Goal: Obtain resource: Download file/media

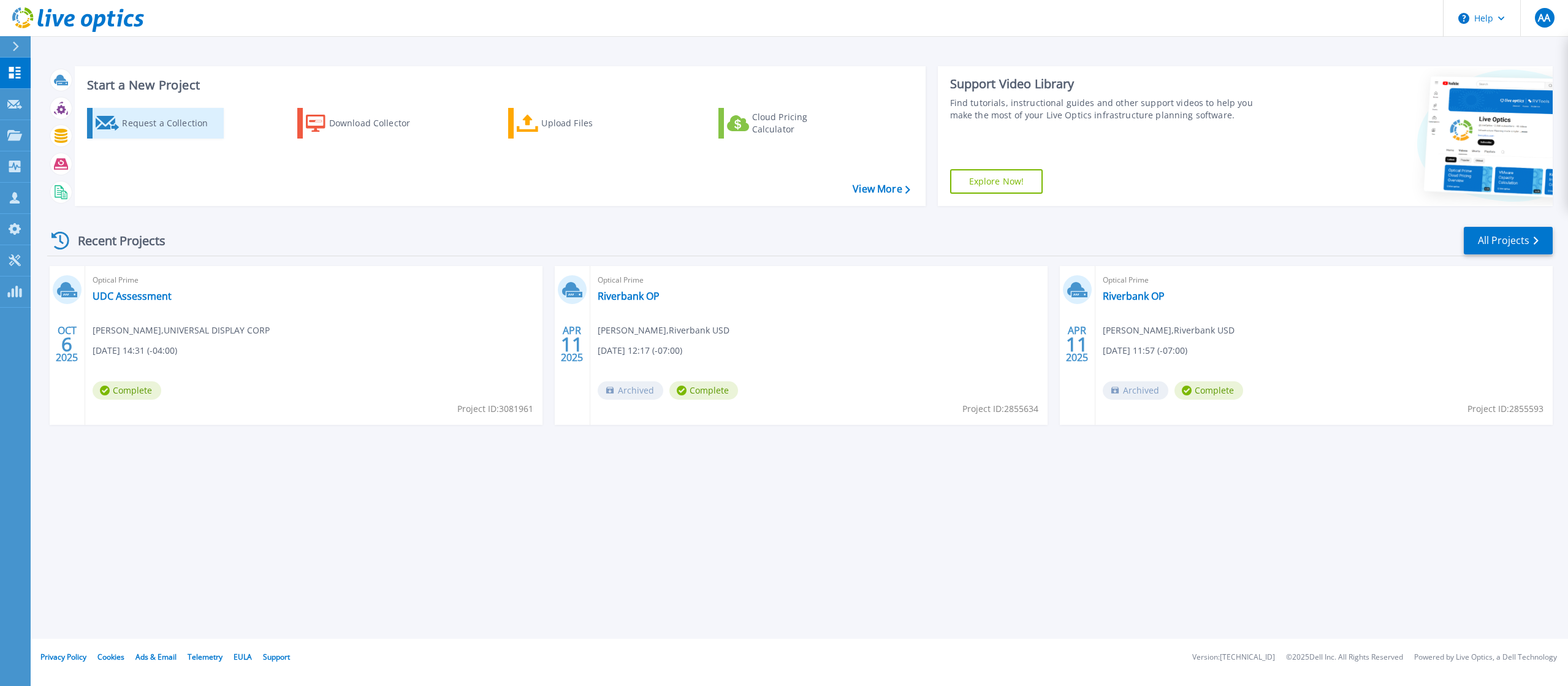
click at [153, 121] on div "Request a Collection" at bounding box center [171, 122] width 98 height 24
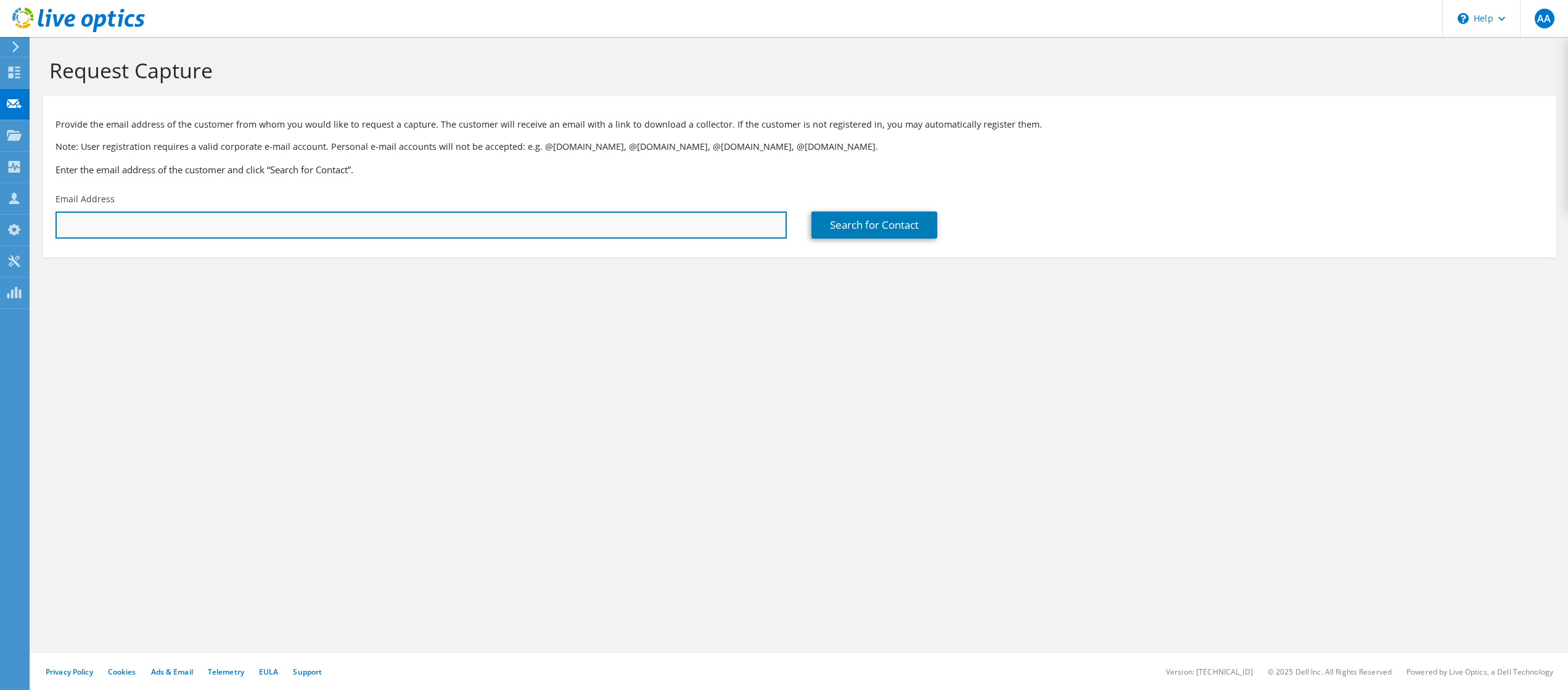
click at [146, 221] on input "text" at bounding box center [421, 225] width 731 height 27
click at [100, 225] on input "text" at bounding box center [421, 225] width 731 height 27
paste input "585 Scherers C"
drag, startPoint x: 119, startPoint y: 227, endPoint x: 24, endPoint y: 226, distance: 95.0
click at [24, 226] on div "AA Channel Partner Andre Alexanian aalexanian@onec1.com ConvergeOne My Profile …" at bounding box center [784, 345] width 1568 height 690
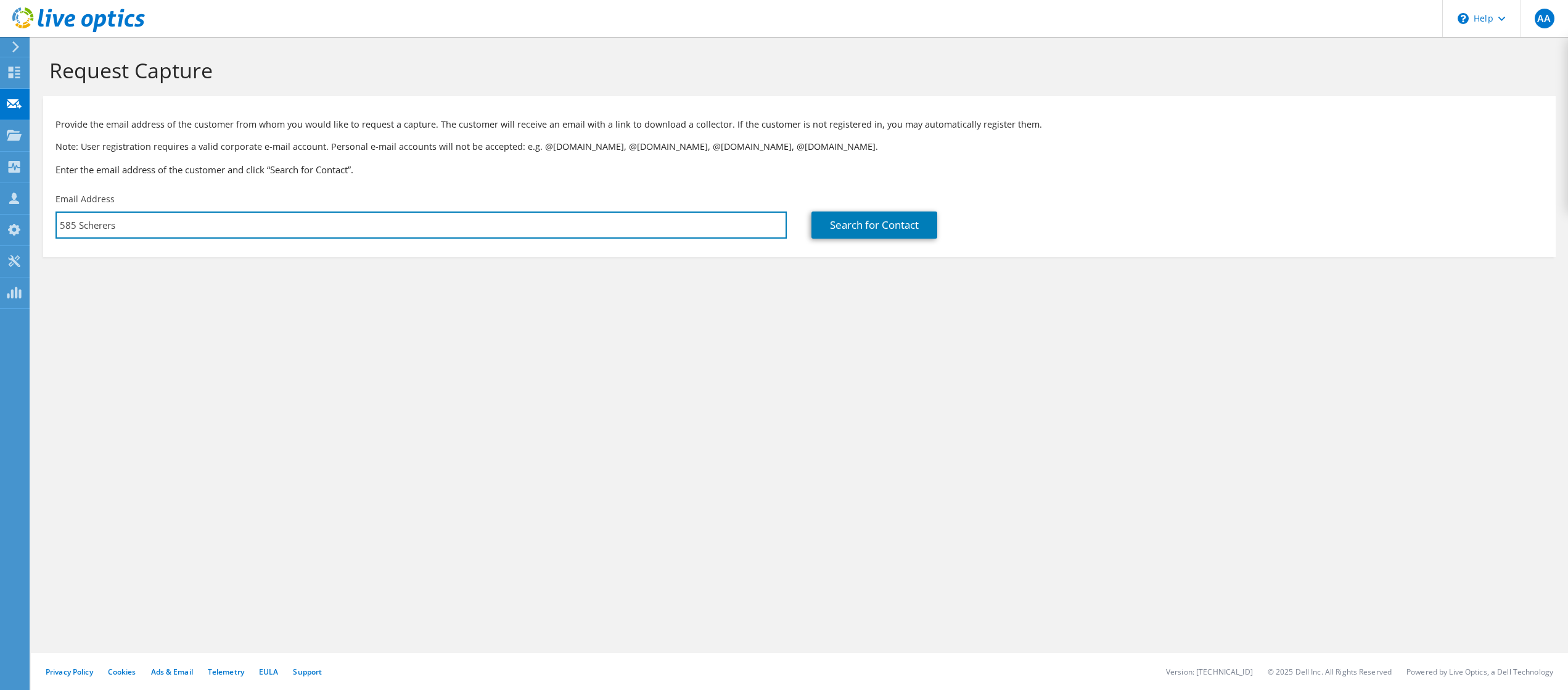
drag, startPoint x: 184, startPoint y: 222, endPoint x: 41, endPoint y: 220, distance: 143.0
click at [41, 220] on section "Request Capture Provide the email address of the customer from whom you would l…" at bounding box center [799, 178] width 1537 height 281
paste input "anthony.vasselo@safelite.com"
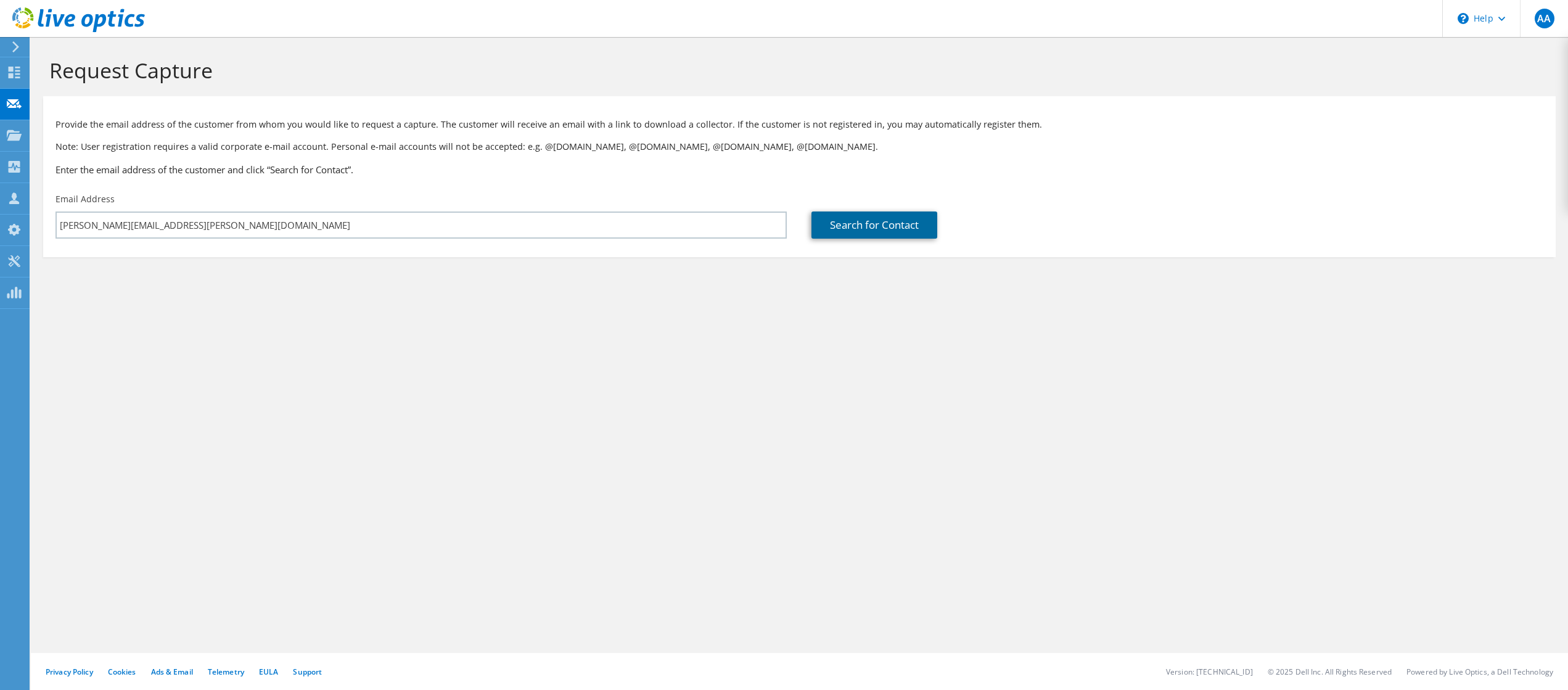
click at [859, 227] on link "Search for Contact" at bounding box center [874, 225] width 126 height 27
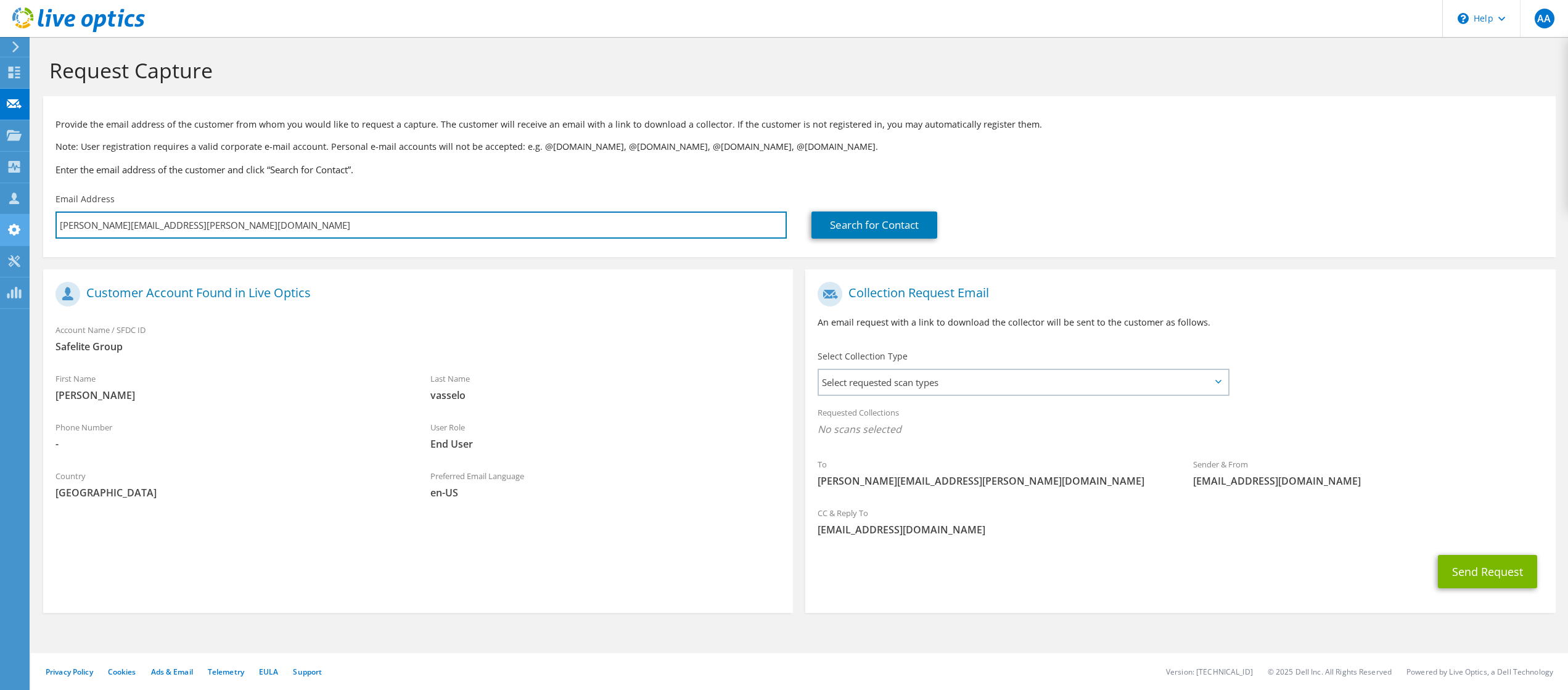
drag, startPoint x: 219, startPoint y: 222, endPoint x: 16, endPoint y: 215, distance: 203.1
click at [16, 215] on div "AA Channel Partner Andre Alexanian aalexanian@onec1.com ConvergeOne My Profile …" at bounding box center [784, 345] width 1568 height 690
click at [207, 223] on input "anthony.vasselo@safelite.com" at bounding box center [421, 225] width 731 height 27
drag, startPoint x: 212, startPoint y: 223, endPoint x: 45, endPoint y: 223, distance: 167.0
click at [45, 223] on div "Email Address anthony.vasselo@safelite.com" at bounding box center [420, 215] width 756 height 58
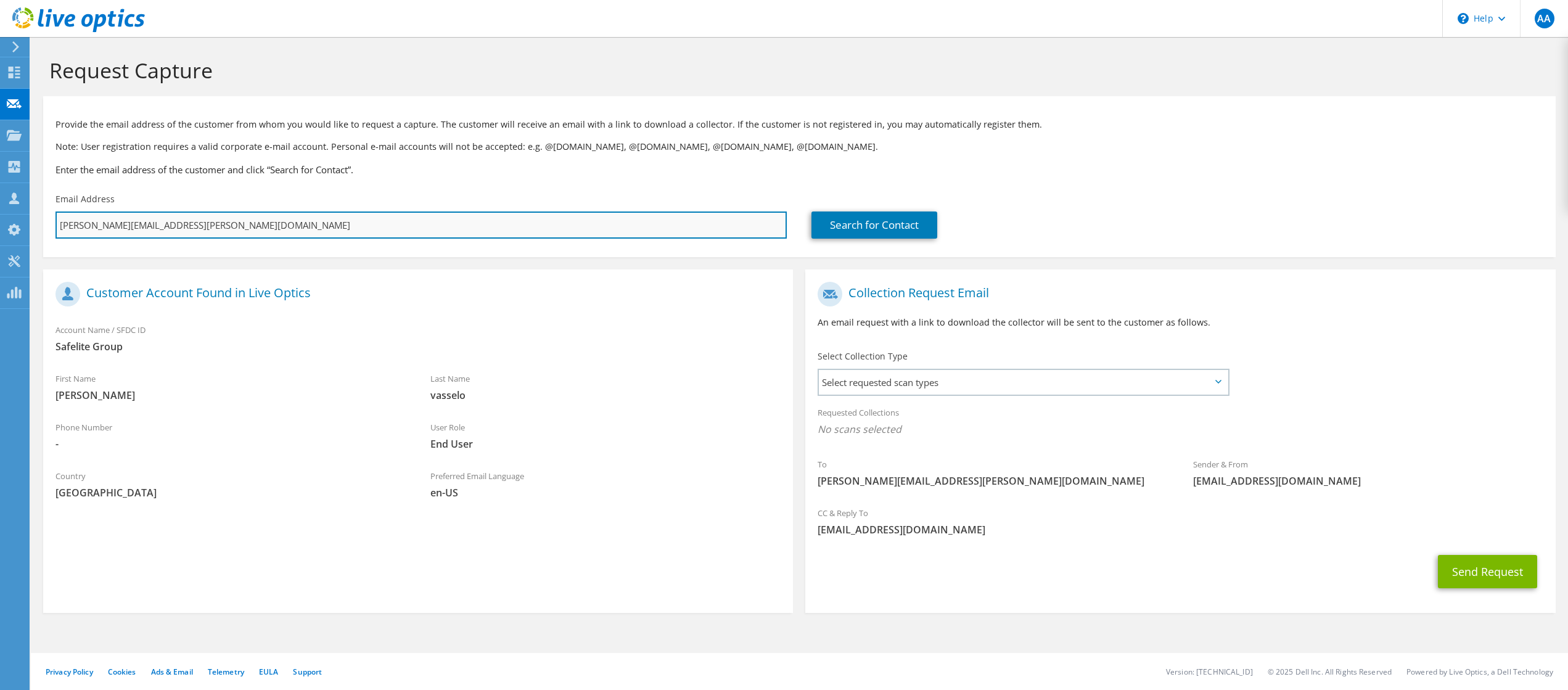
paste input "joseph.morris@belron"
type input "joseph.morris@belron.com"
type input "Select"
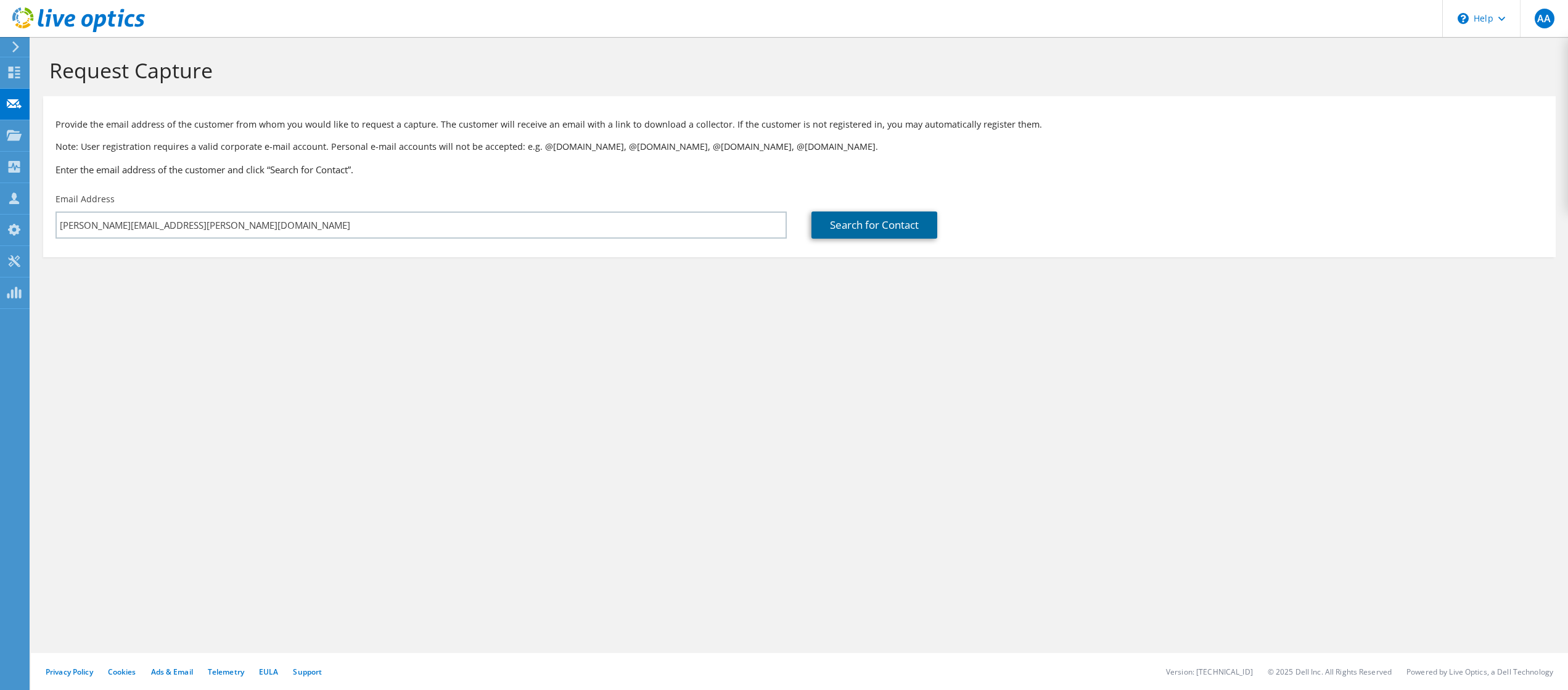
click at [862, 236] on link "Search for Contact" at bounding box center [874, 225] width 126 height 27
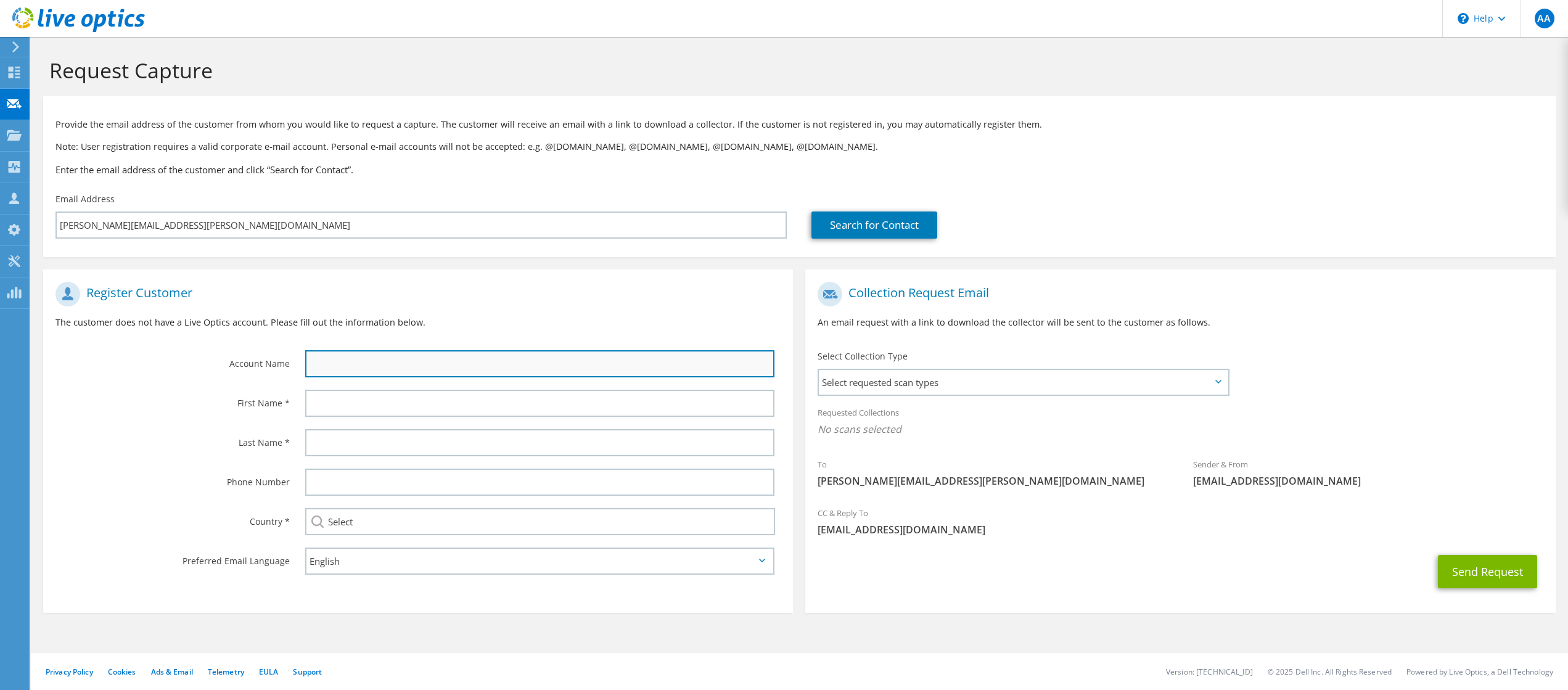
click at [343, 367] on input "text" at bounding box center [540, 364] width 469 height 27
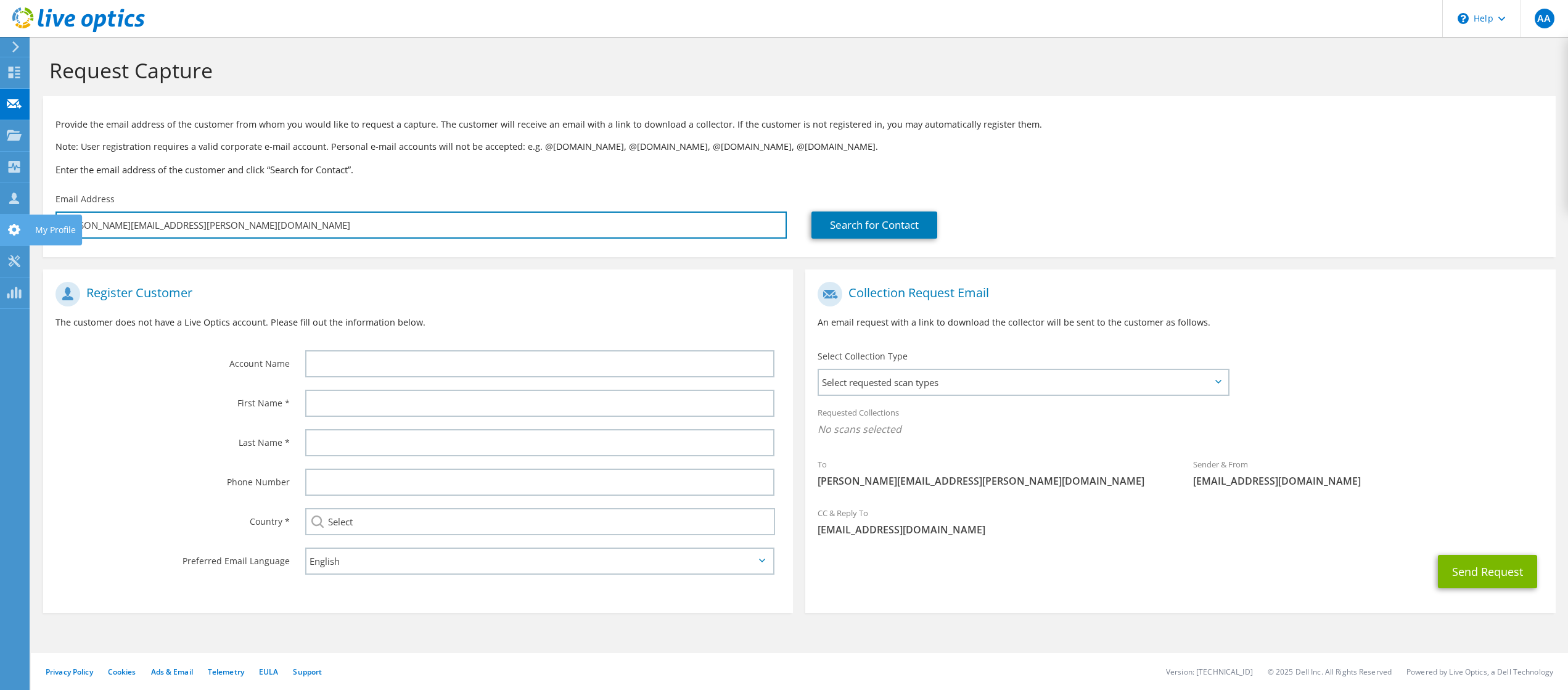
drag, startPoint x: 227, startPoint y: 229, endPoint x: 25, endPoint y: 218, distance: 202.3
click at [16, 217] on div "AA Channel Partner Andre Alexanian aalexanian@onec1.com ConvergeOne My Profile …" at bounding box center [784, 345] width 1568 height 690
paste input "anthony.vasselo@safelite"
type input "joseph.morris@anthony.vasselo@safelite.com"
type input "Select"
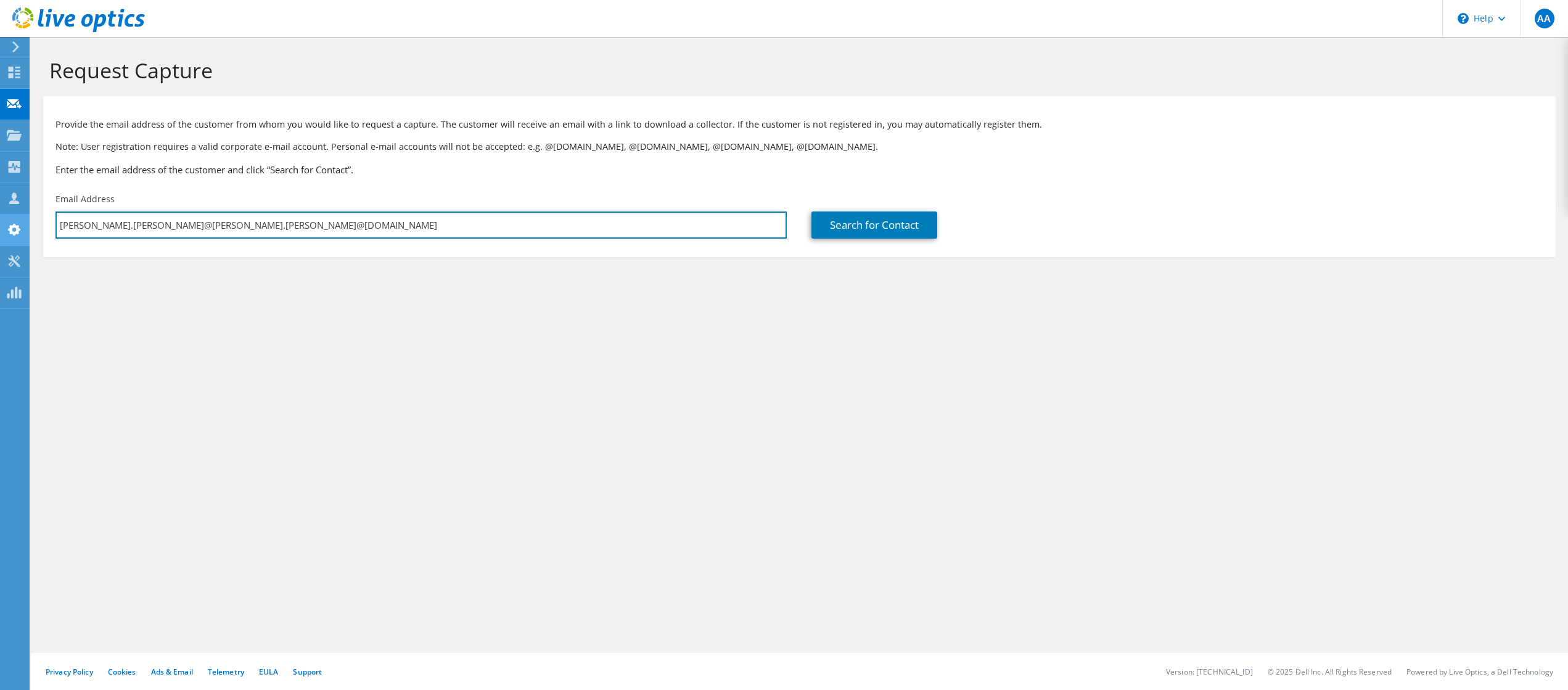
drag, startPoint x: 368, startPoint y: 223, endPoint x: 2, endPoint y: 230, distance: 366.1
click at [2, 230] on div "AA Channel Partner Andre Alexanian aalexanian@onec1.com ConvergeOne My Profile …" at bounding box center [784, 345] width 1568 height 690
paste input "text"
drag, startPoint x: 281, startPoint y: 227, endPoint x: 49, endPoint y: 237, distance: 232.2
click at [49, 237] on div "Email Address joseph.morranthony.vasselo@safelite.com" at bounding box center [420, 215] width 756 height 58
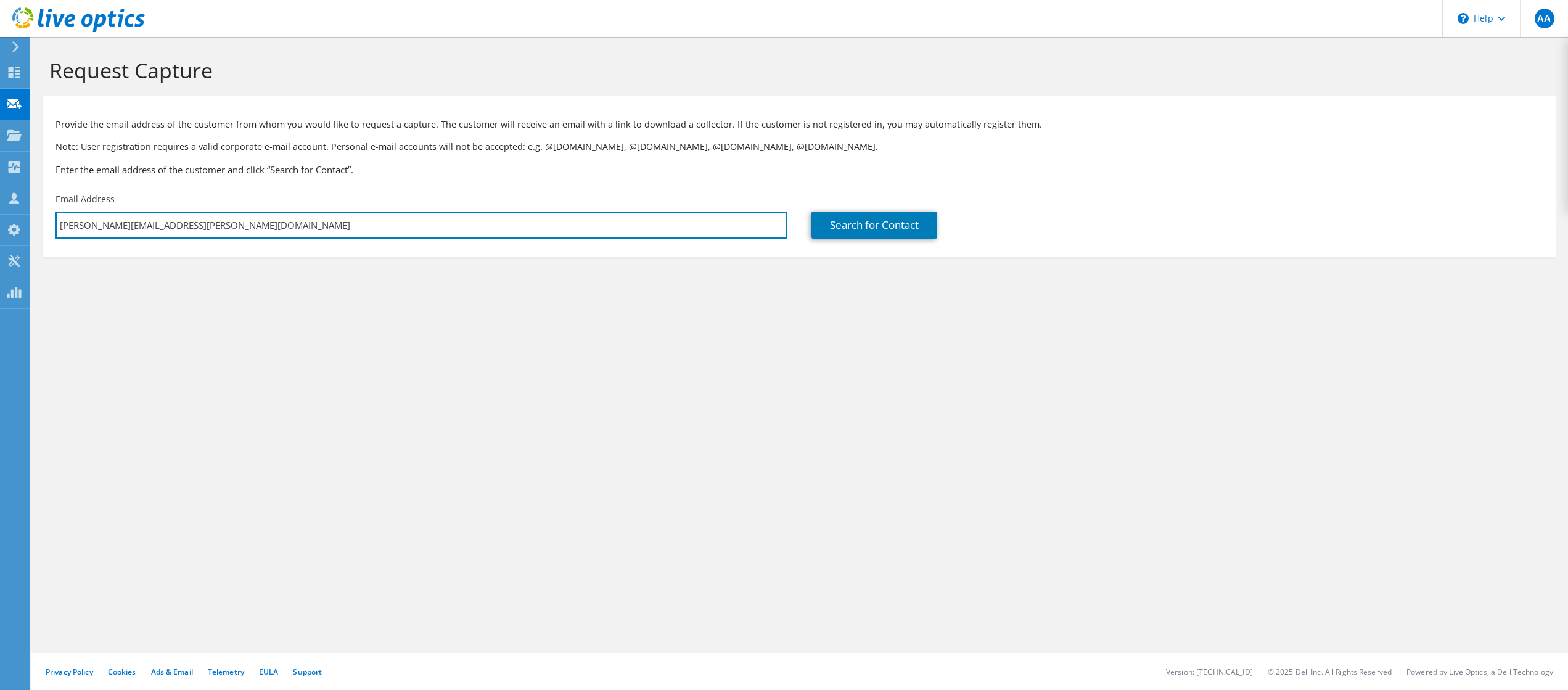
paste input "text"
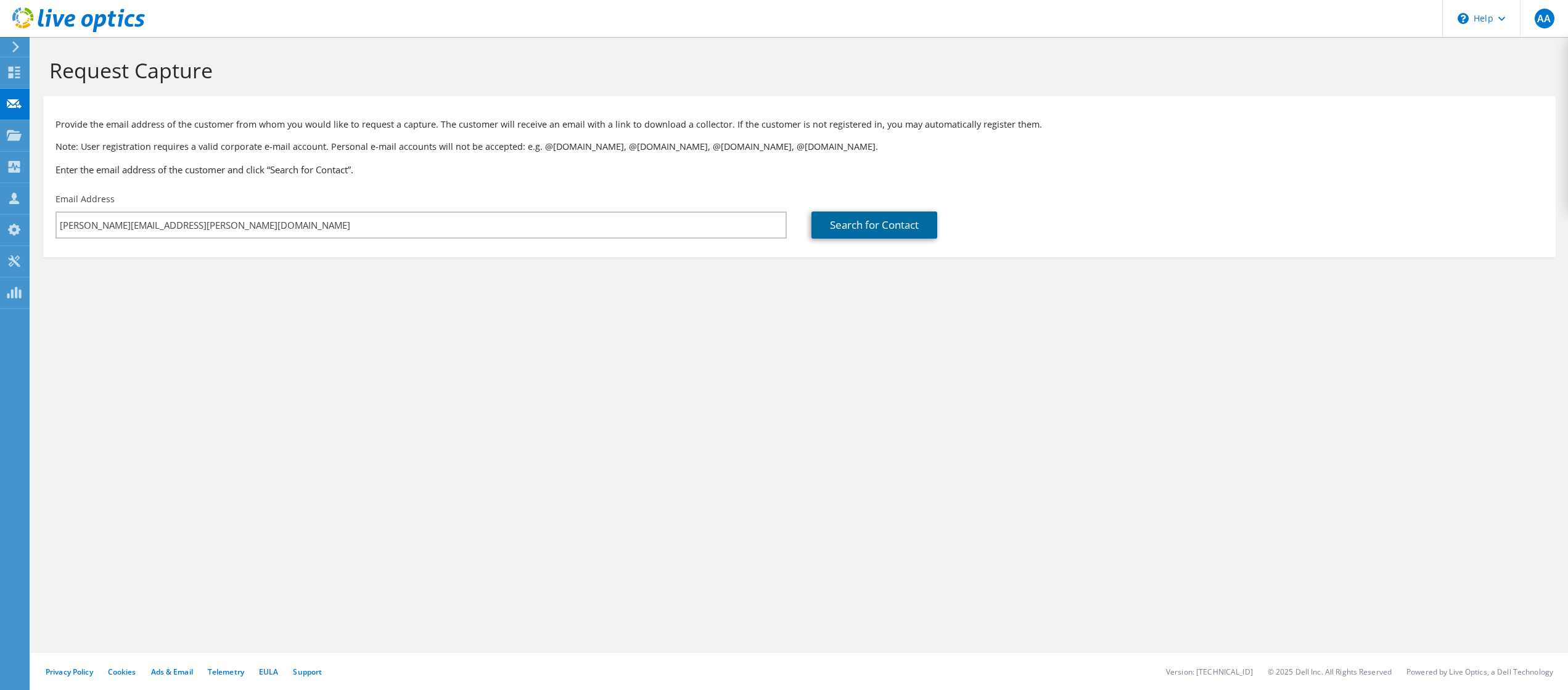
click at [865, 227] on link "Search for Contact" at bounding box center [874, 225] width 126 height 27
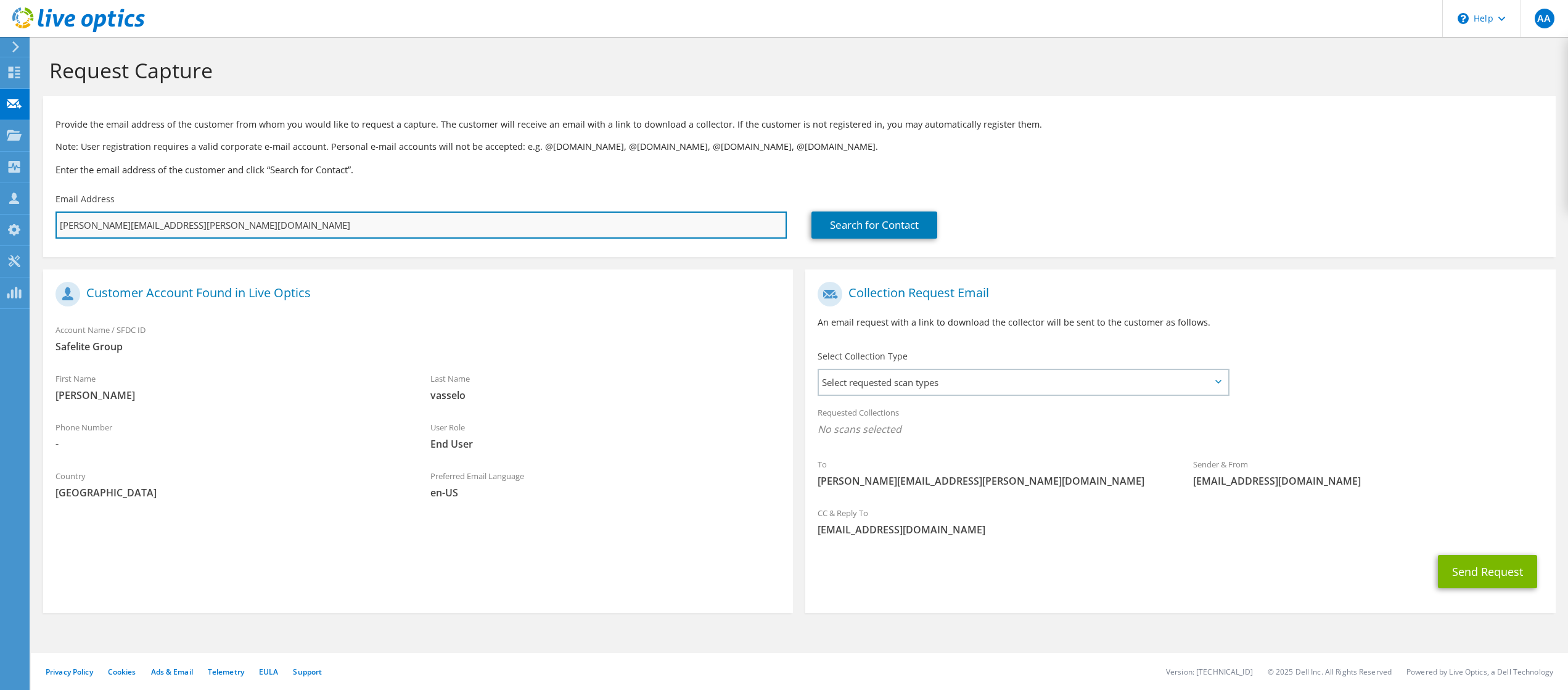
click at [240, 227] on input "anthony.vasselo@safelite.com" at bounding box center [421, 225] width 731 height 27
drag, startPoint x: 261, startPoint y: 224, endPoint x: 32, endPoint y: 212, distance: 229.3
click at [33, 212] on section "Request Capture Provide the email address of the customer from whom you would l…" at bounding box center [799, 356] width 1537 height 638
paste input "joseph.morris@belron"
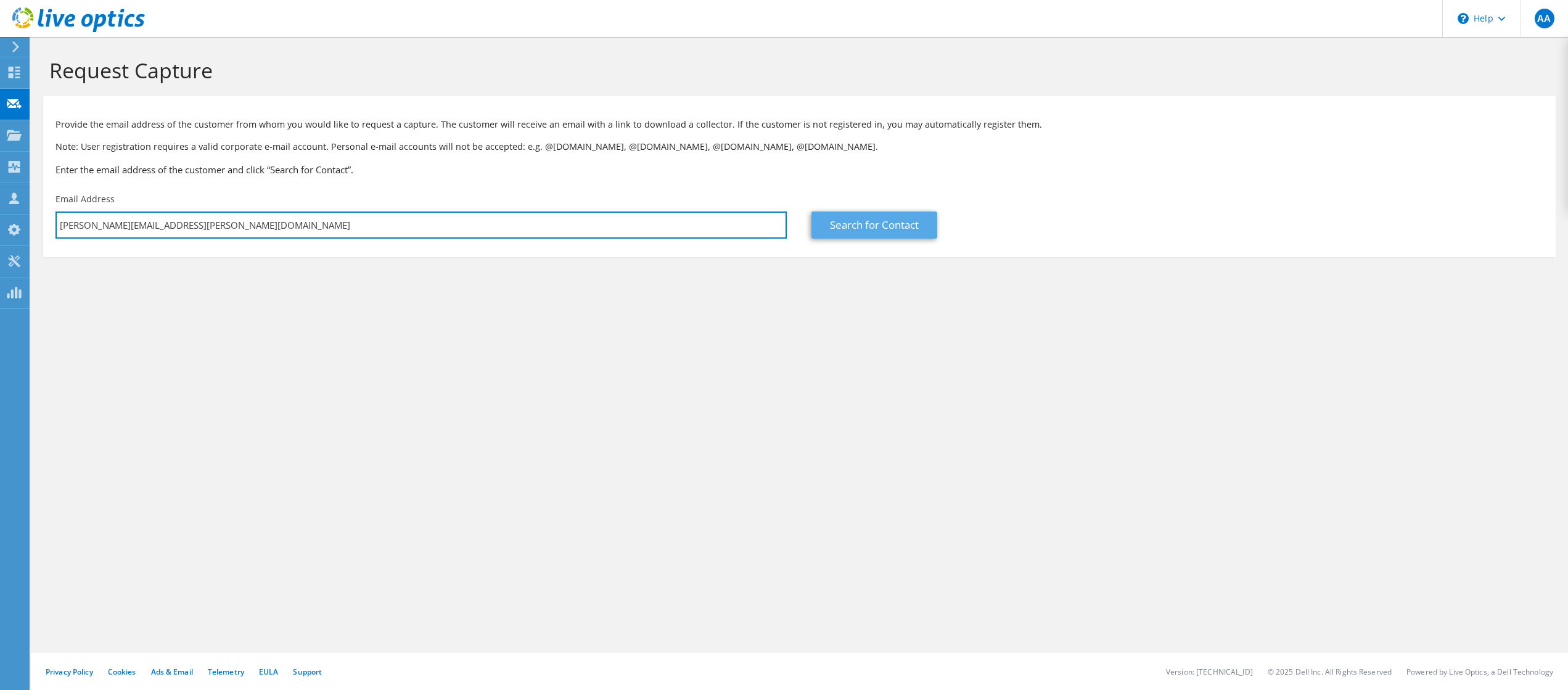
type input "joseph.morris@belron.com"
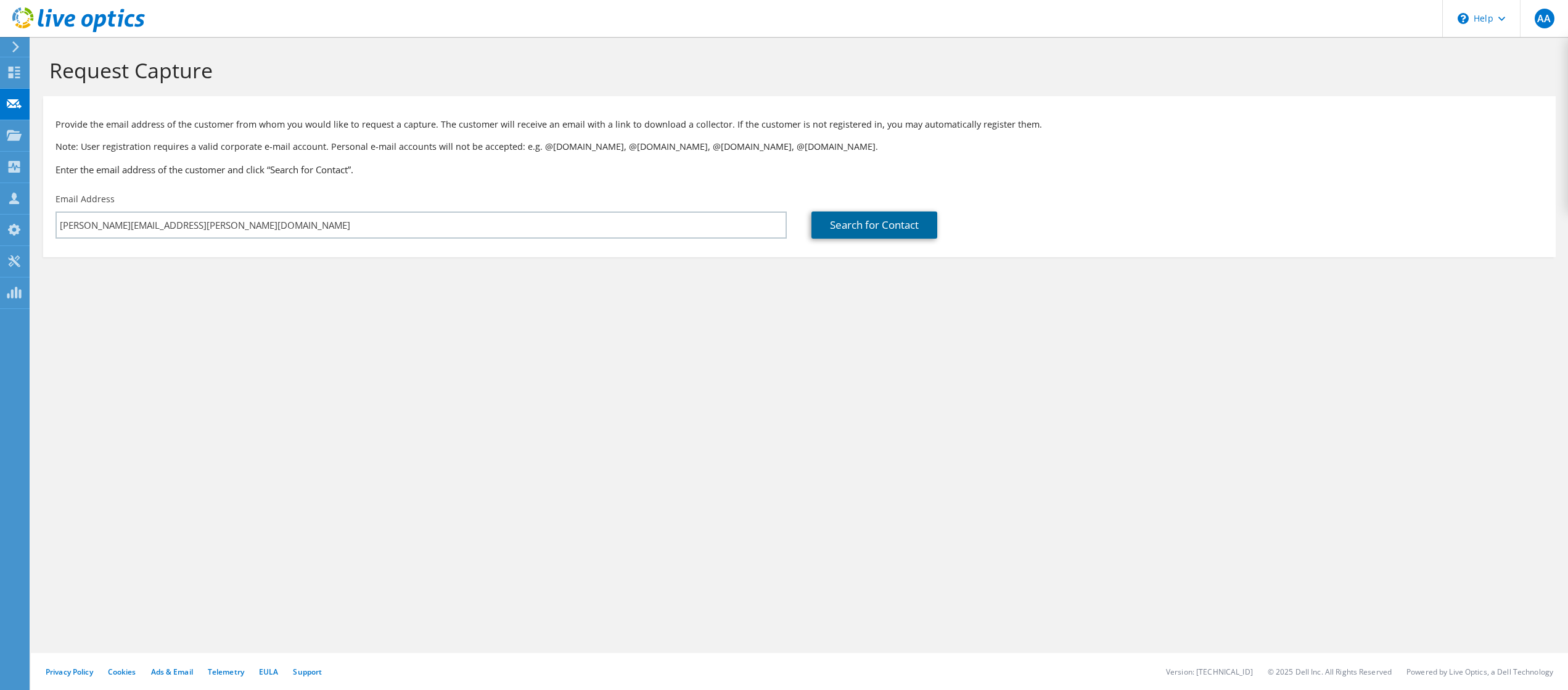
click at [837, 230] on link "Search for Contact" at bounding box center [874, 225] width 126 height 27
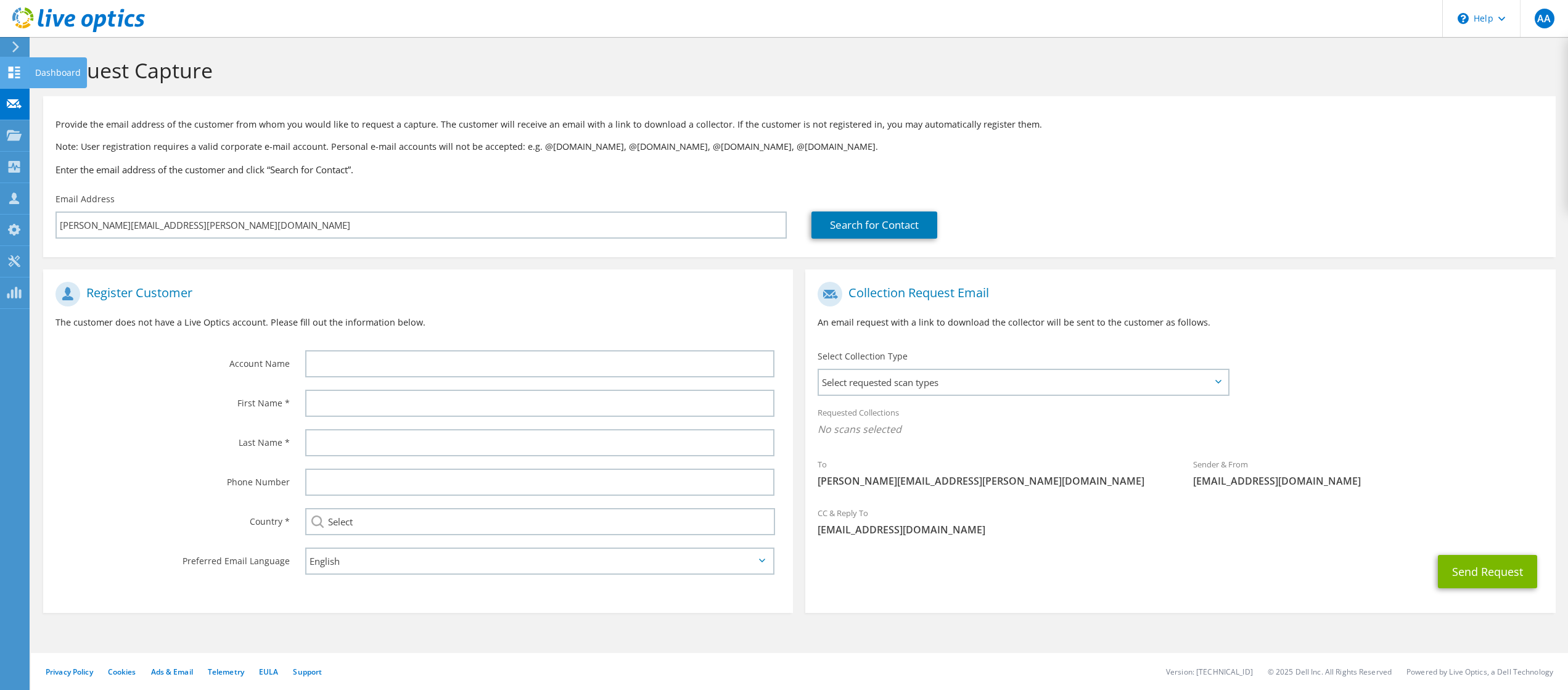
click at [14, 70] on icon at bounding box center [14, 72] width 15 height 12
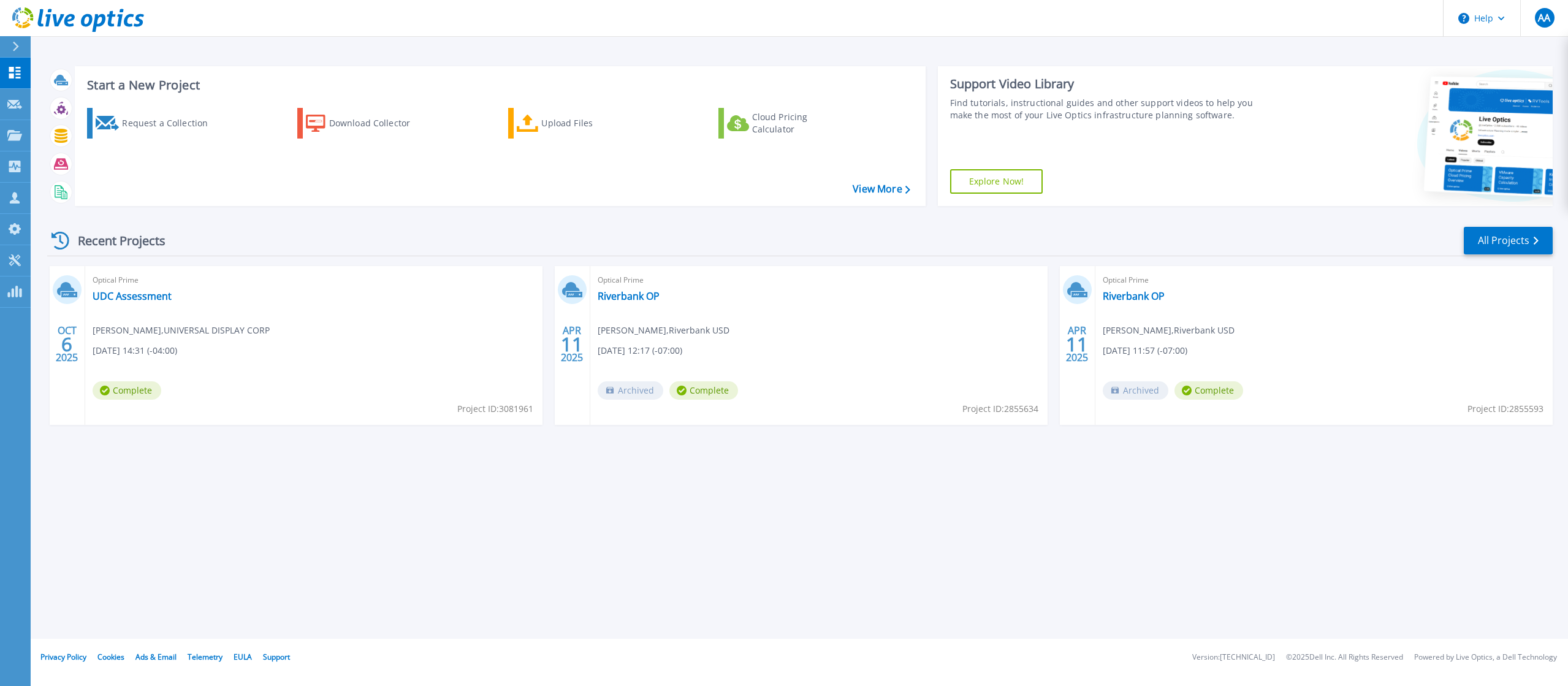
click at [707, 223] on div "Recent Projects All Projects OCT 6 2025 Optical Prime UDC Assessment Michael Ma…" at bounding box center [800, 337] width 1506 height 243
drag, startPoint x: 141, startPoint y: 240, endPoint x: 122, endPoint y: 241, distance: 19.0
click at [122, 241] on div "Recent Projects" at bounding box center [115, 240] width 135 height 30
click at [206, 234] on div "Recent Projects All Projects" at bounding box center [800, 240] width 1506 height 31
click at [148, 295] on link "UDC Assessment" at bounding box center [132, 296] width 79 height 13
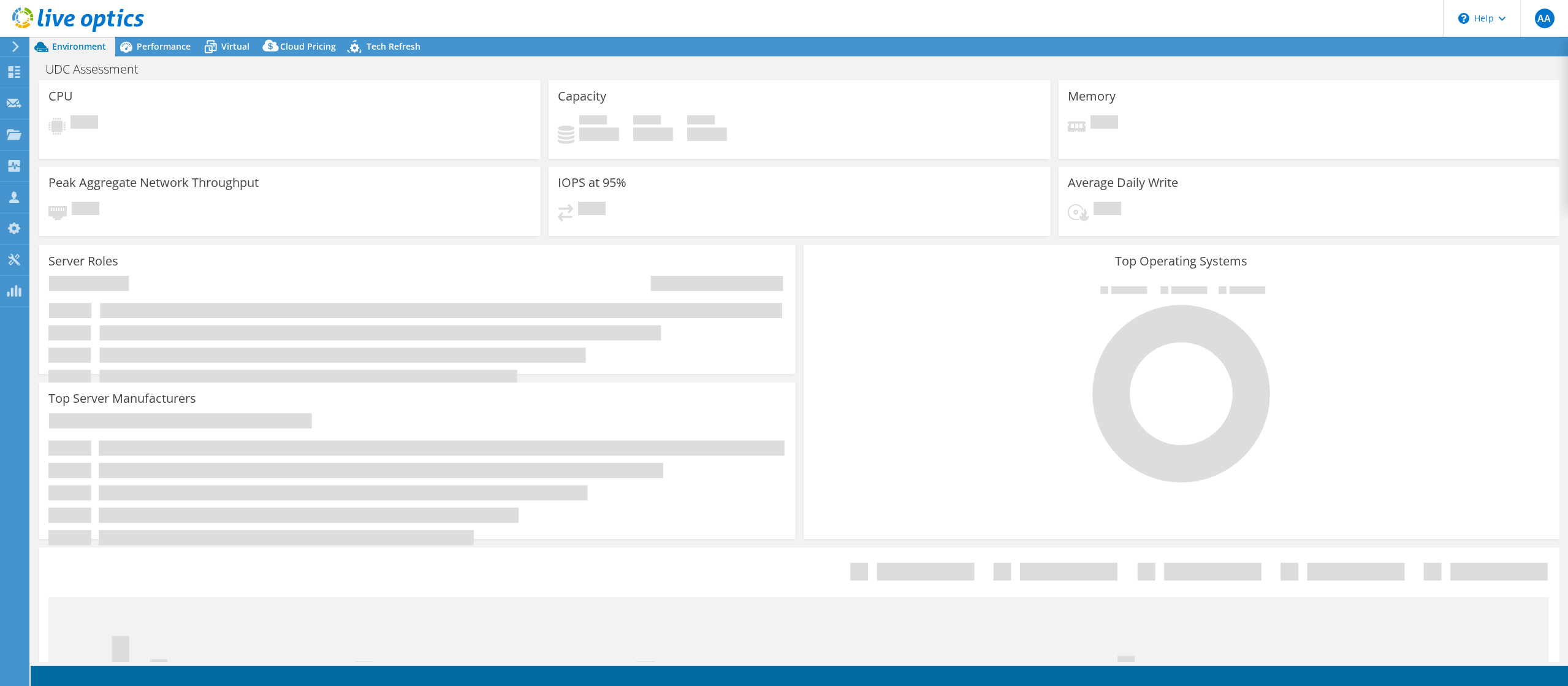
select select "USEast"
select select "USD"
radio input "true"
radio input "false"
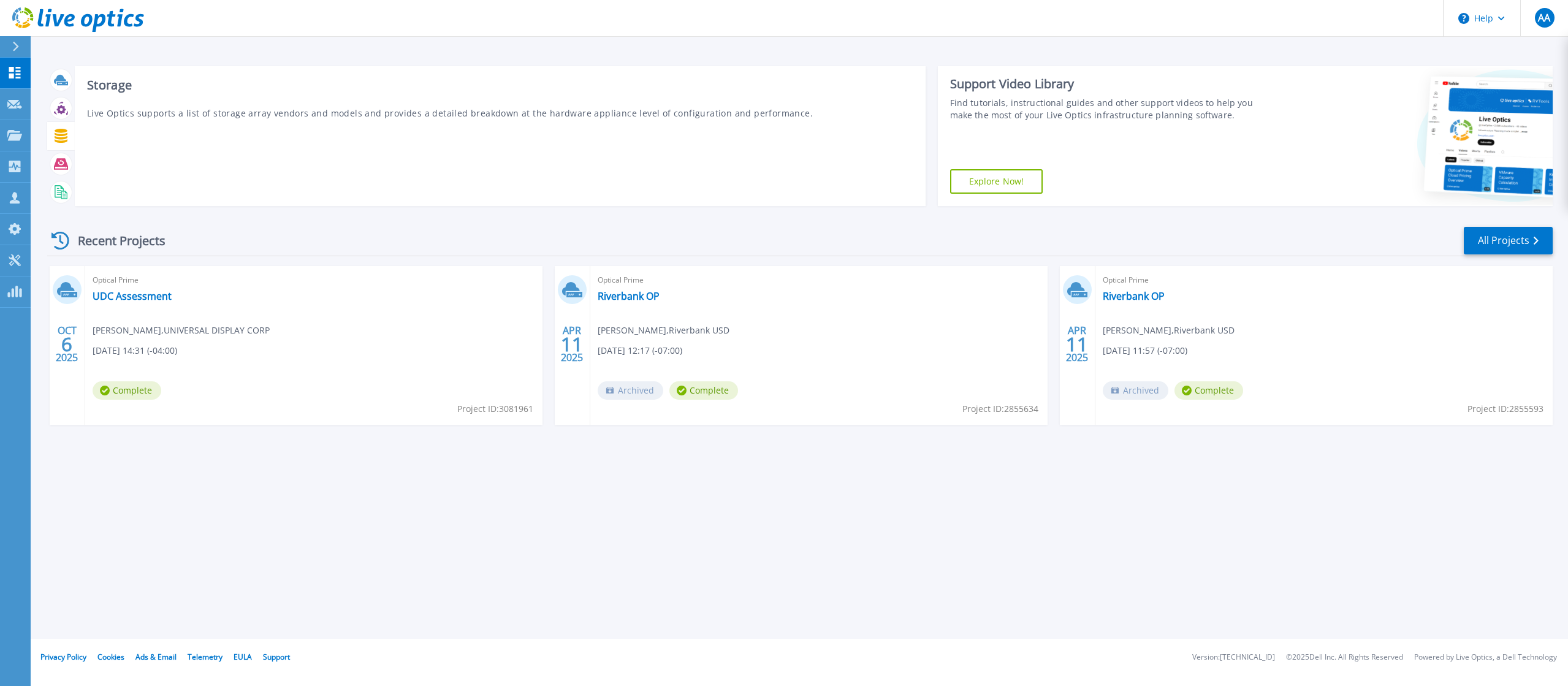
click at [59, 134] on icon at bounding box center [61, 136] width 13 height 14
click at [57, 134] on icon at bounding box center [61, 136] width 14 height 14
click at [64, 137] on icon at bounding box center [61, 136] width 14 height 14
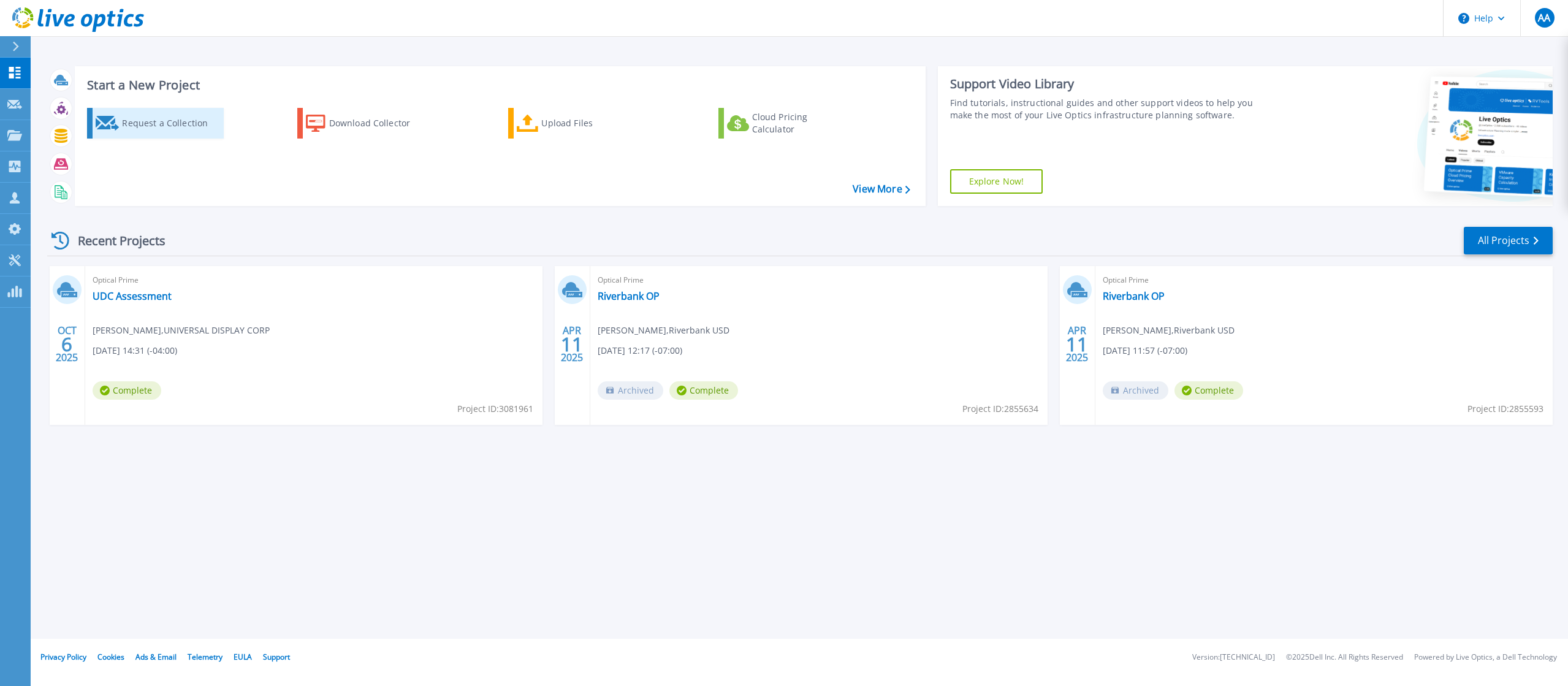
click at [150, 124] on div "Request a Collection" at bounding box center [171, 122] width 98 height 24
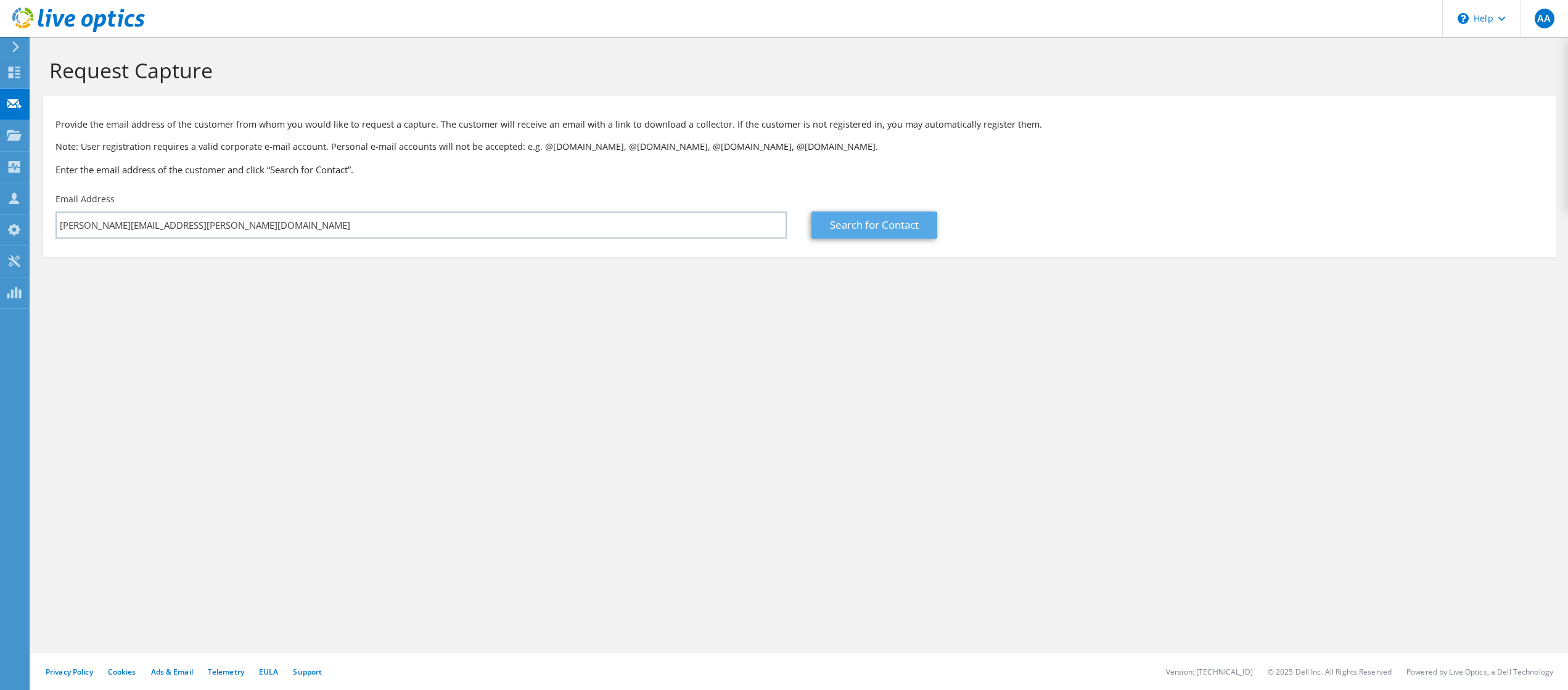
type input "[PERSON_NAME][EMAIL_ADDRESS][PERSON_NAME][DOMAIN_NAME]"
click at [857, 221] on link "Search for Contact" at bounding box center [874, 225] width 126 height 27
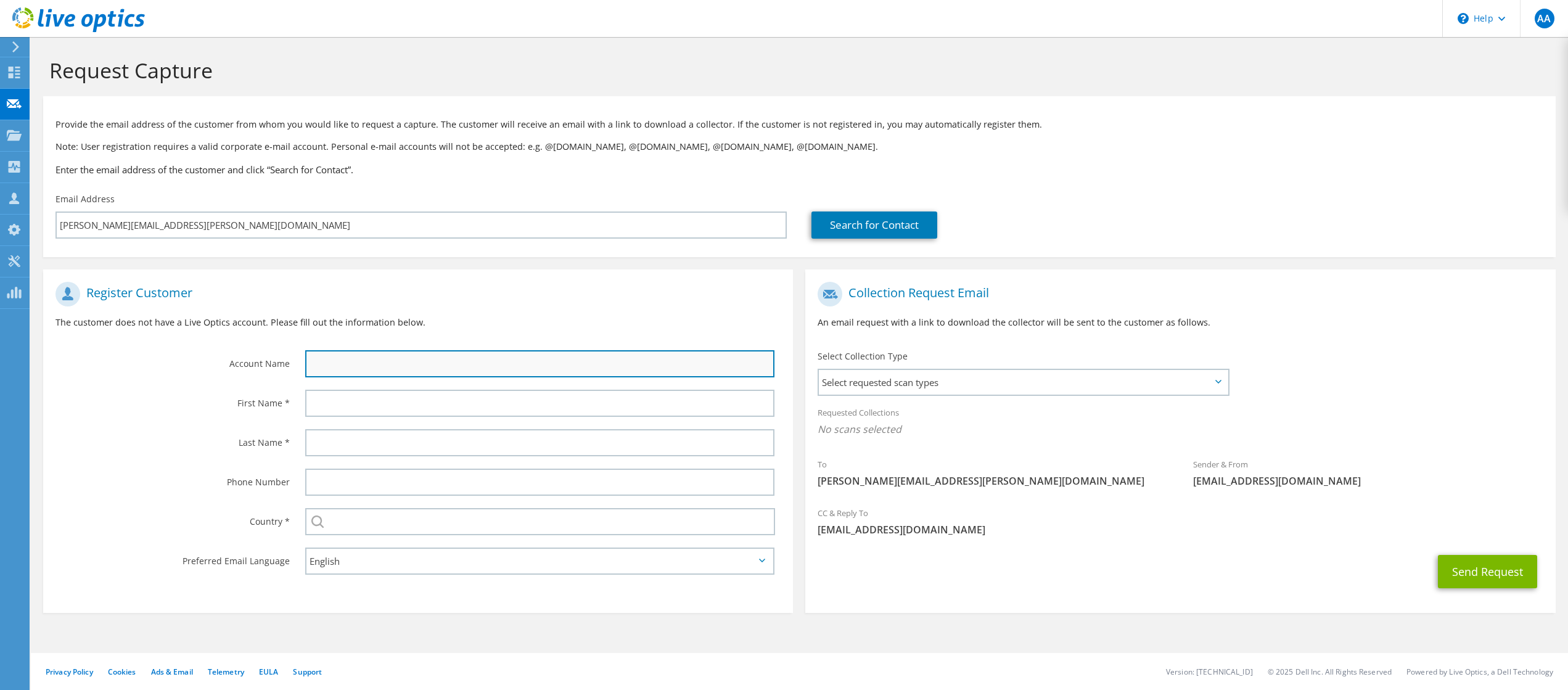
click at [356, 361] on input "text" at bounding box center [540, 364] width 469 height 27
type input "Safelite Group"
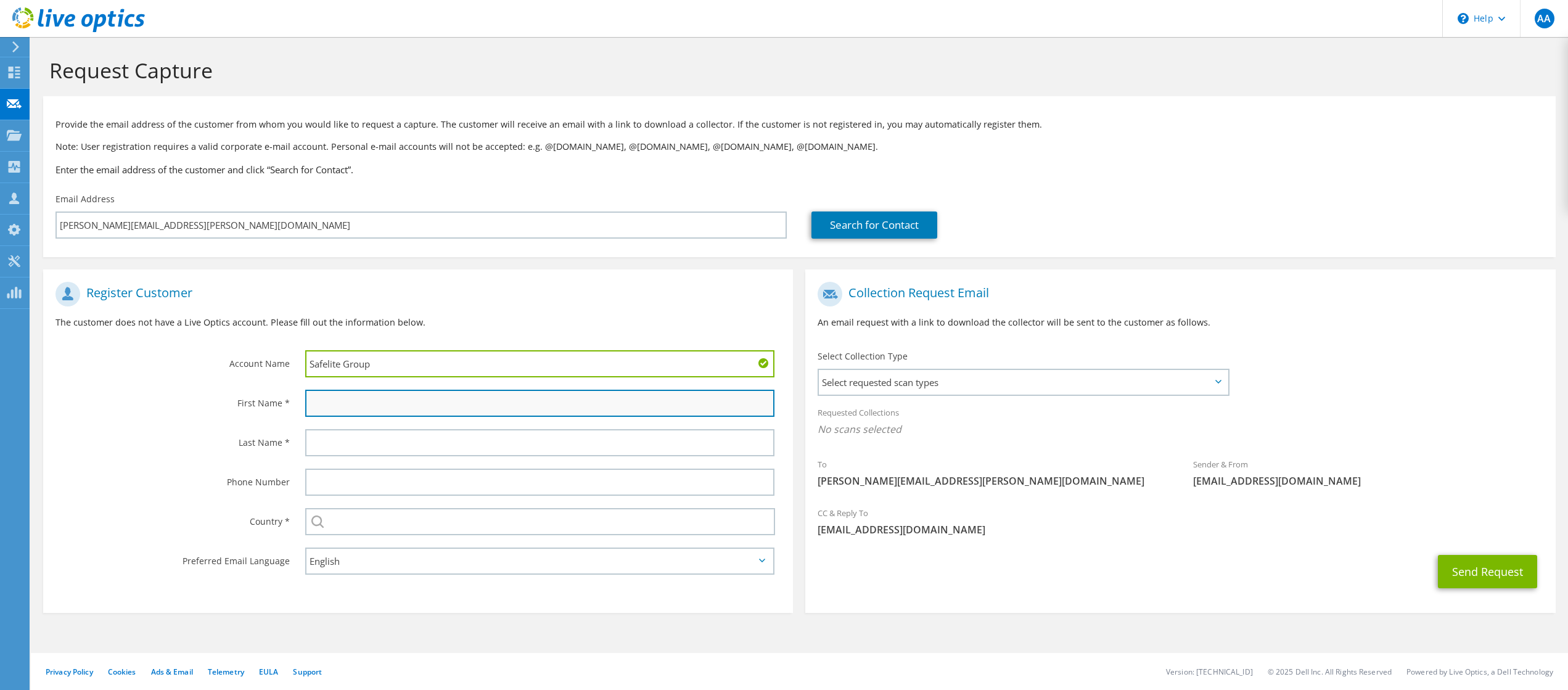
click at [362, 404] on input "text" at bounding box center [540, 403] width 469 height 27
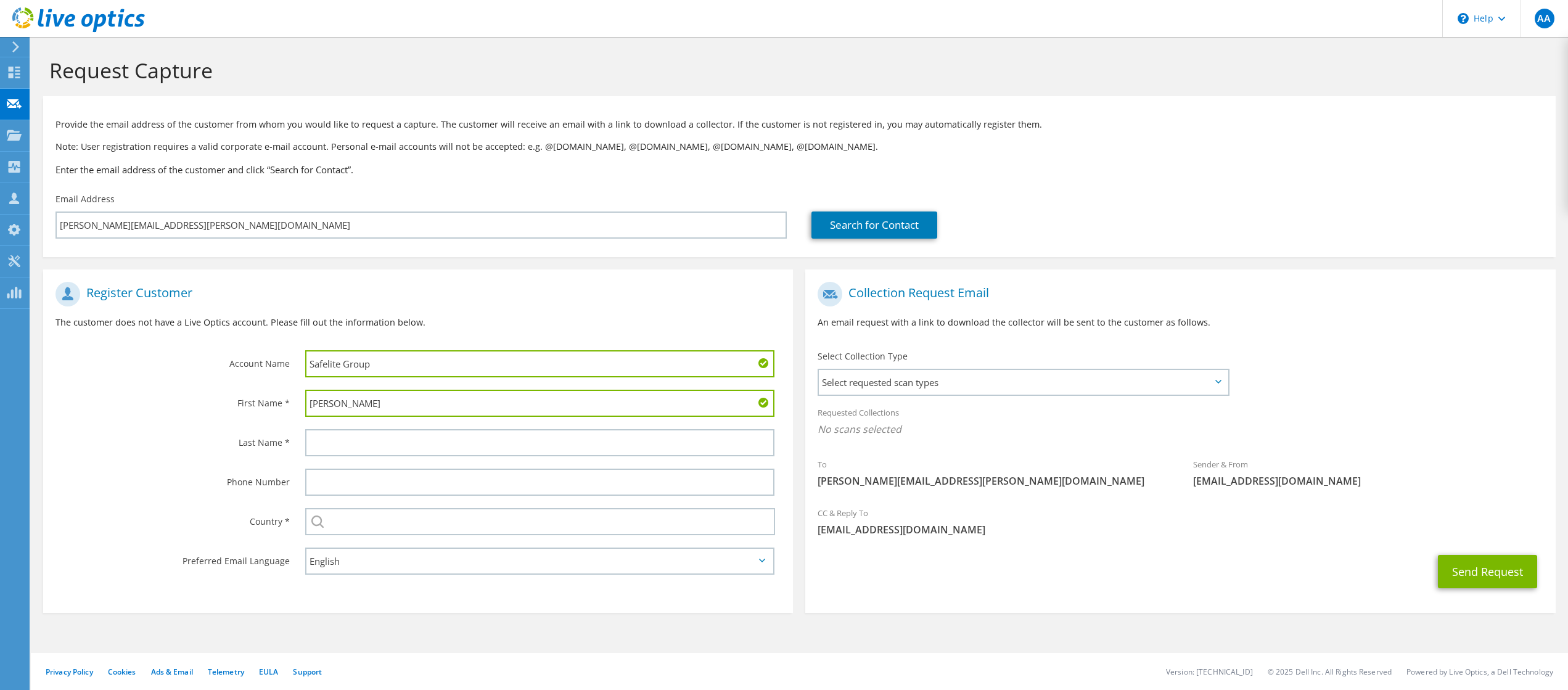
type input "[PERSON_NAME]"
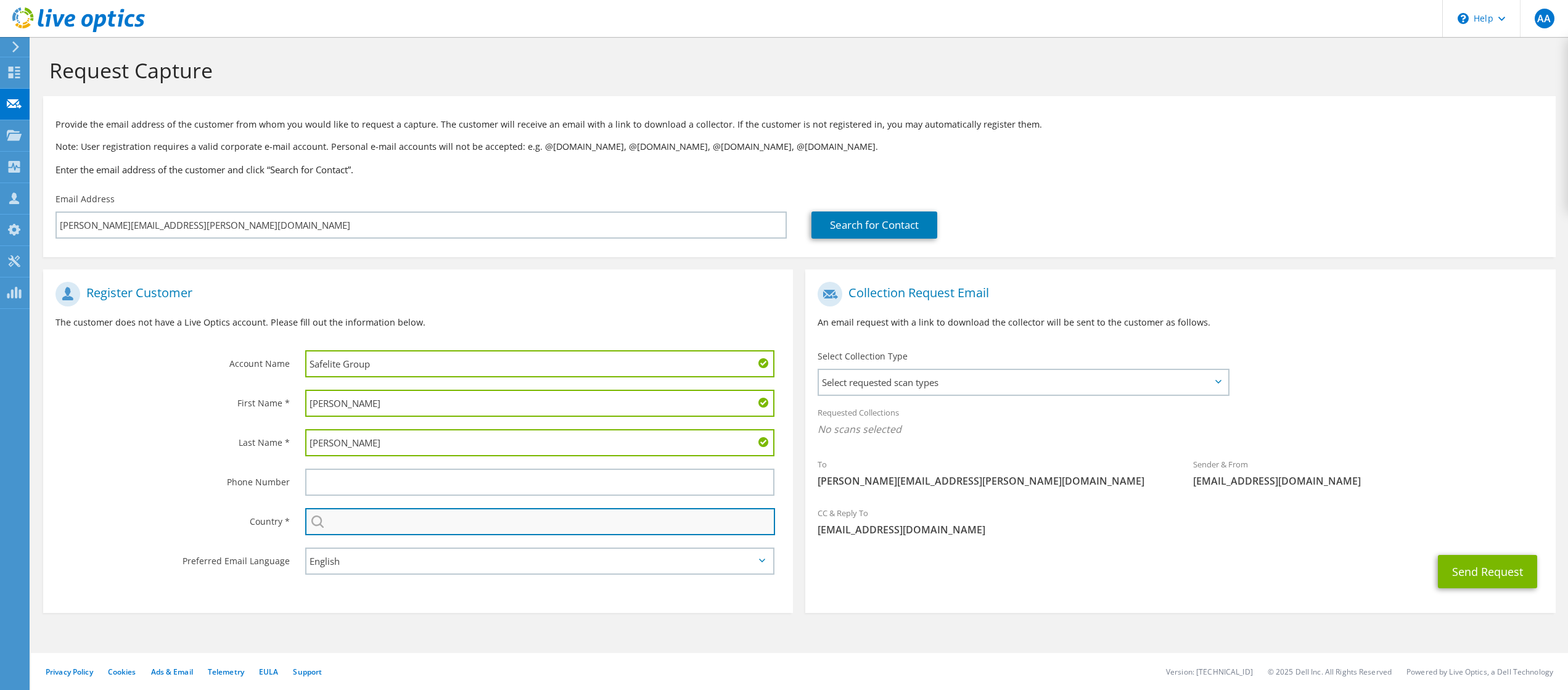
click at [335, 525] on input "text" at bounding box center [540, 521] width 470 height 27
click at [356, 525] on input "UK" at bounding box center [540, 521] width 470 height 27
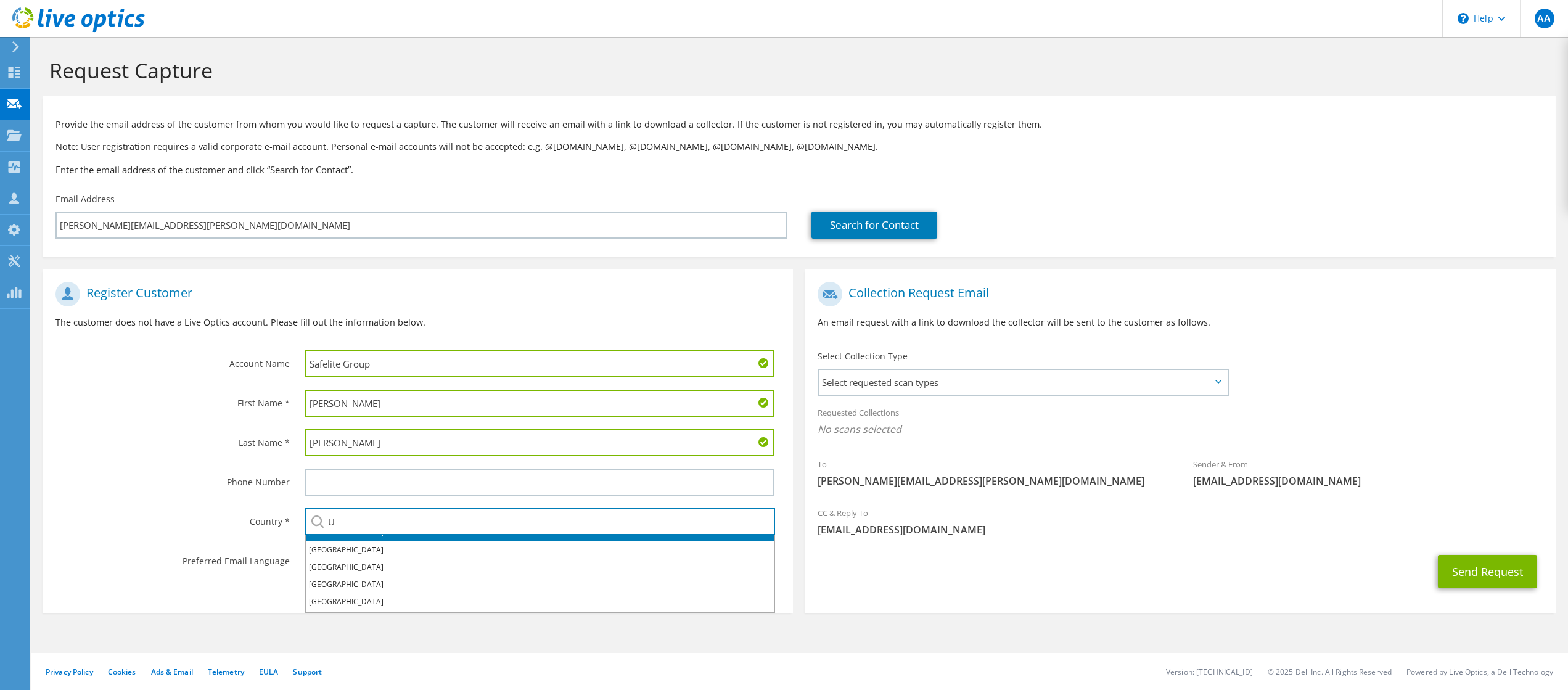
scroll to position [62, 0]
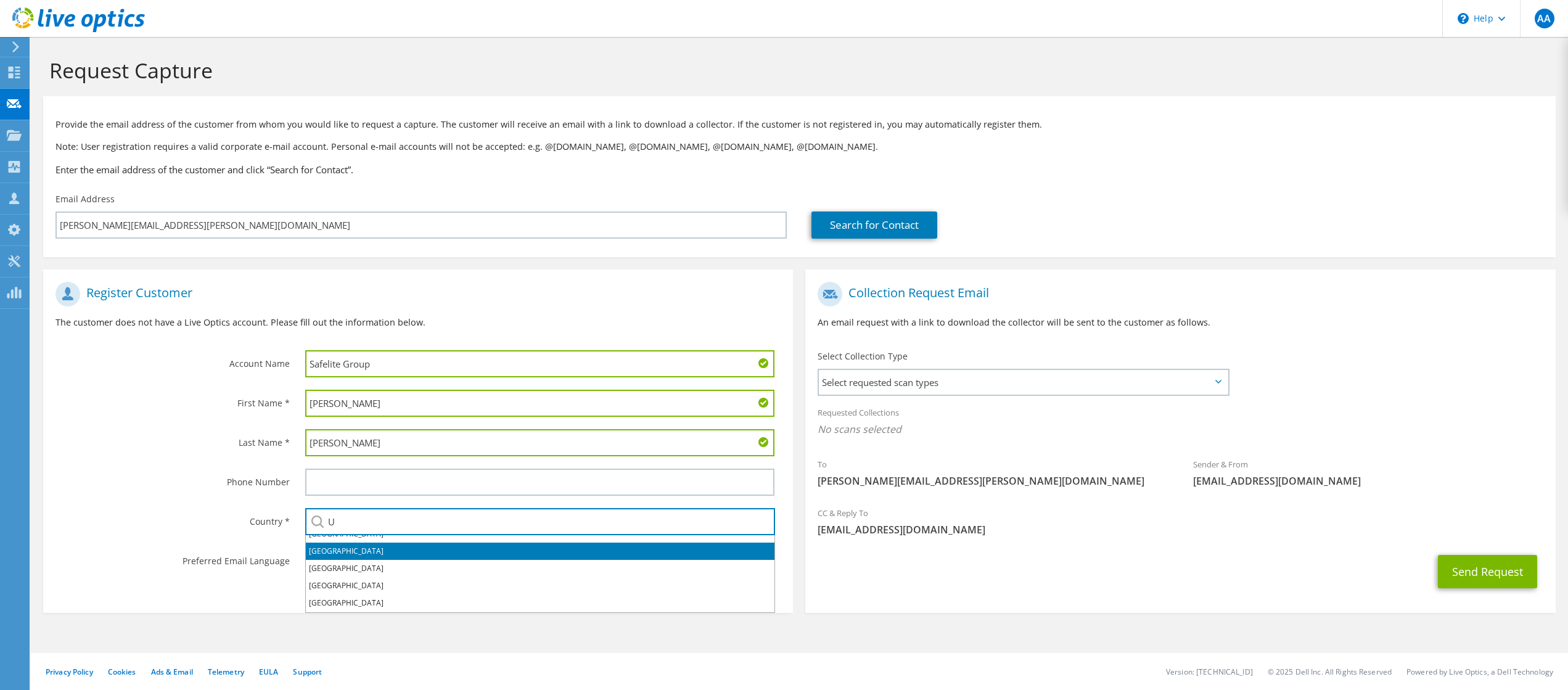
click at [389, 554] on li "[GEOGRAPHIC_DATA]" at bounding box center [540, 552] width 469 height 17
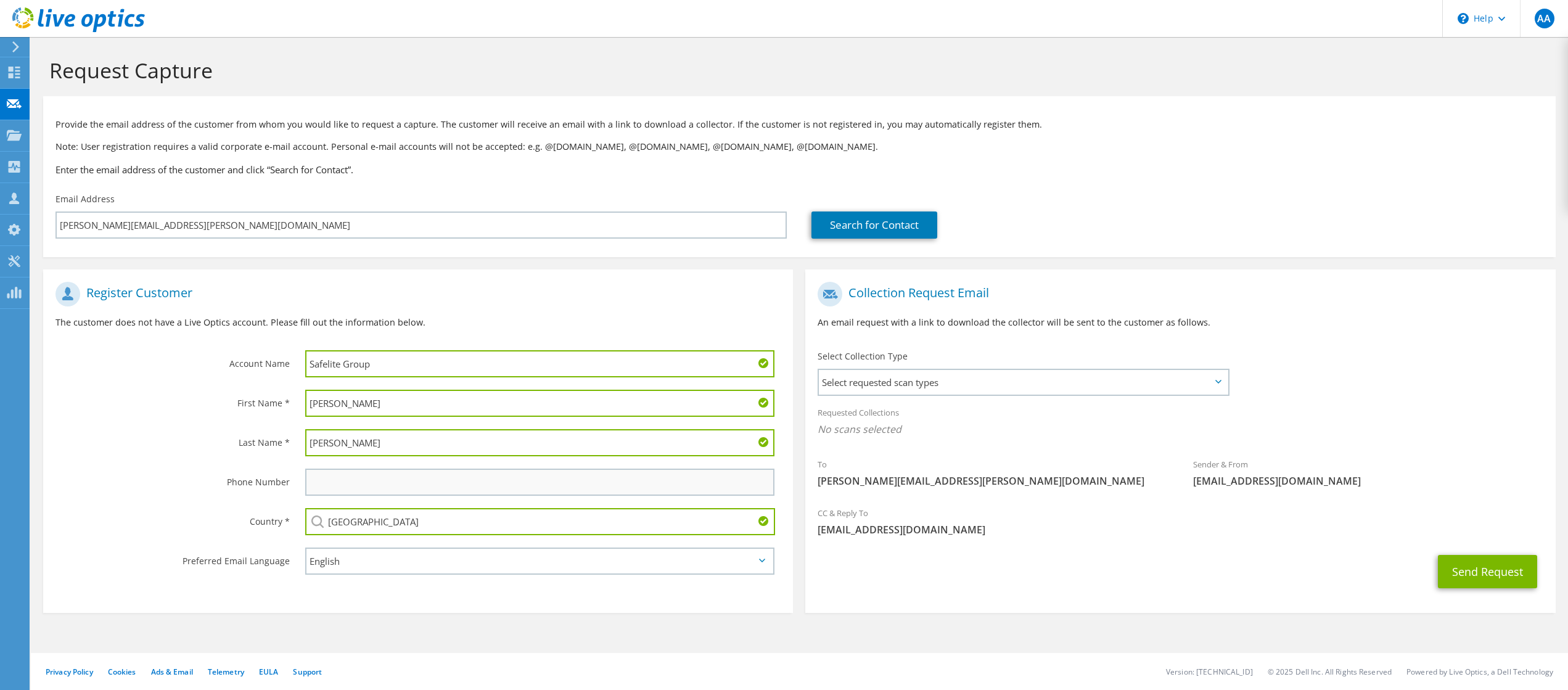
type input "[GEOGRAPHIC_DATA]"
click at [347, 485] on input "text" at bounding box center [540, 483] width 469 height 27
click at [942, 381] on span "Select requested scan types" at bounding box center [1023, 382] width 408 height 25
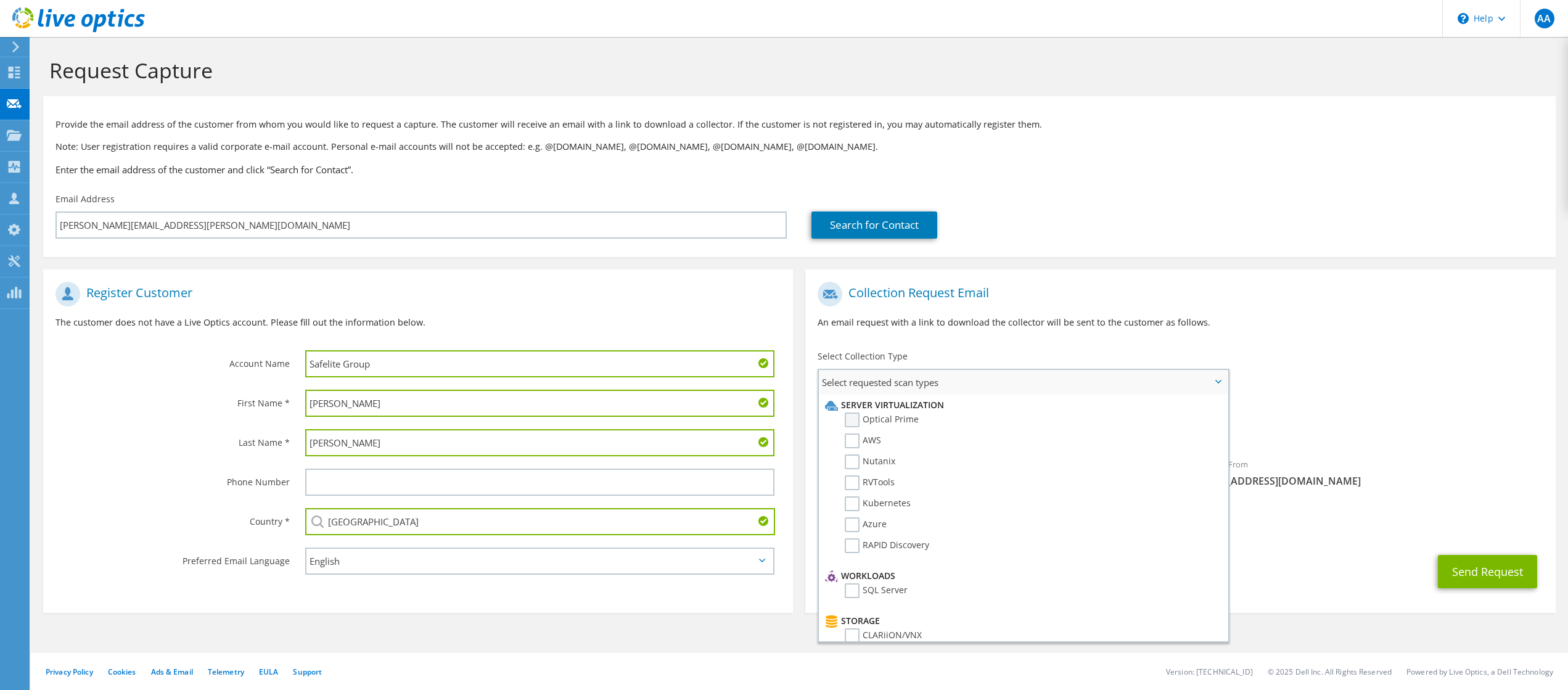
click at [857, 425] on label "Optical Prime" at bounding box center [881, 420] width 74 height 15
click at [0, 0] on input "Optical Prime" at bounding box center [0, 0] width 0 height 0
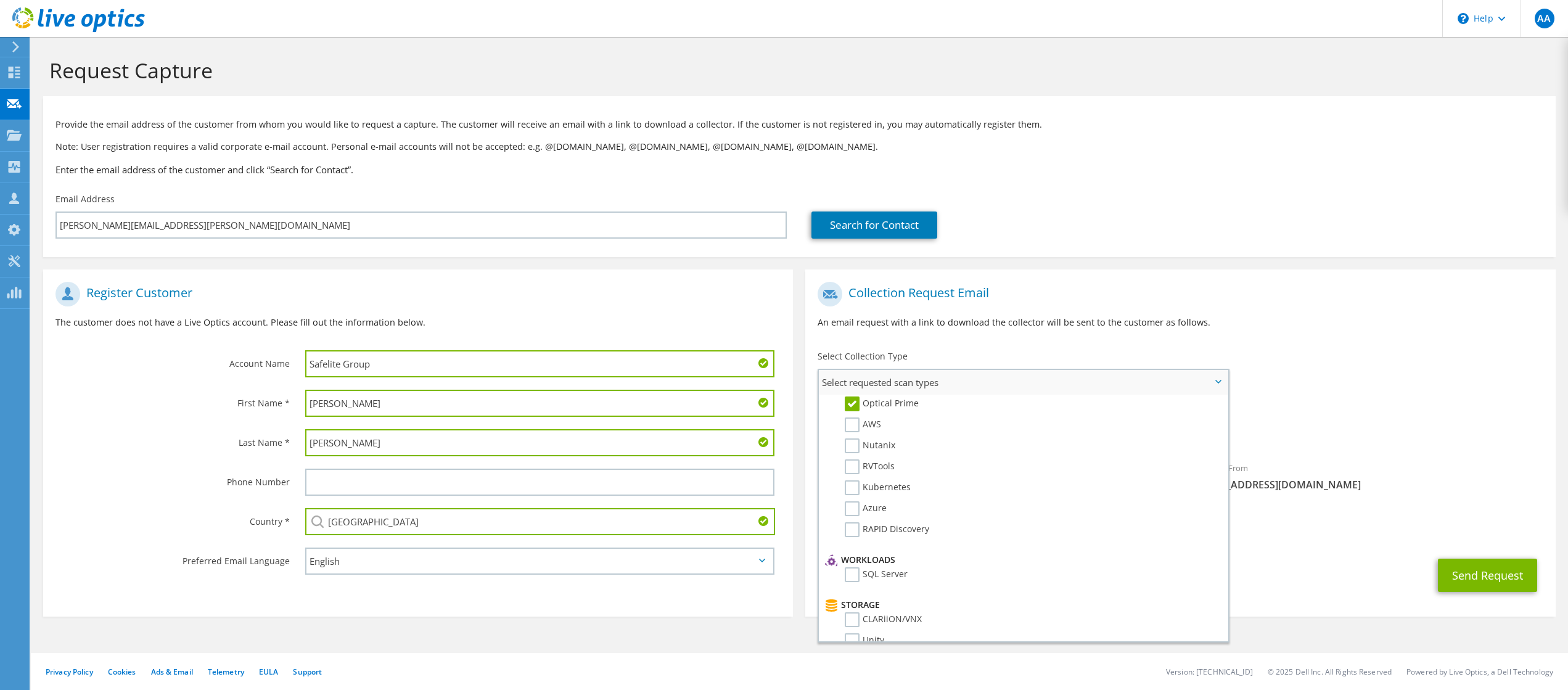
scroll to position [0, 0]
click at [1361, 376] on div "To joseph.morris@belron.com Sender & From liveoptics@liveoptics.com" at bounding box center [1179, 390] width 749 height 228
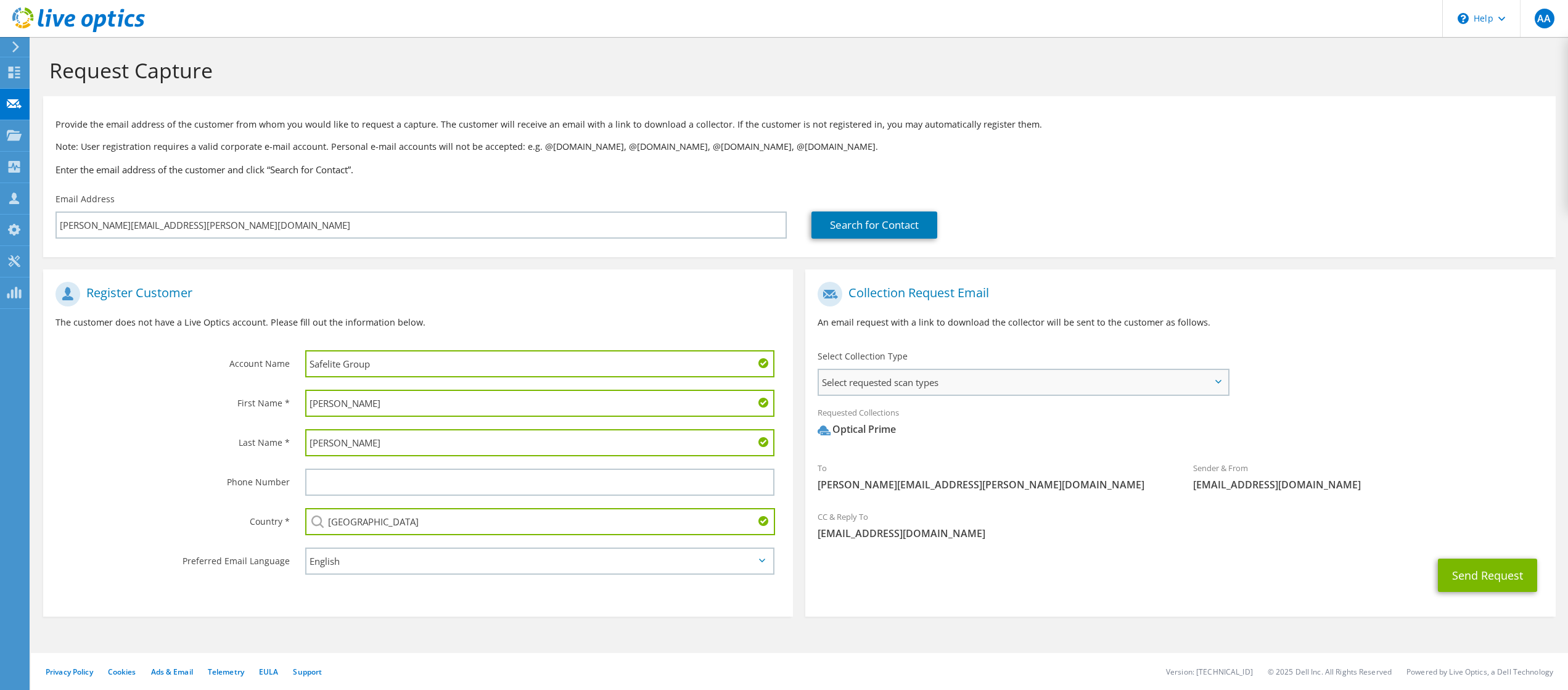
click at [982, 375] on span "Select requested scan types" at bounding box center [1023, 382] width 408 height 25
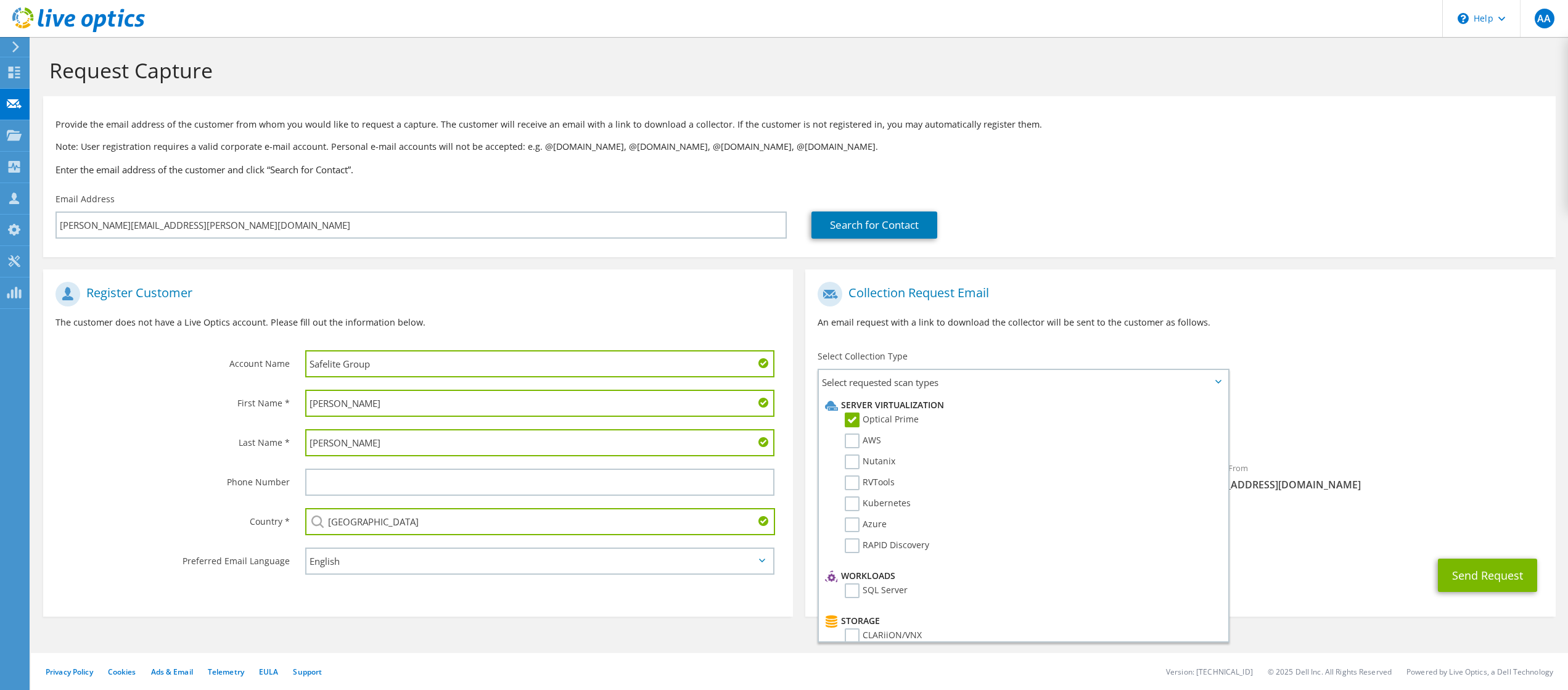
click at [1077, 333] on div "Collection Request Email An email request with a link to download the collector…" at bounding box center [1179, 310] width 749 height 68
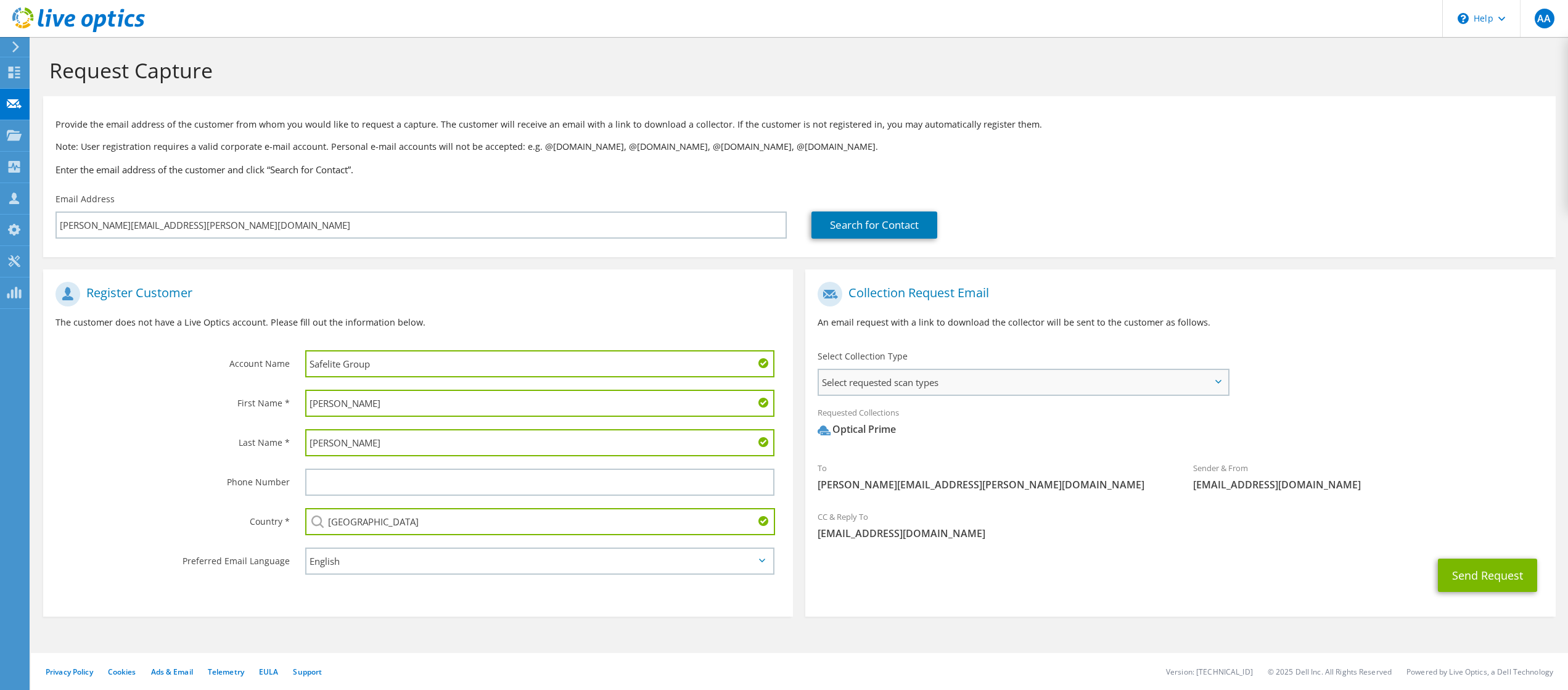
click at [911, 386] on span "Select requested scan types" at bounding box center [1023, 382] width 408 height 25
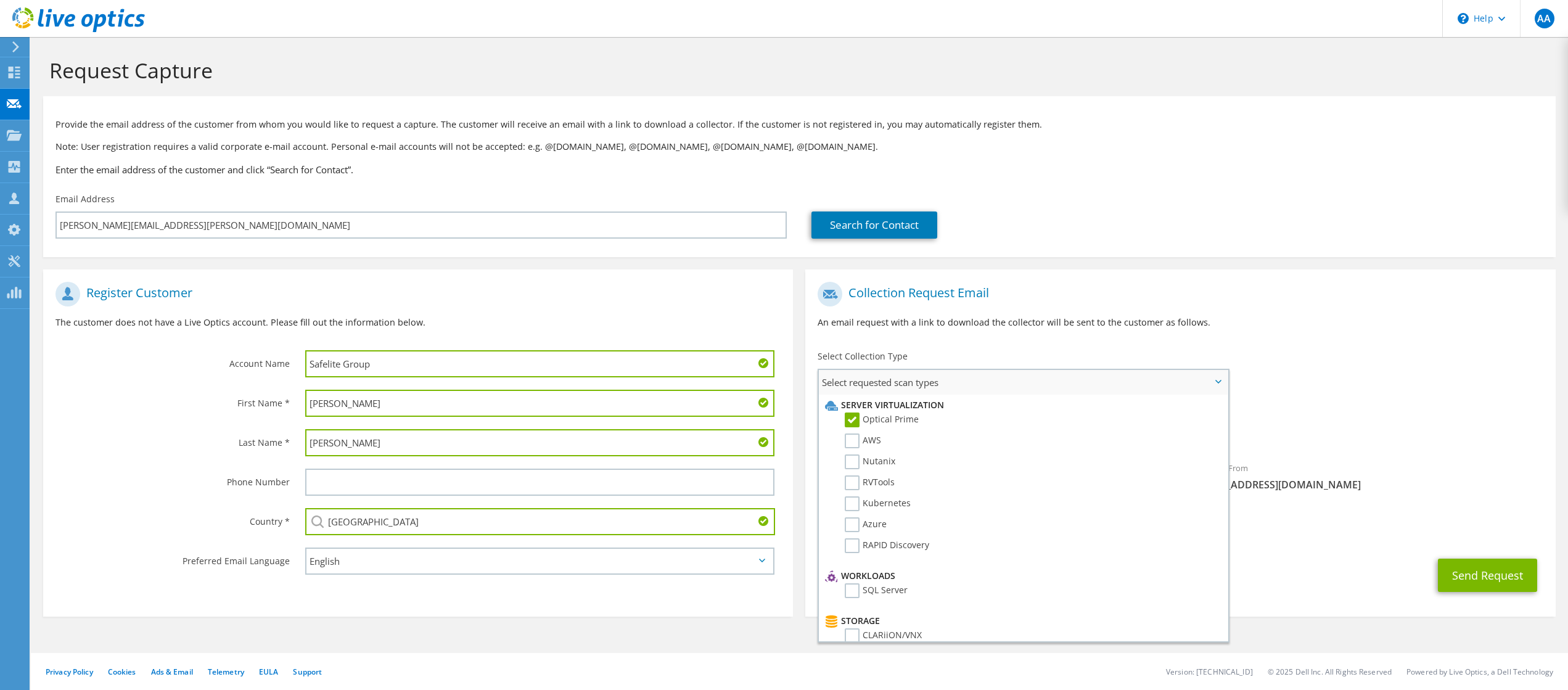
click at [858, 420] on label "Optical Prime" at bounding box center [881, 420] width 74 height 15
click at [0, 0] on input "Optical Prime" at bounding box center [0, 0] width 0 height 0
click at [852, 420] on label "Optical Prime" at bounding box center [881, 420] width 74 height 15
click at [0, 0] on input "Optical Prime" at bounding box center [0, 0] width 0 height 0
click at [1415, 397] on div "To joseph.morris@belron.com Sender & From liveoptics@liveoptics.com" at bounding box center [1179, 390] width 749 height 228
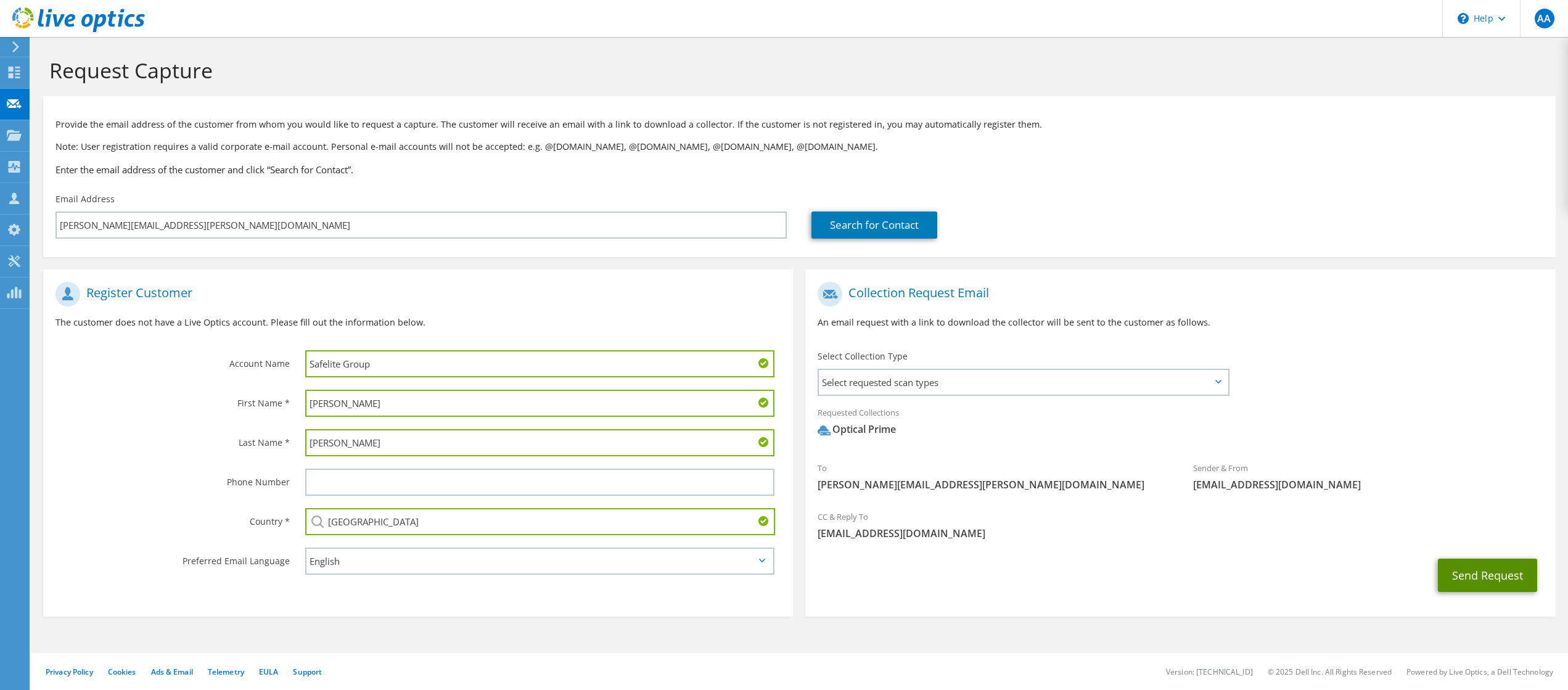
click at [1502, 582] on button "Send Request" at bounding box center [1487, 576] width 99 height 33
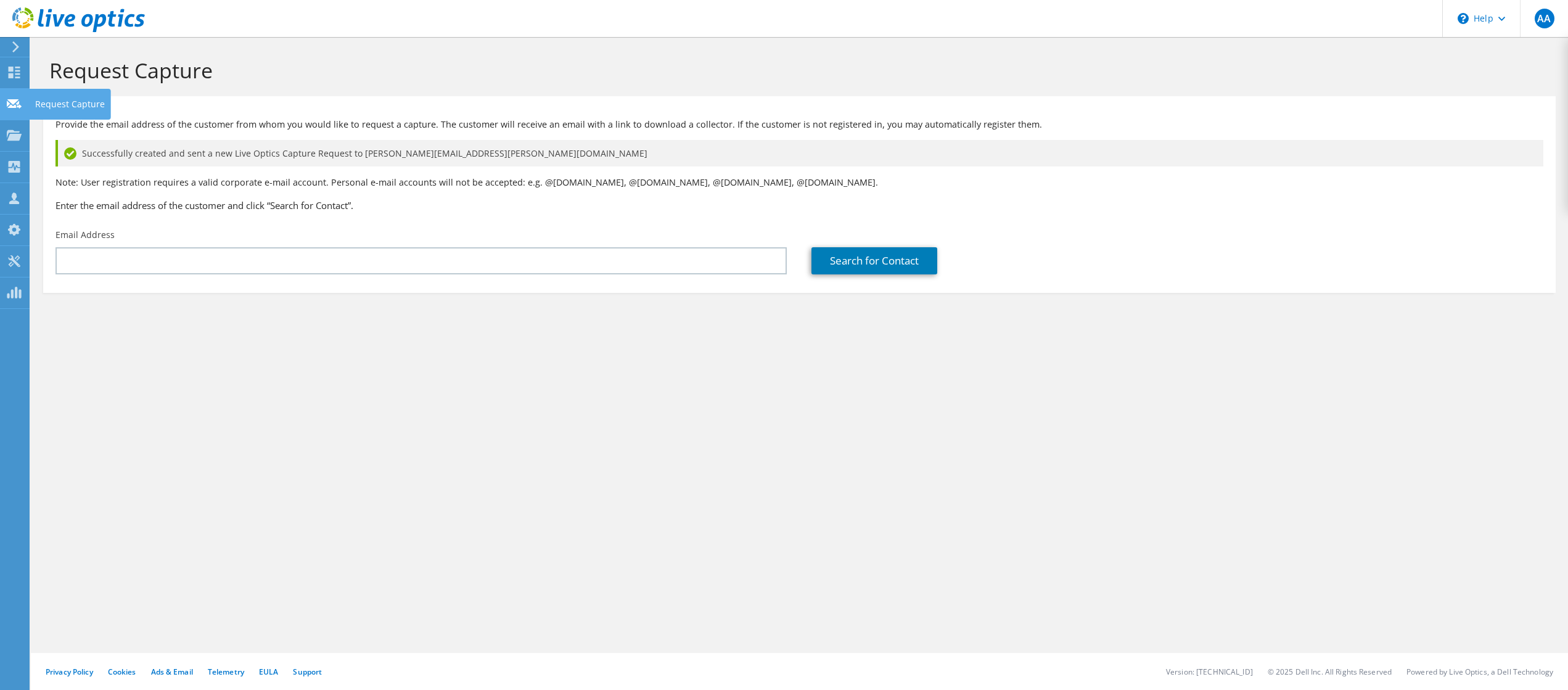
click at [15, 105] on icon at bounding box center [14, 103] width 15 height 12
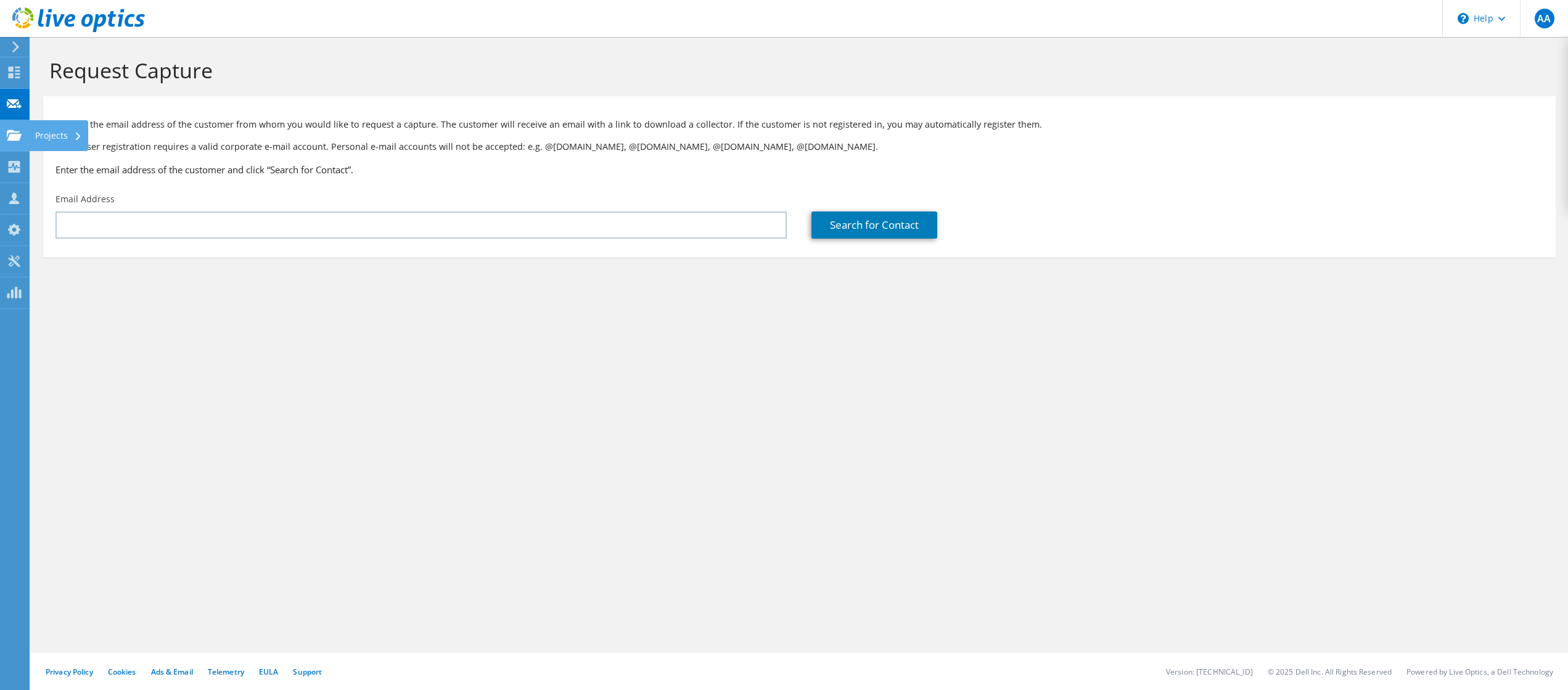
click at [8, 137] on icon at bounding box center [14, 135] width 15 height 12
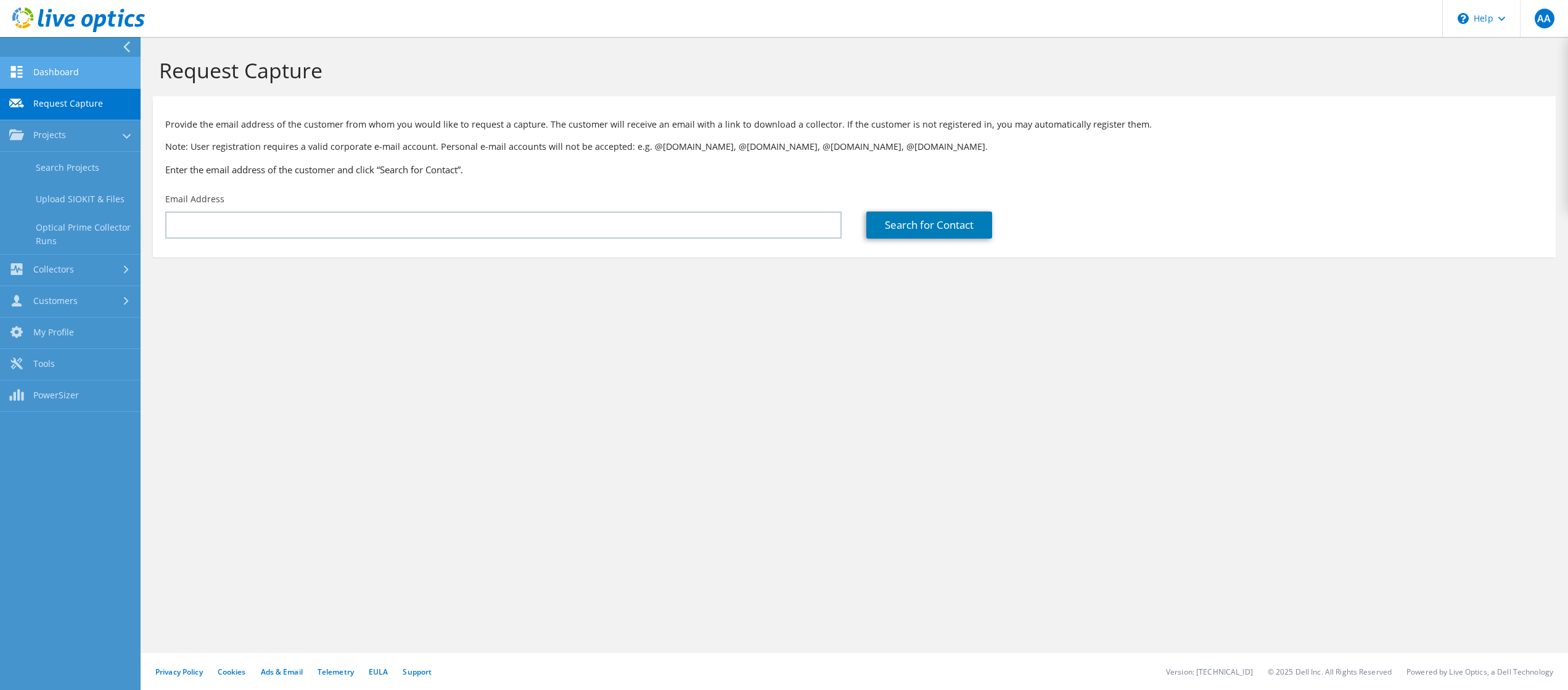
click at [58, 70] on link "Dashboard" at bounding box center [70, 73] width 141 height 32
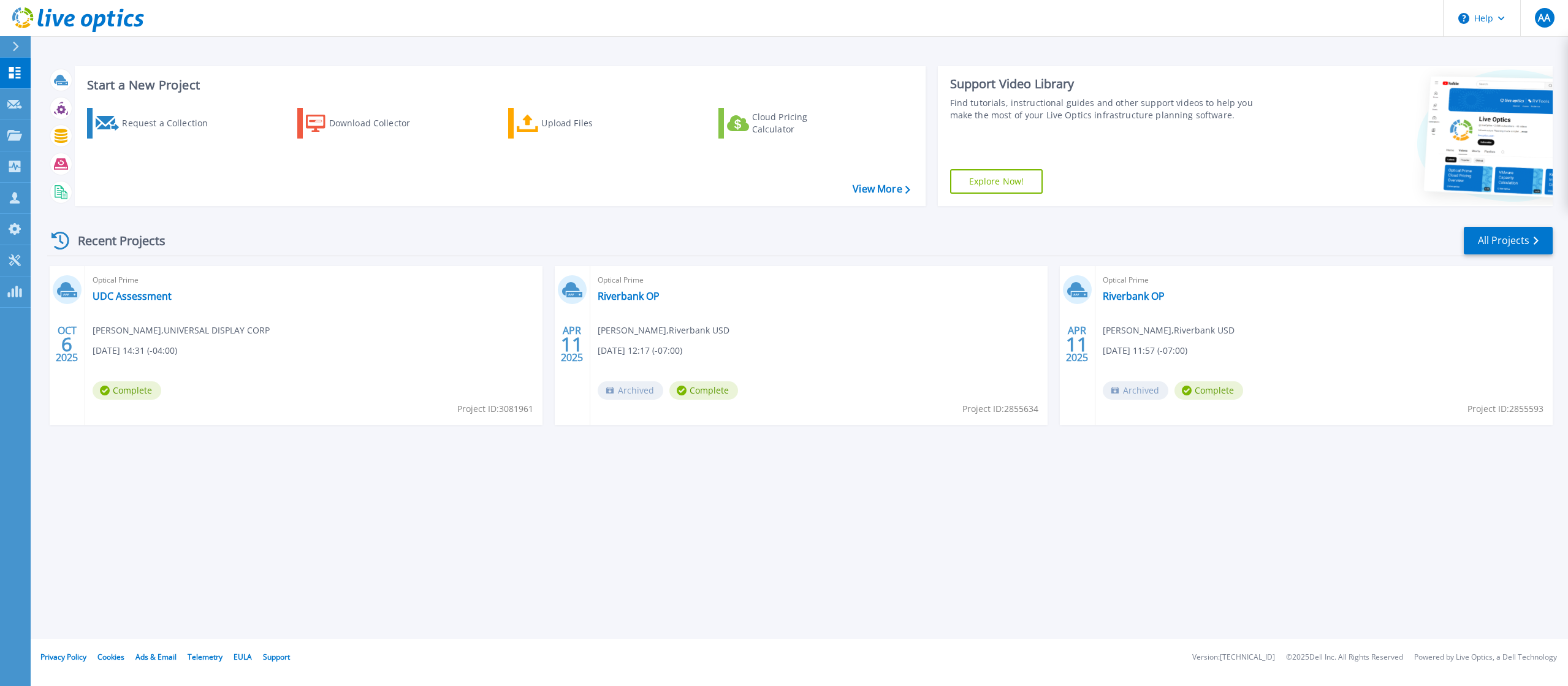
click at [72, 288] on icon at bounding box center [66, 288] width 17 height 13
click at [137, 298] on link "UDC Assessment" at bounding box center [132, 296] width 79 height 13
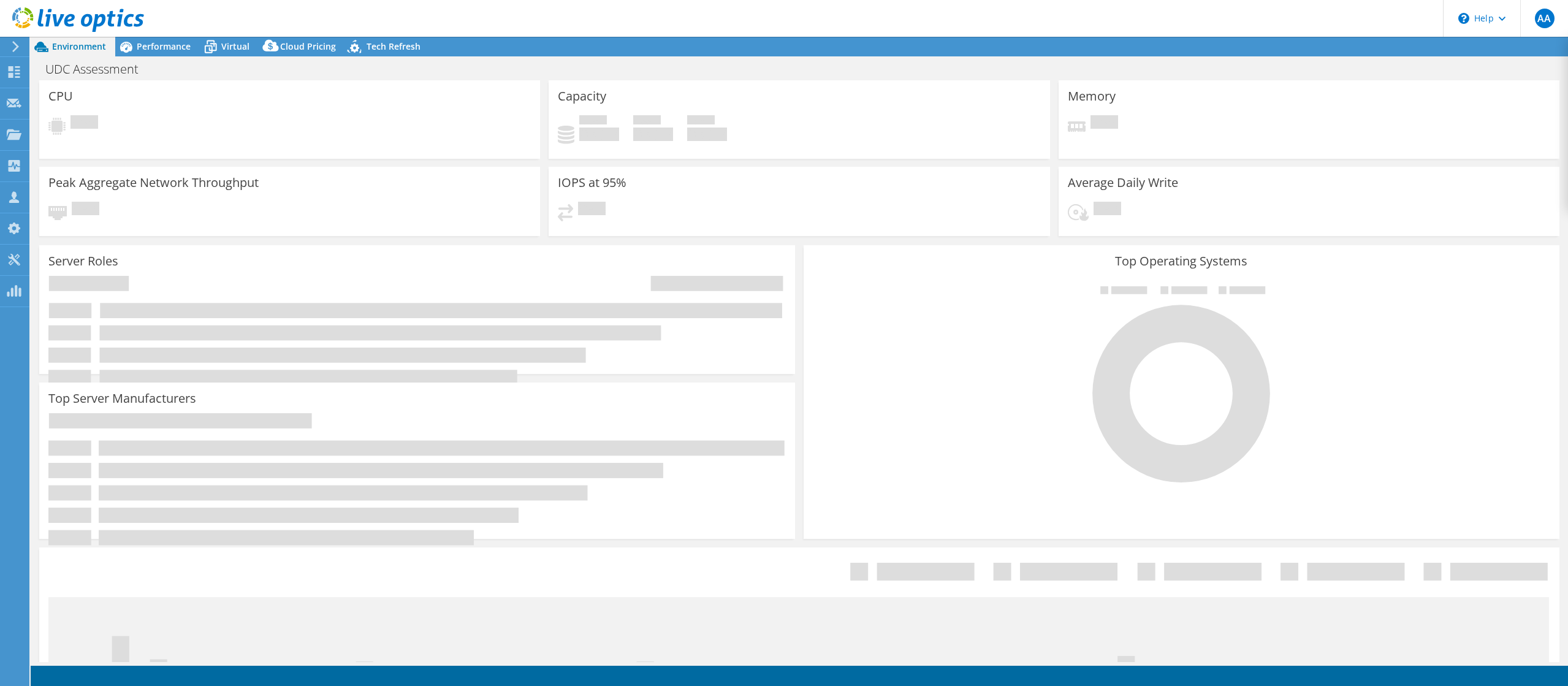
select select "USEast"
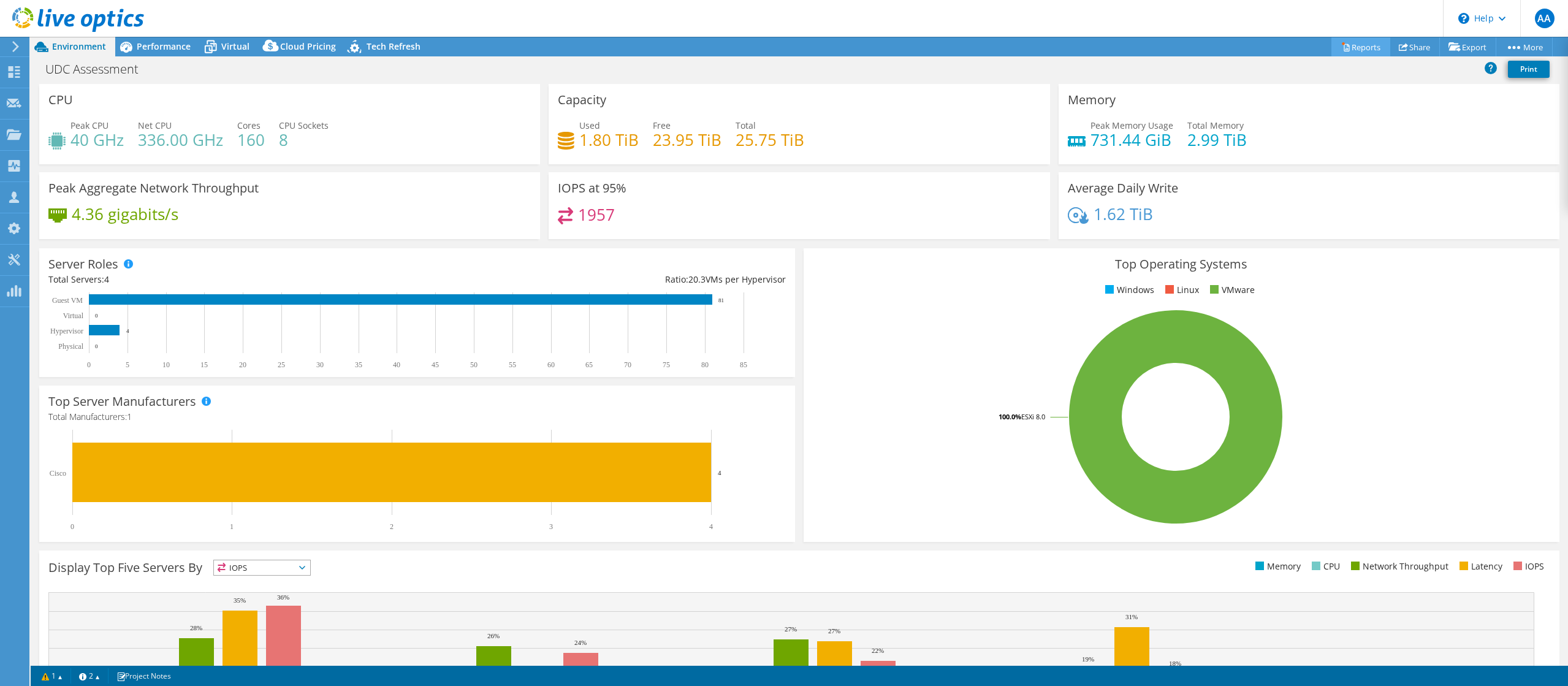
click at [1351, 47] on link "Reports" at bounding box center [1361, 47] width 58 height 19
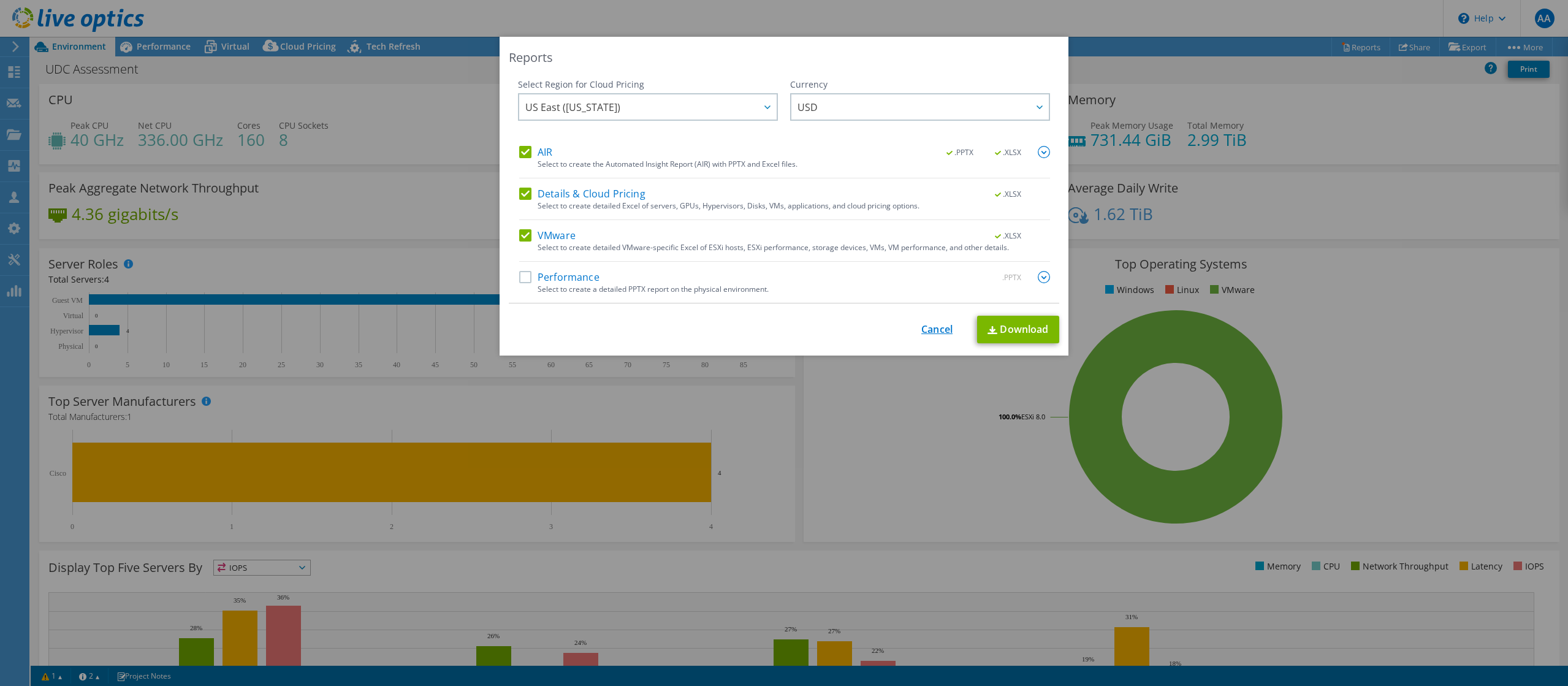
click at [930, 328] on link "Cancel" at bounding box center [937, 330] width 32 height 12
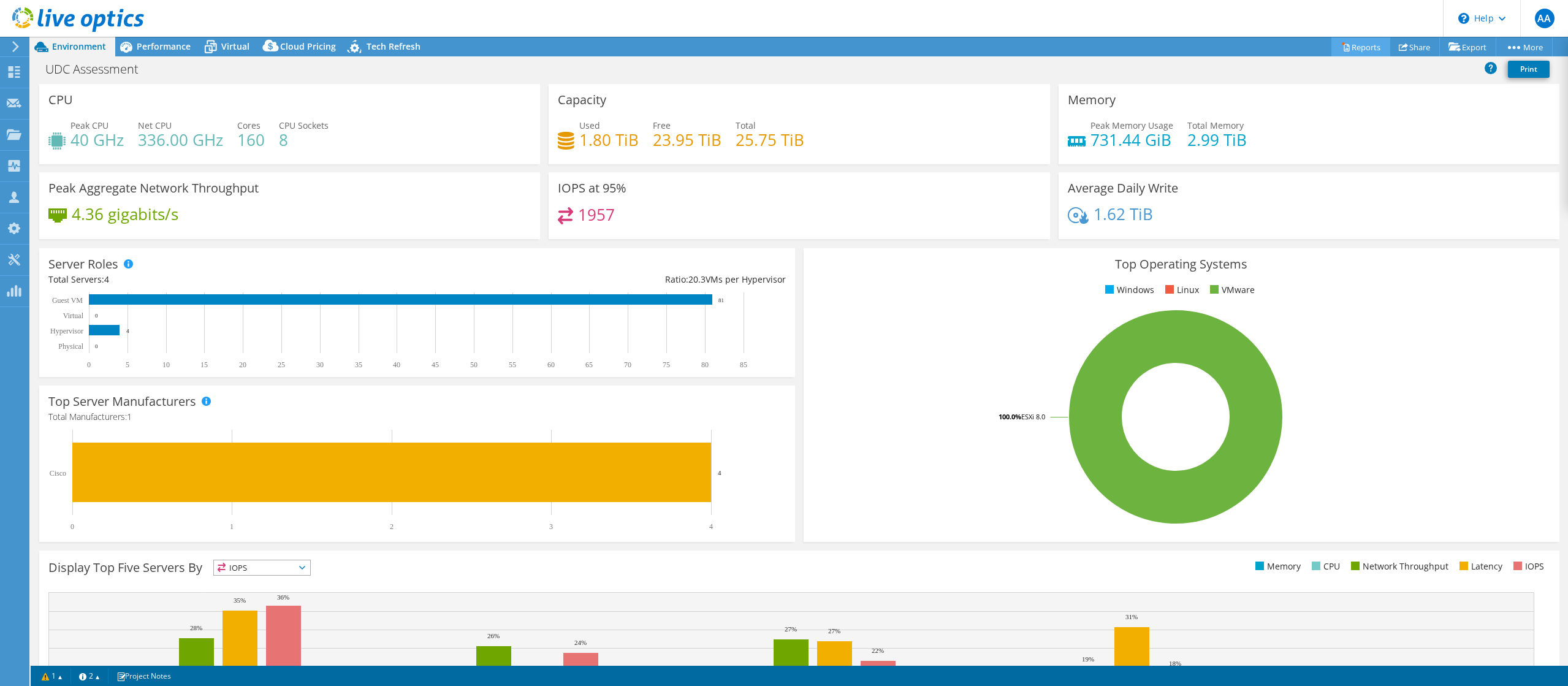
click at [1359, 48] on link "Reports" at bounding box center [1361, 47] width 58 height 19
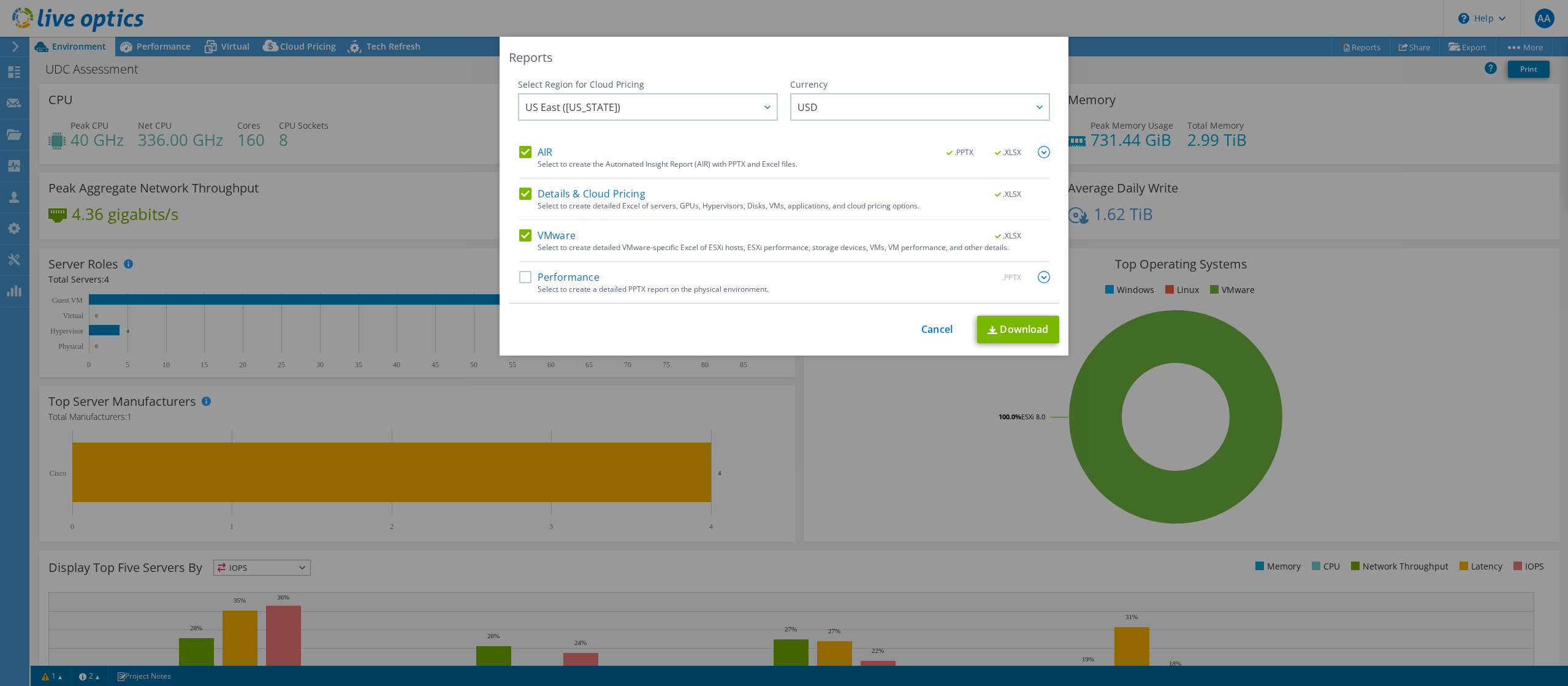
click at [557, 283] on label "Performance" at bounding box center [560, 277] width 81 height 13
click at [0, 0] on input "Performance" at bounding box center [0, 0] width 0 height 0
click at [1043, 279] on img at bounding box center [1044, 277] width 13 height 13
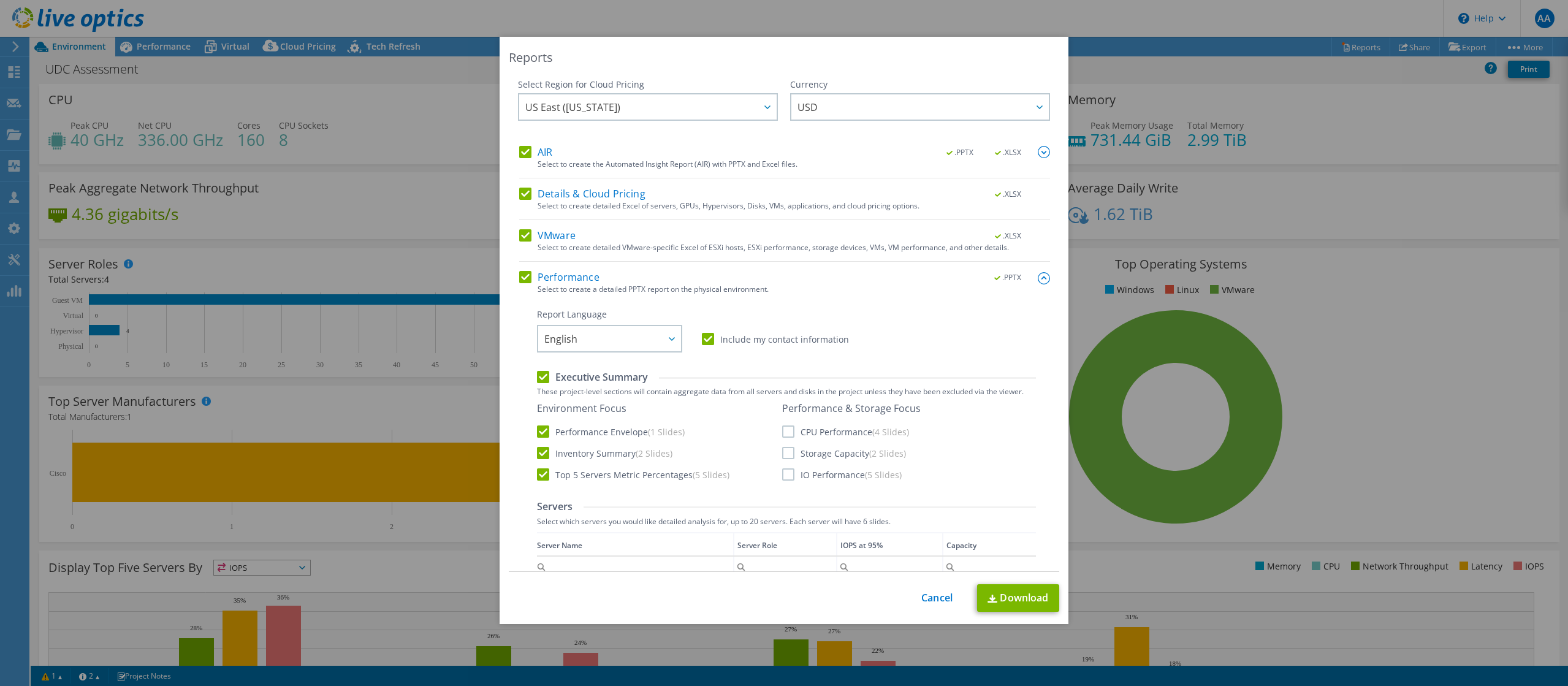
click at [782, 433] on label "CPU Performance (4 Slides)" at bounding box center [846, 432] width 127 height 13
click at [0, 0] on input "CPU Performance (4 Slides)" at bounding box center [0, 0] width 0 height 0
click at [782, 456] on label "Storage Capacity (2 Slides)" at bounding box center [844, 453] width 124 height 13
click at [0, 0] on input "Storage Capacity (2 Slides)" at bounding box center [0, 0] width 0 height 0
click at [786, 473] on label "IO Performance (5 Slides)" at bounding box center [842, 475] width 119 height 13
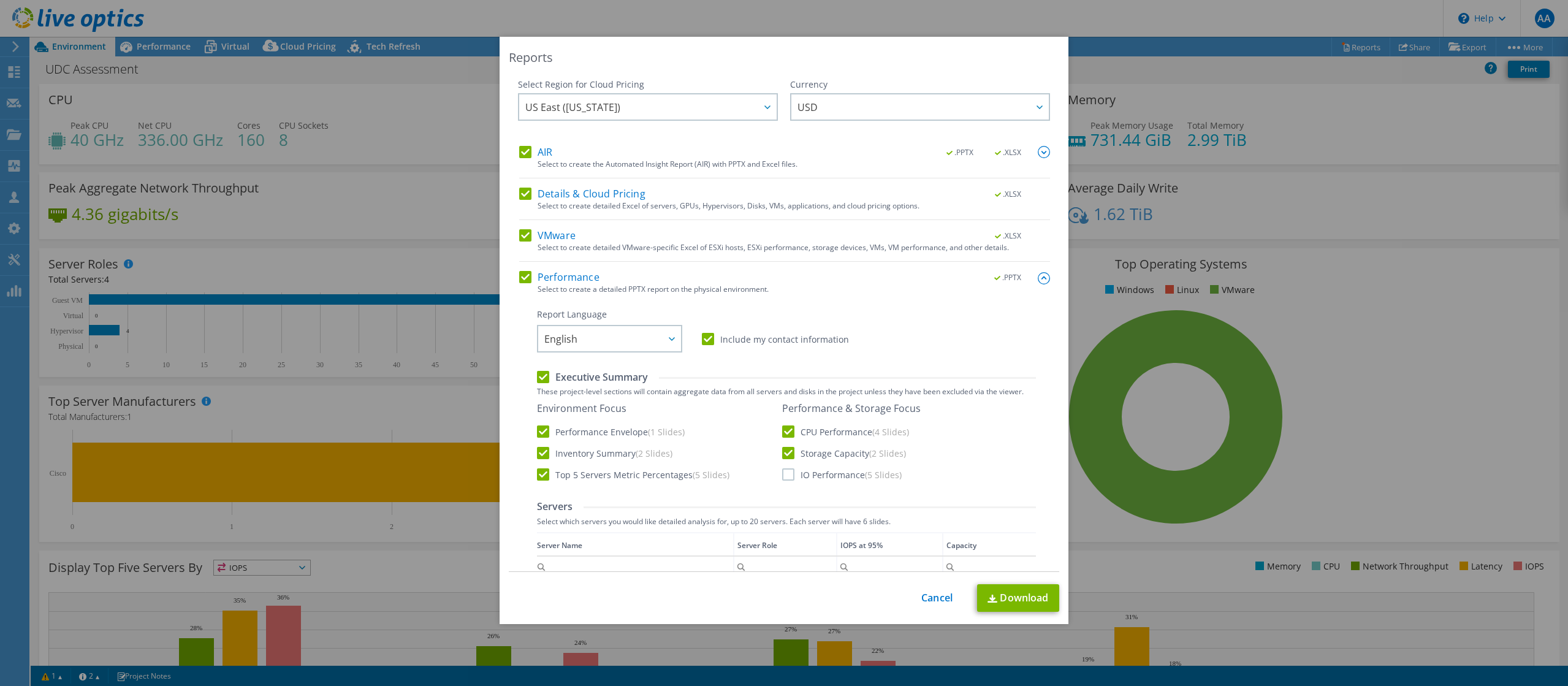
click at [0, 0] on input "IO Performance (5 Slides)" at bounding box center [0, 0] width 0 height 0
click at [1038, 151] on img at bounding box center [1044, 153] width 13 height 13
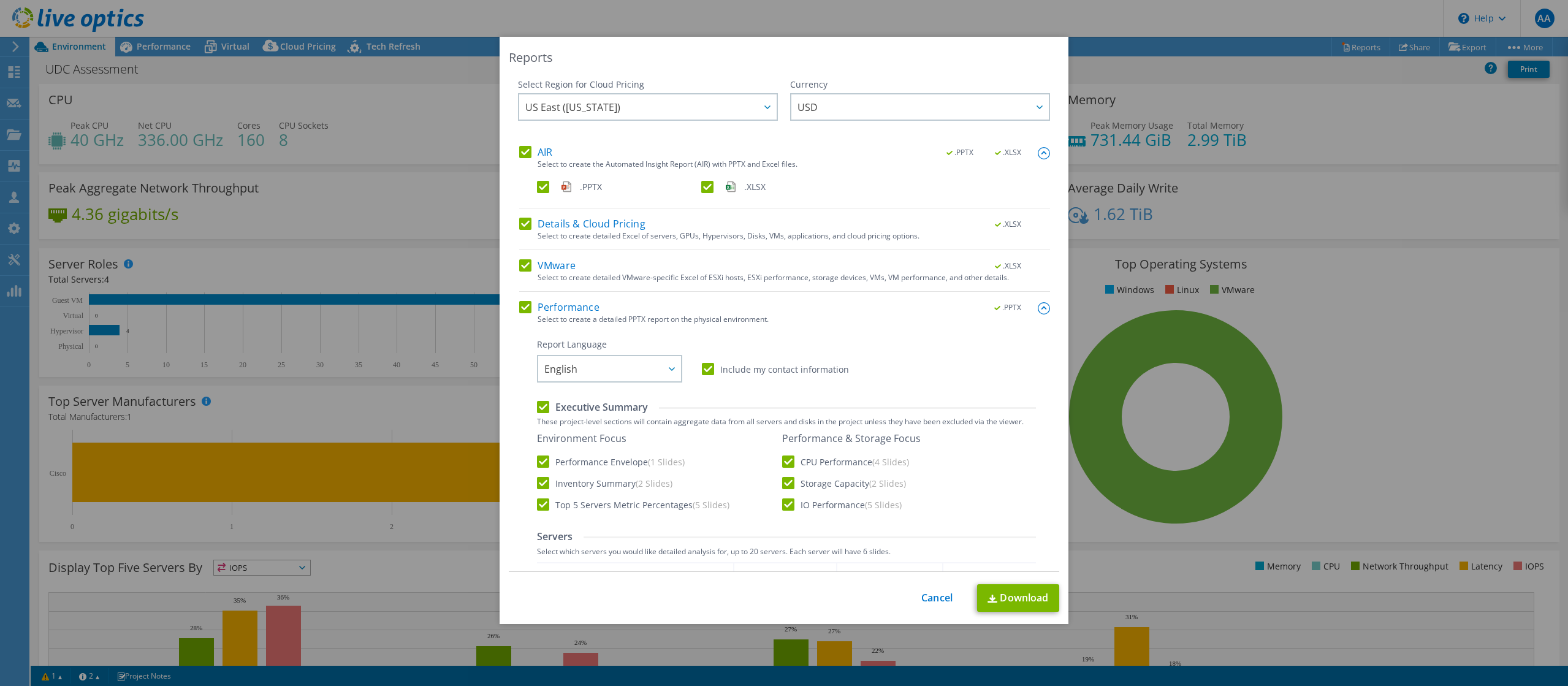
click at [1038, 151] on img at bounding box center [1044, 153] width 13 height 13
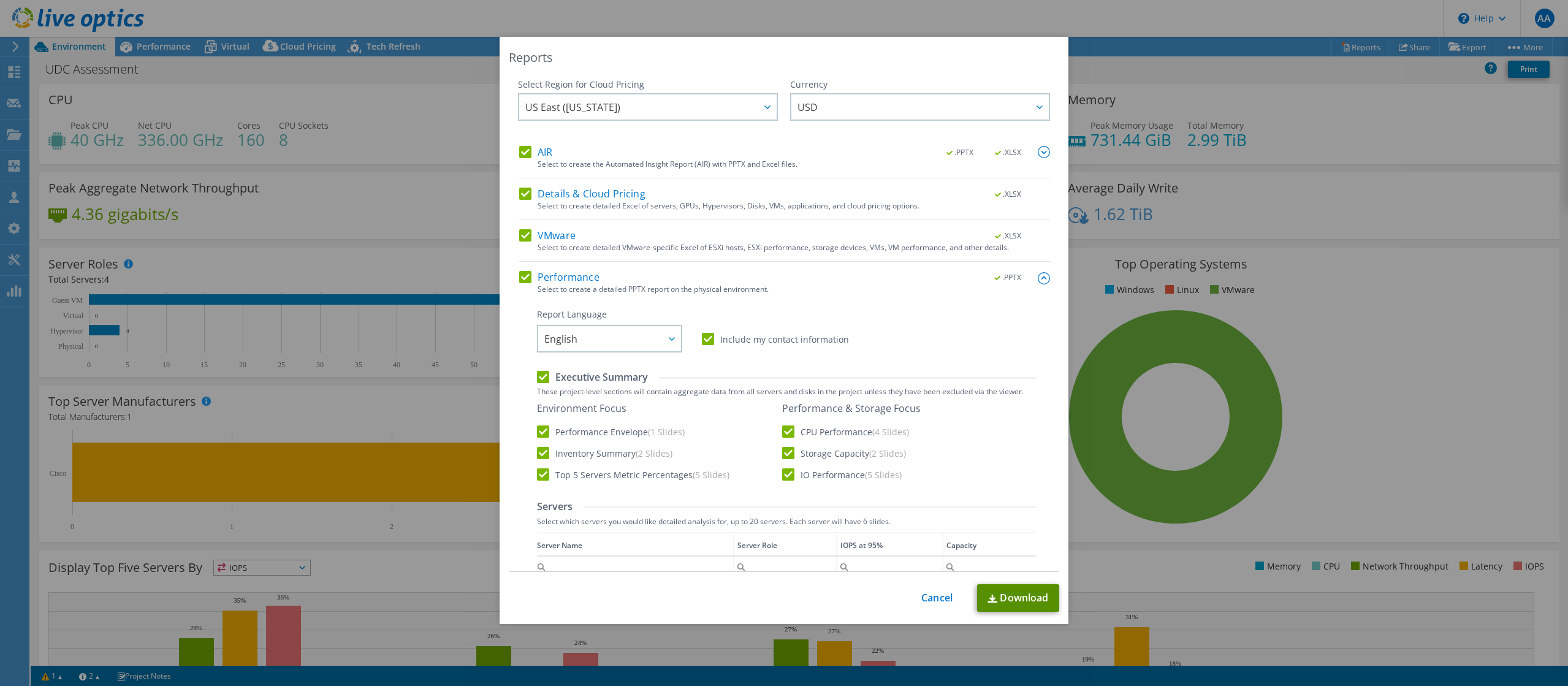
click at [1018, 601] on link "Download" at bounding box center [1018, 597] width 82 height 28
click at [937, 597] on link "Cancel" at bounding box center [937, 597] width 32 height 12
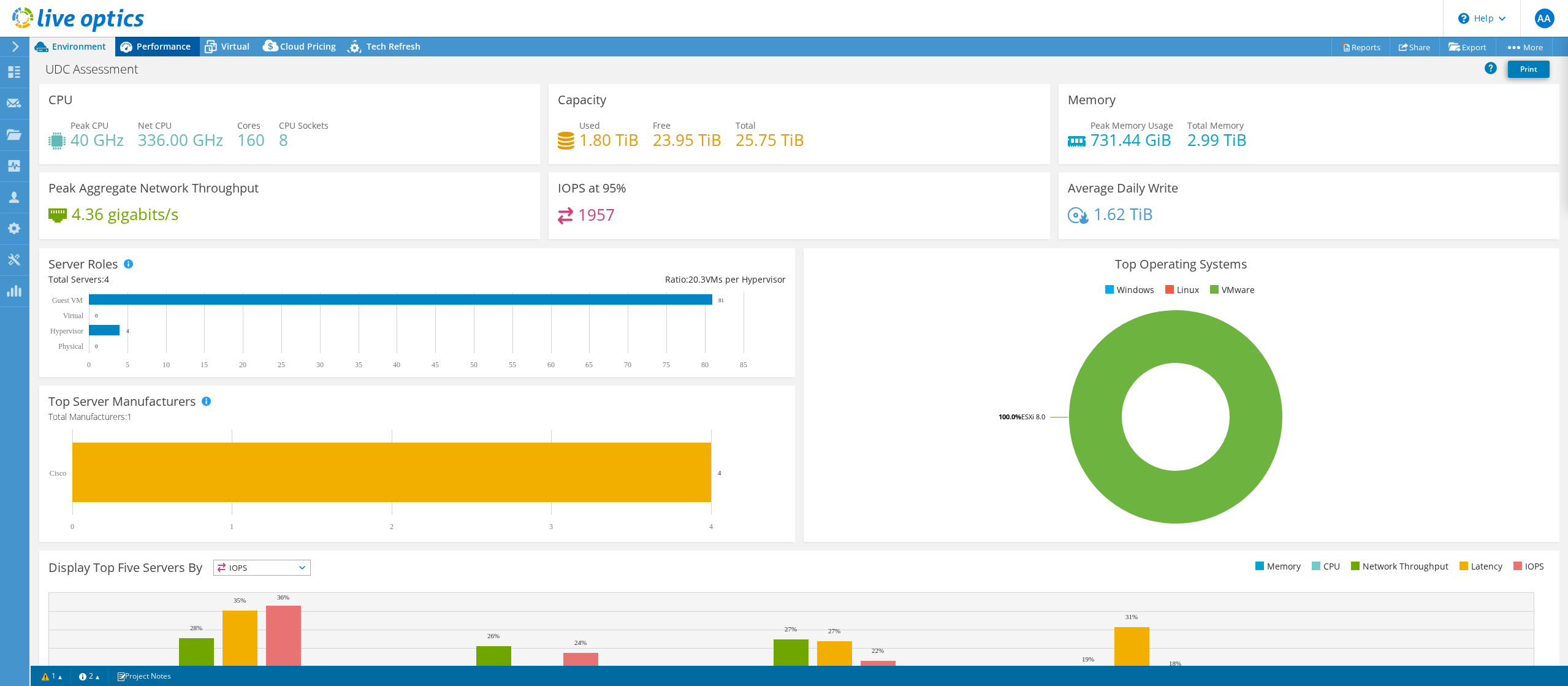
click at [152, 47] on span "Performance" at bounding box center [164, 46] width 54 height 12
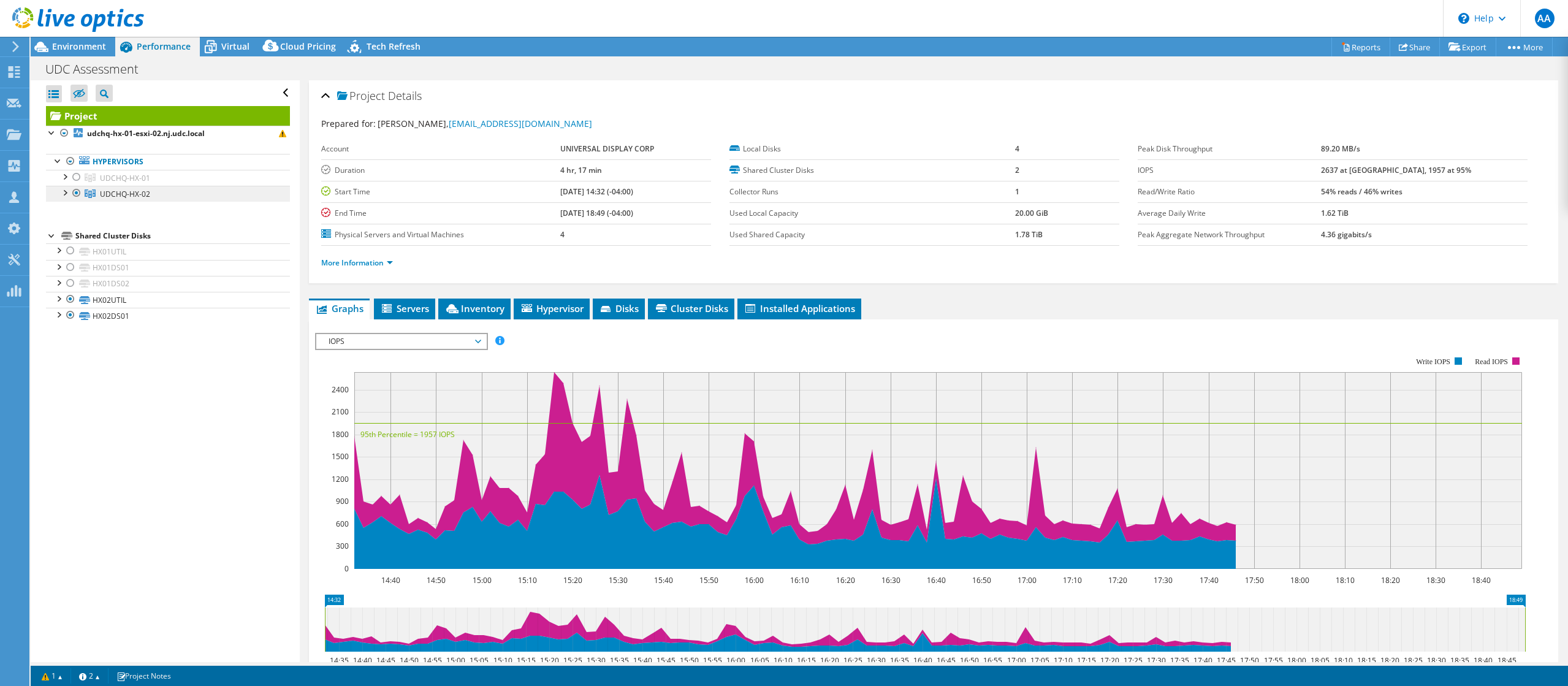
click at [135, 197] on span "UDCHQ-HX-02" at bounding box center [125, 194] width 51 height 10
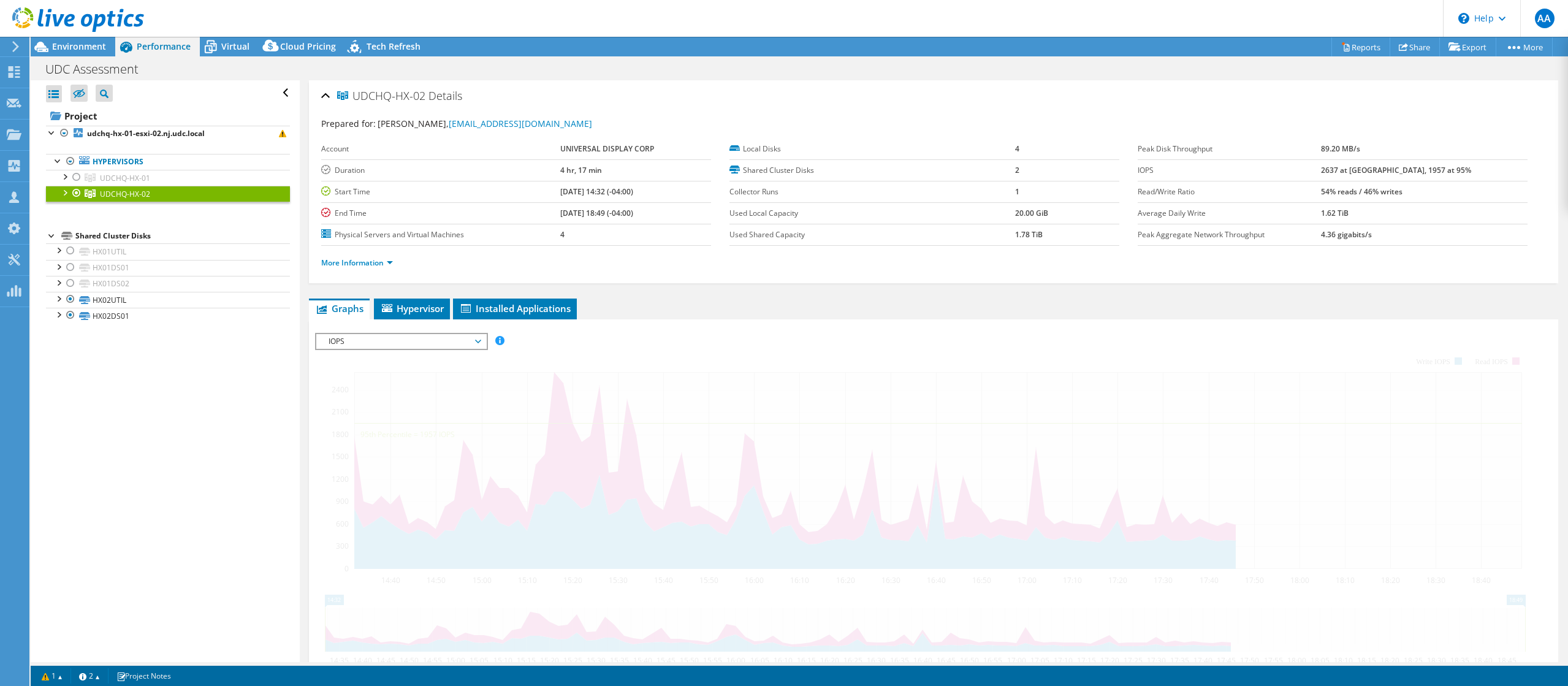
click at [66, 194] on div at bounding box center [65, 192] width 13 height 13
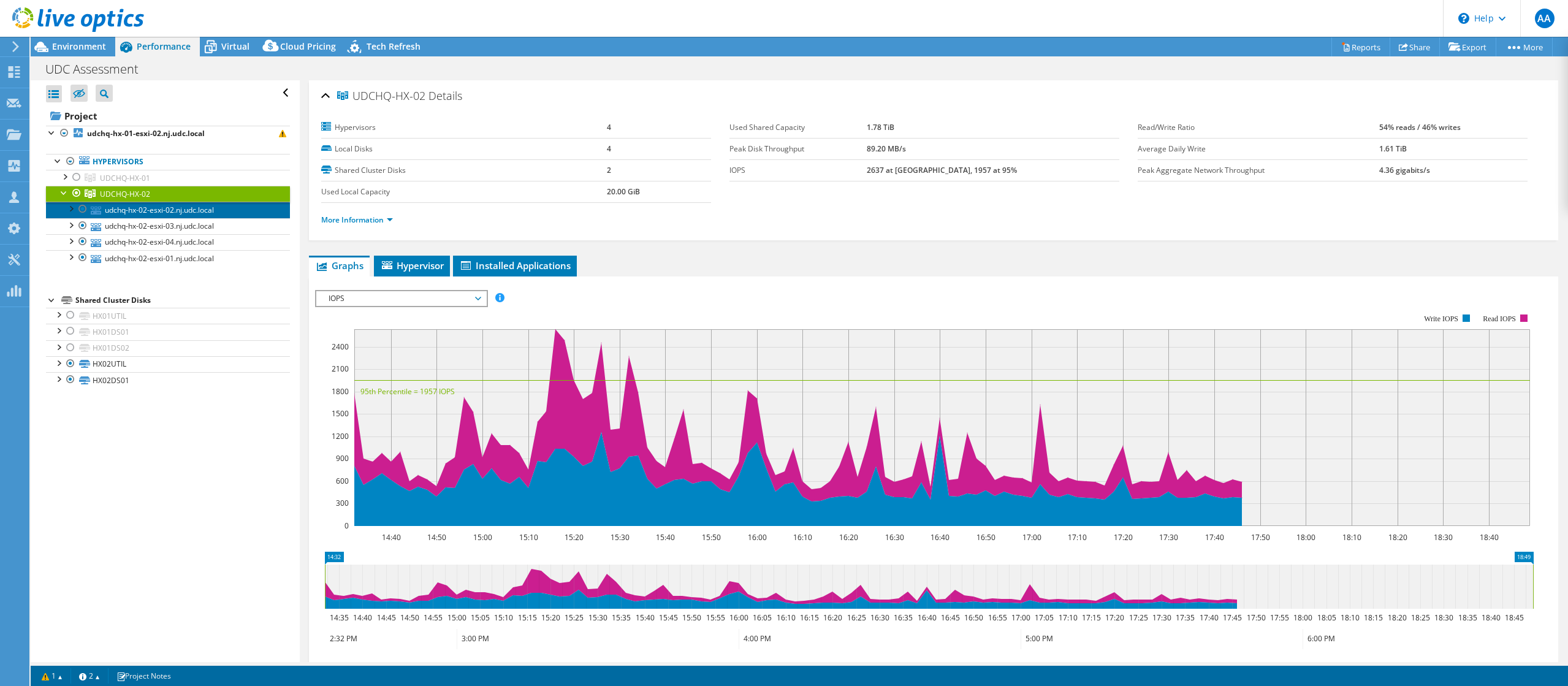
click at [175, 213] on link "udchq-hx-02-esxi-02.nj.udc.local" at bounding box center [168, 209] width 244 height 16
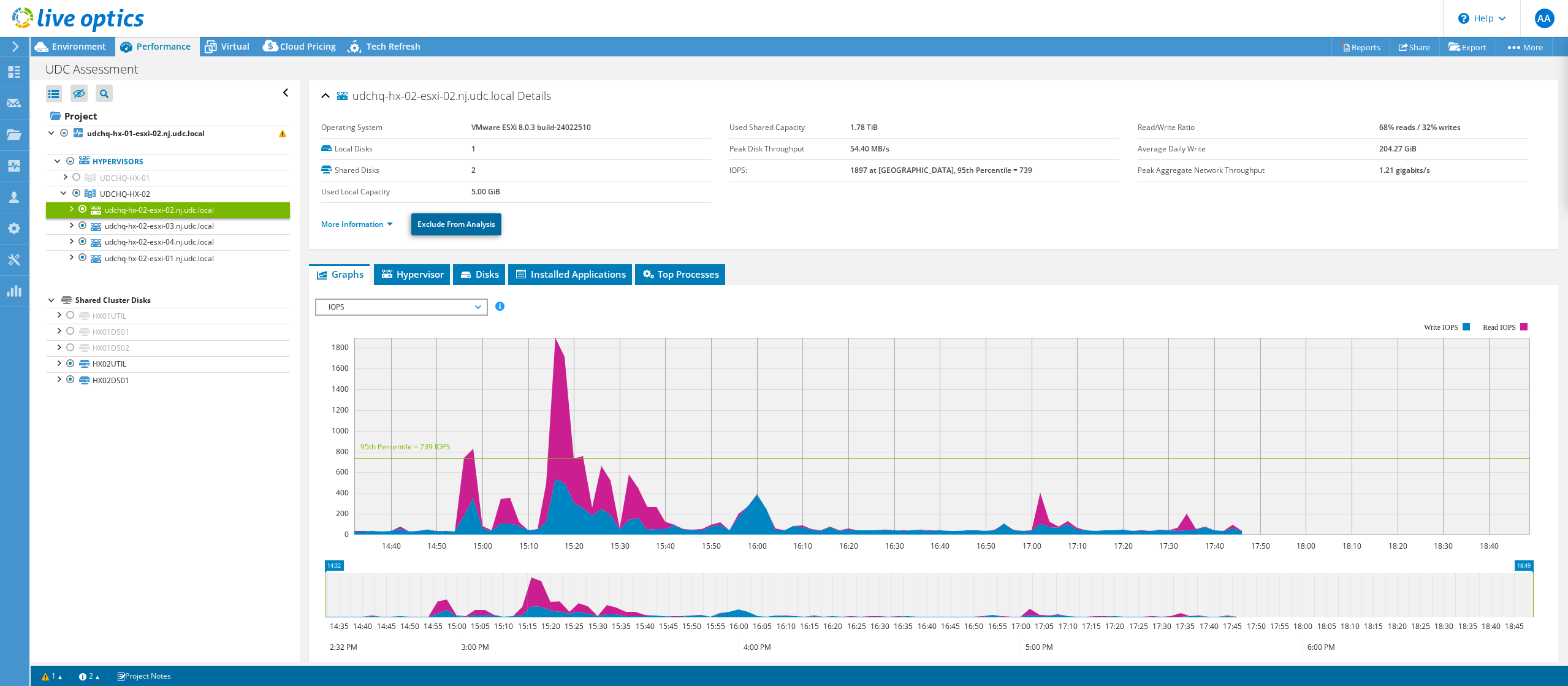
click at [451, 224] on link "Exclude From Analysis" at bounding box center [456, 224] width 90 height 22
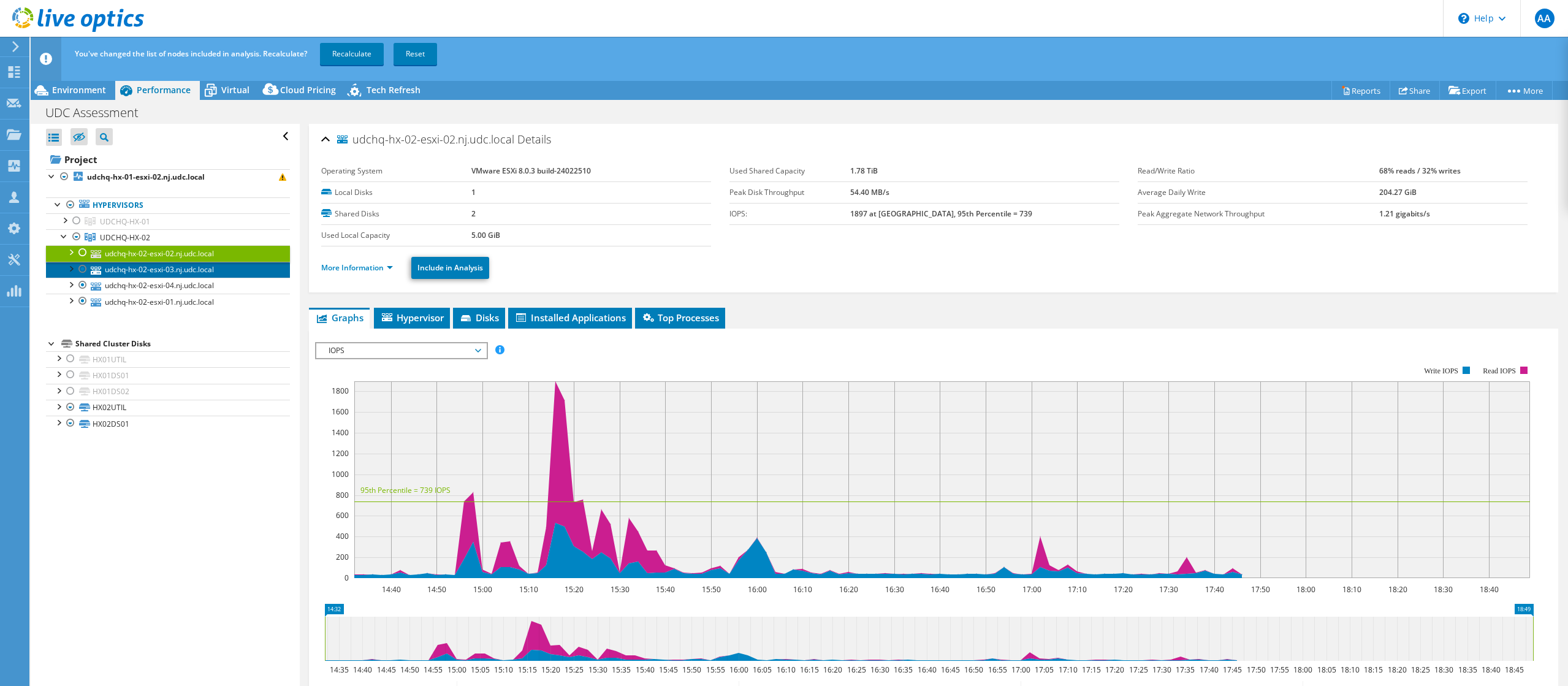
click at [184, 267] on link "udchq-hx-02-esxi-03.nj.udc.local" at bounding box center [168, 270] width 244 height 16
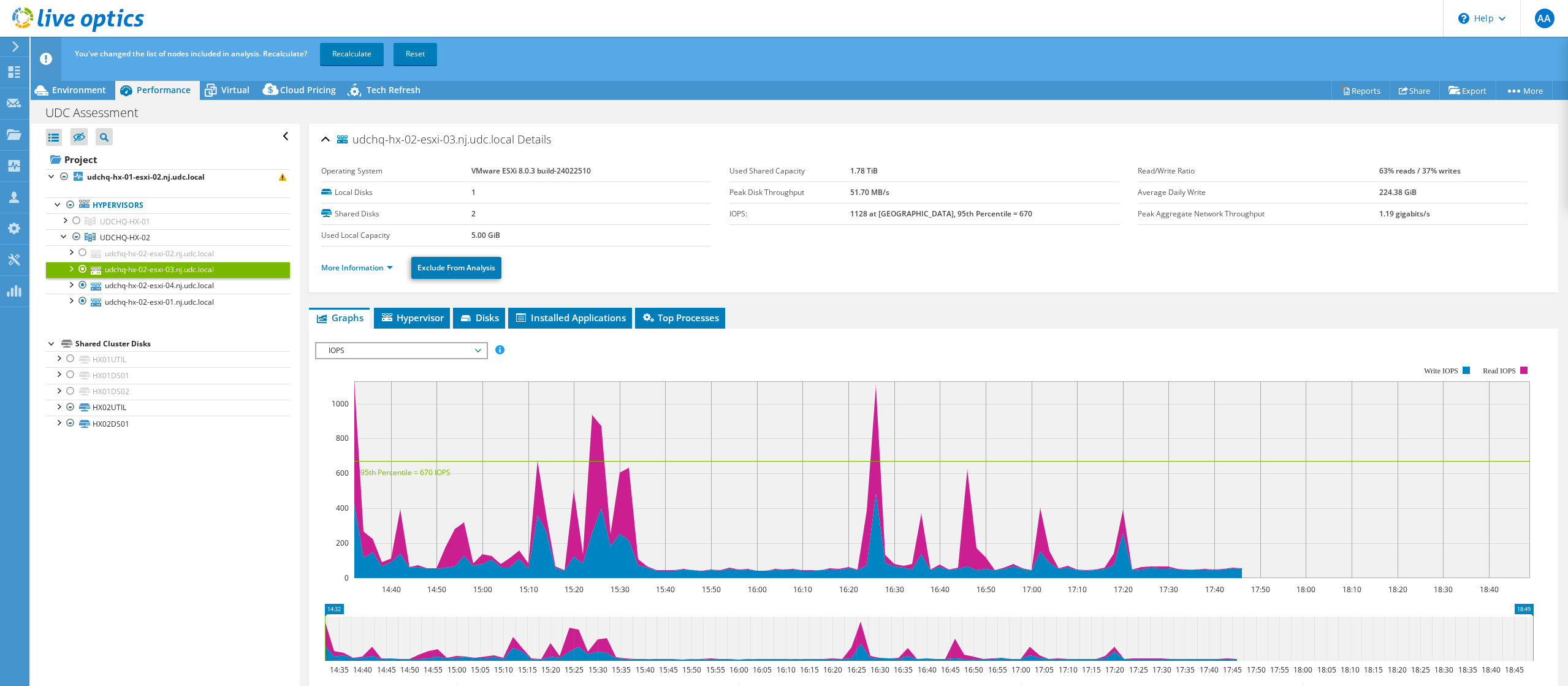
click at [441, 269] on link "Exclude From Analysis" at bounding box center [456, 268] width 90 height 22
click at [168, 291] on link "udchq-hx-02-esxi-04.nj.udc.local" at bounding box center [168, 285] width 244 height 16
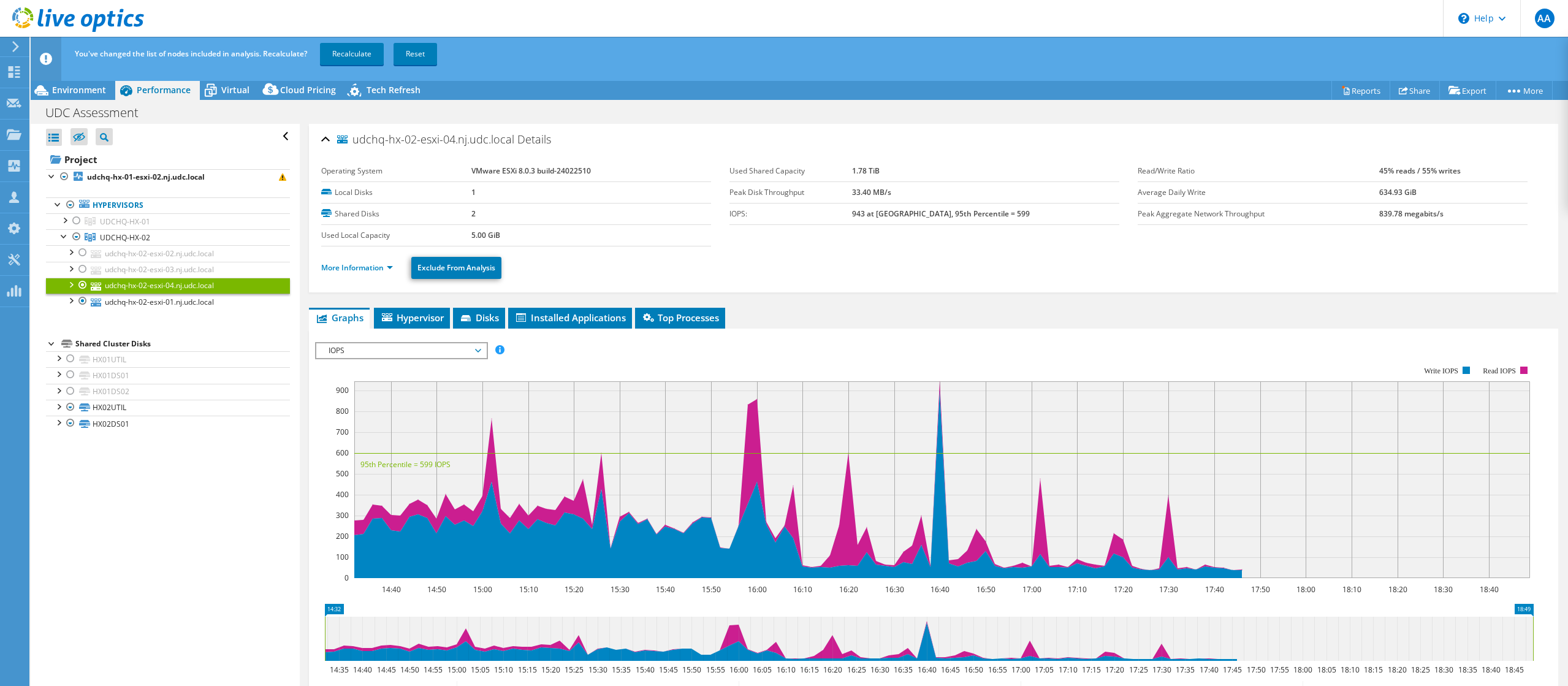
click at [162, 312] on ul "Hypervisors UDCHQ-HX-01 udchq-hx-01-esxi-02.nj.udc.local" at bounding box center [168, 253] width 244 height 137
click at [190, 303] on link "udchq-hx-02-esxi-01.nj.udc.local" at bounding box center [168, 302] width 244 height 16
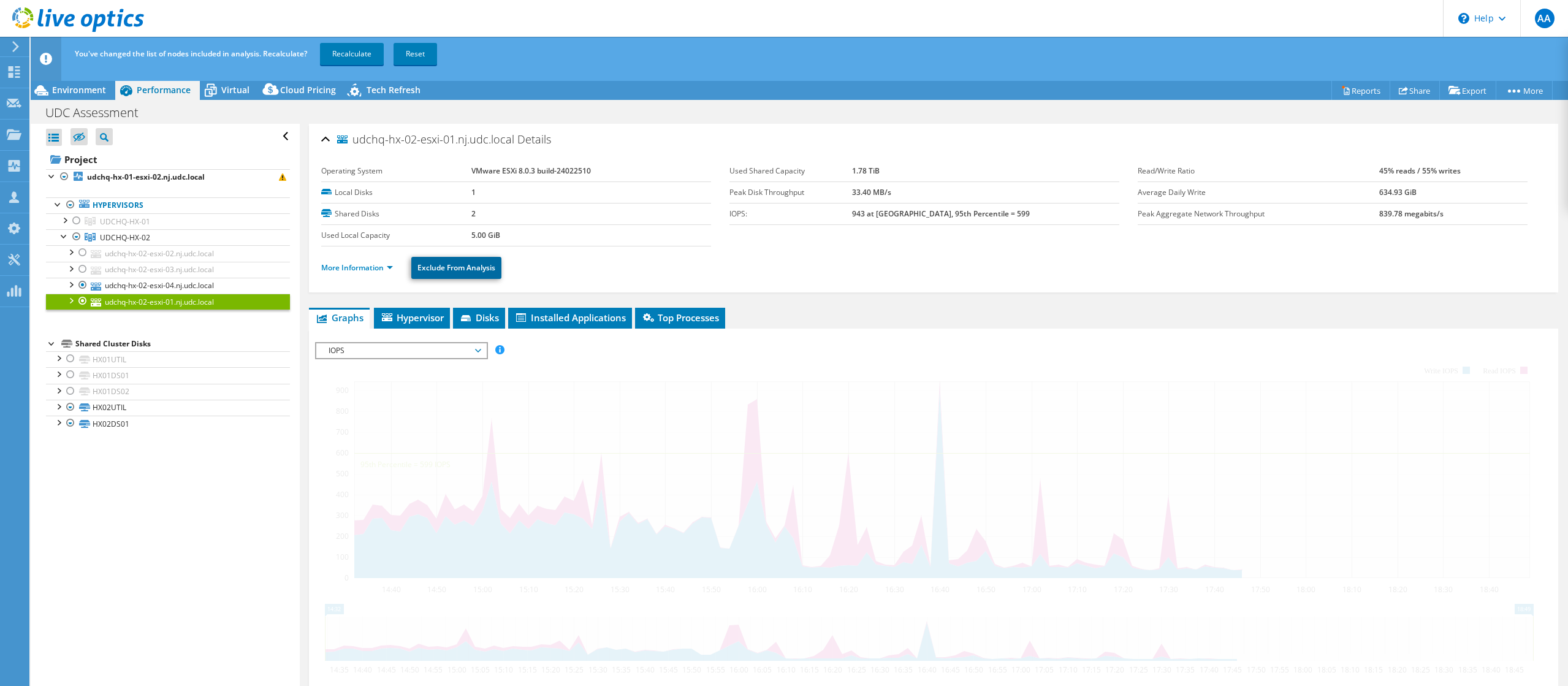
click at [439, 263] on link "Exclude From Analysis" at bounding box center [456, 268] width 90 height 22
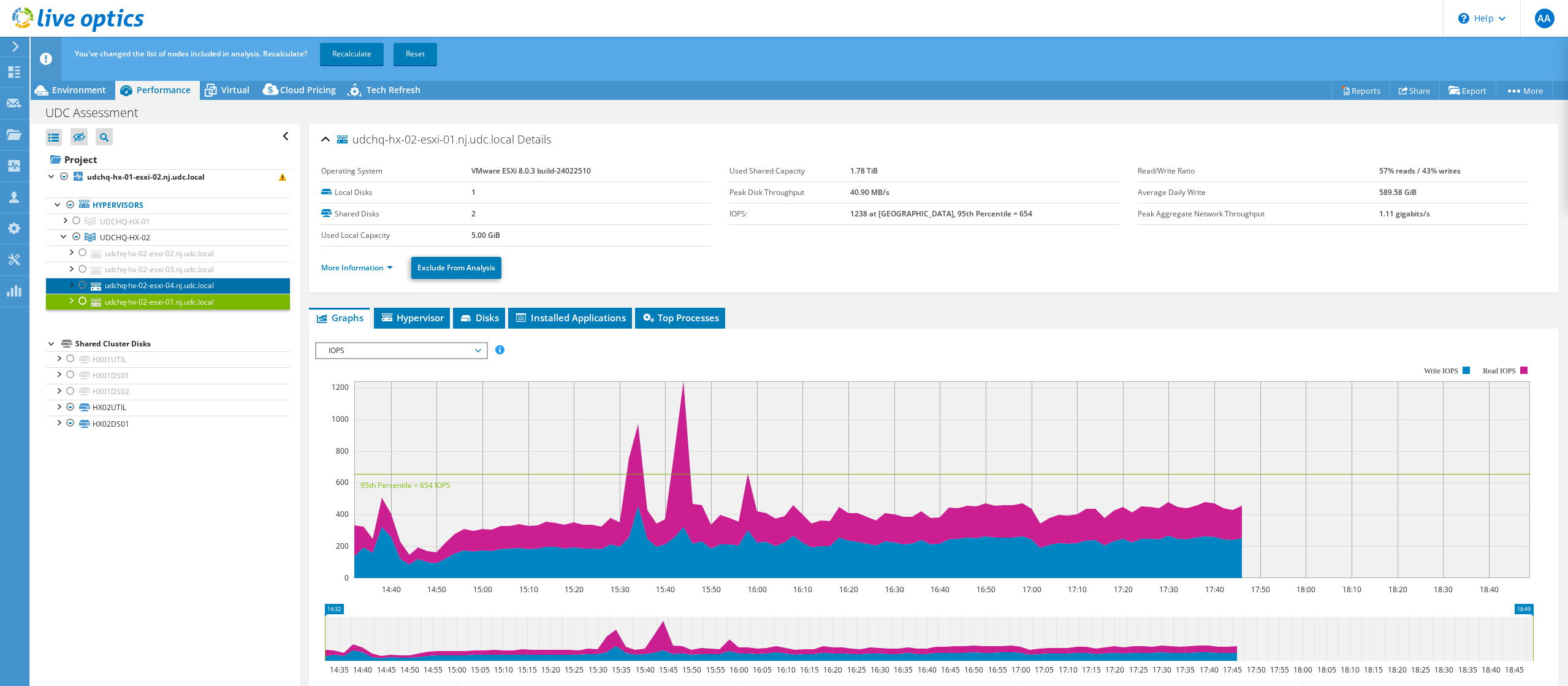
click at [172, 281] on link "udchq-hx-02-esxi-04.nj.udc.local" at bounding box center [168, 285] width 244 height 16
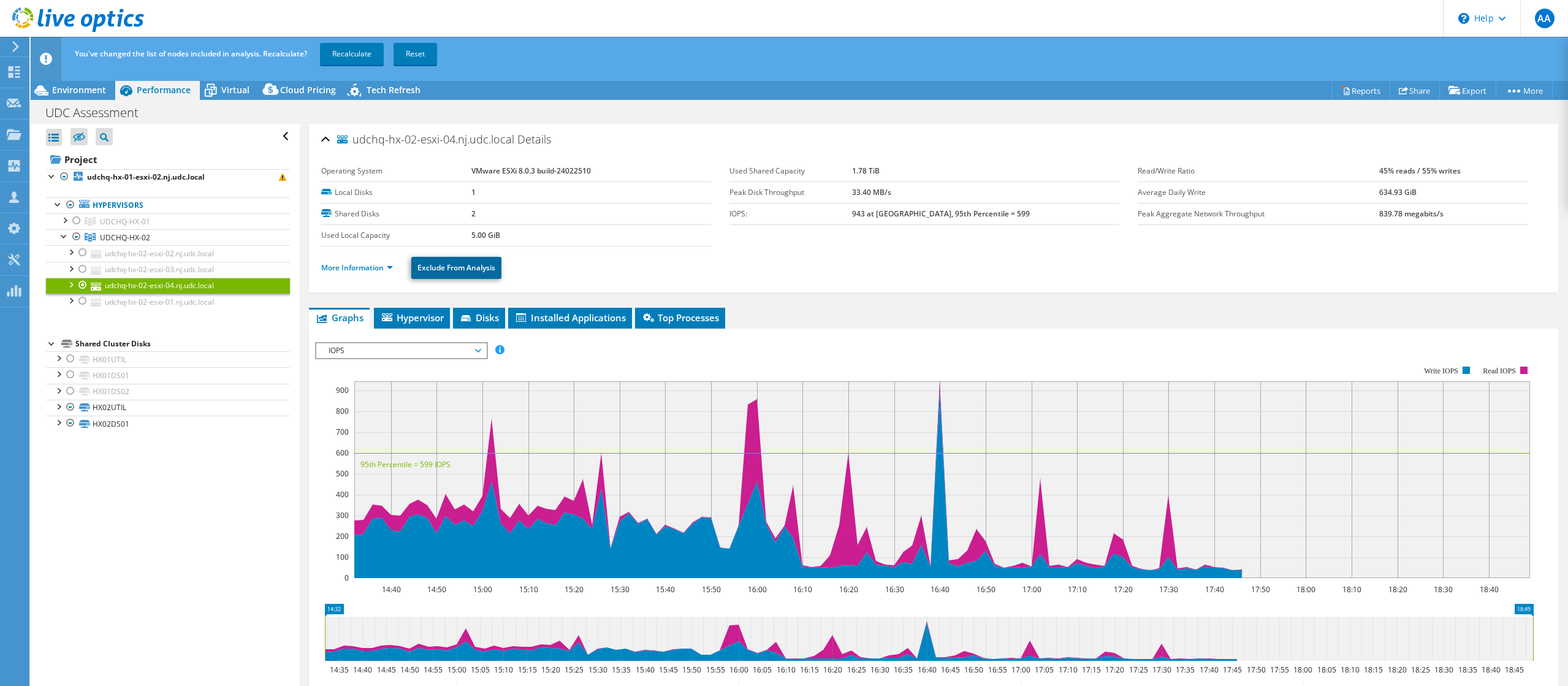
click at [436, 273] on link "Exclude From Analysis" at bounding box center [456, 268] width 90 height 22
click at [62, 236] on div at bounding box center [65, 236] width 13 height 13
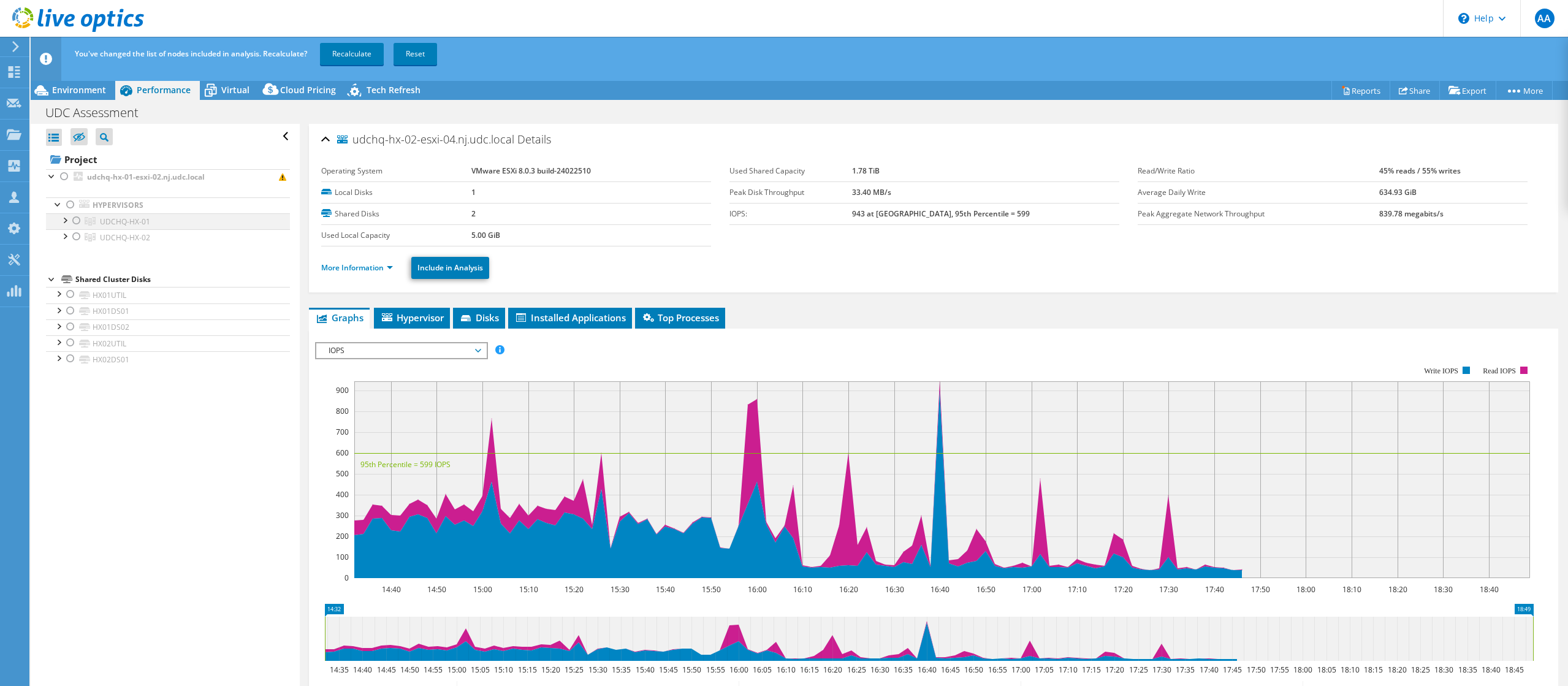
click at [62, 220] on div at bounding box center [65, 220] width 13 height 13
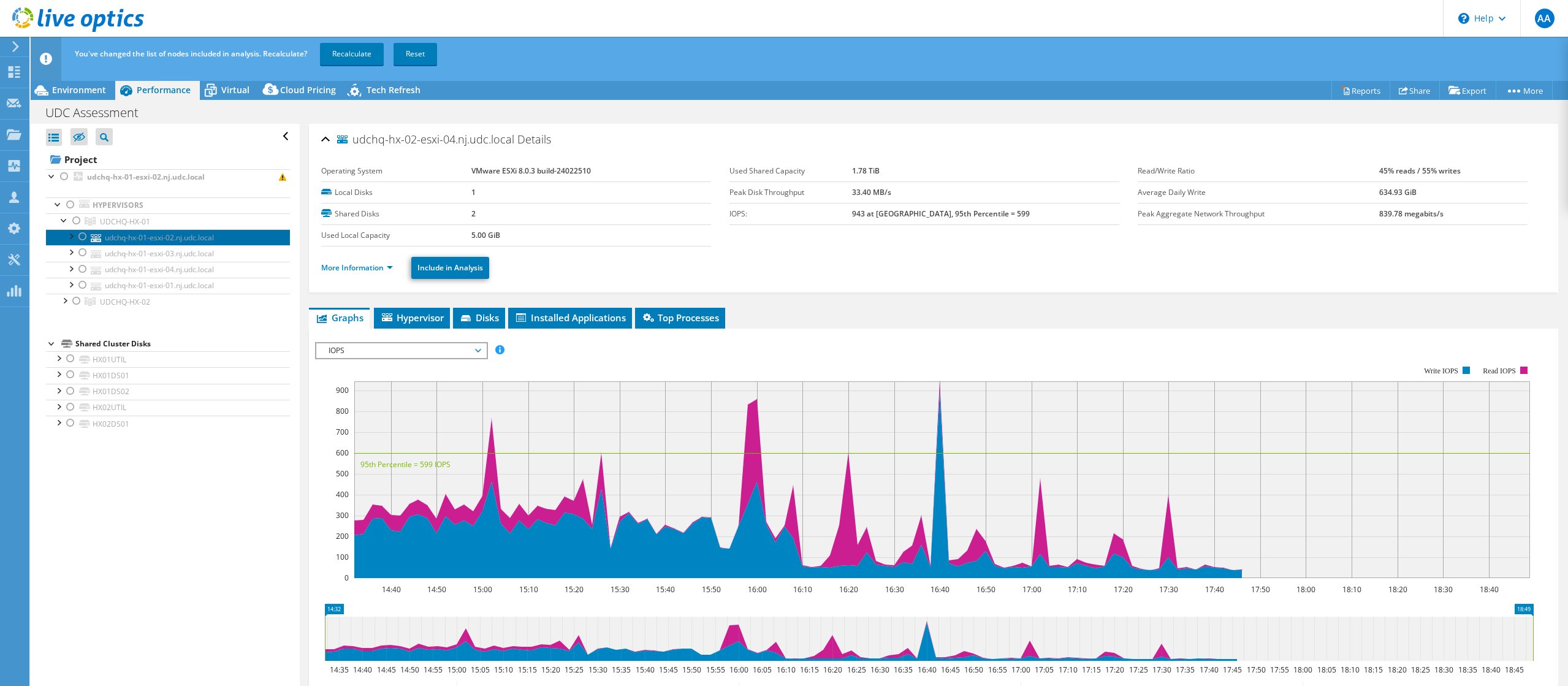
click at [133, 234] on link "udchq-hx-01-esxi-02.nj.udc.local" at bounding box center [168, 237] width 244 height 16
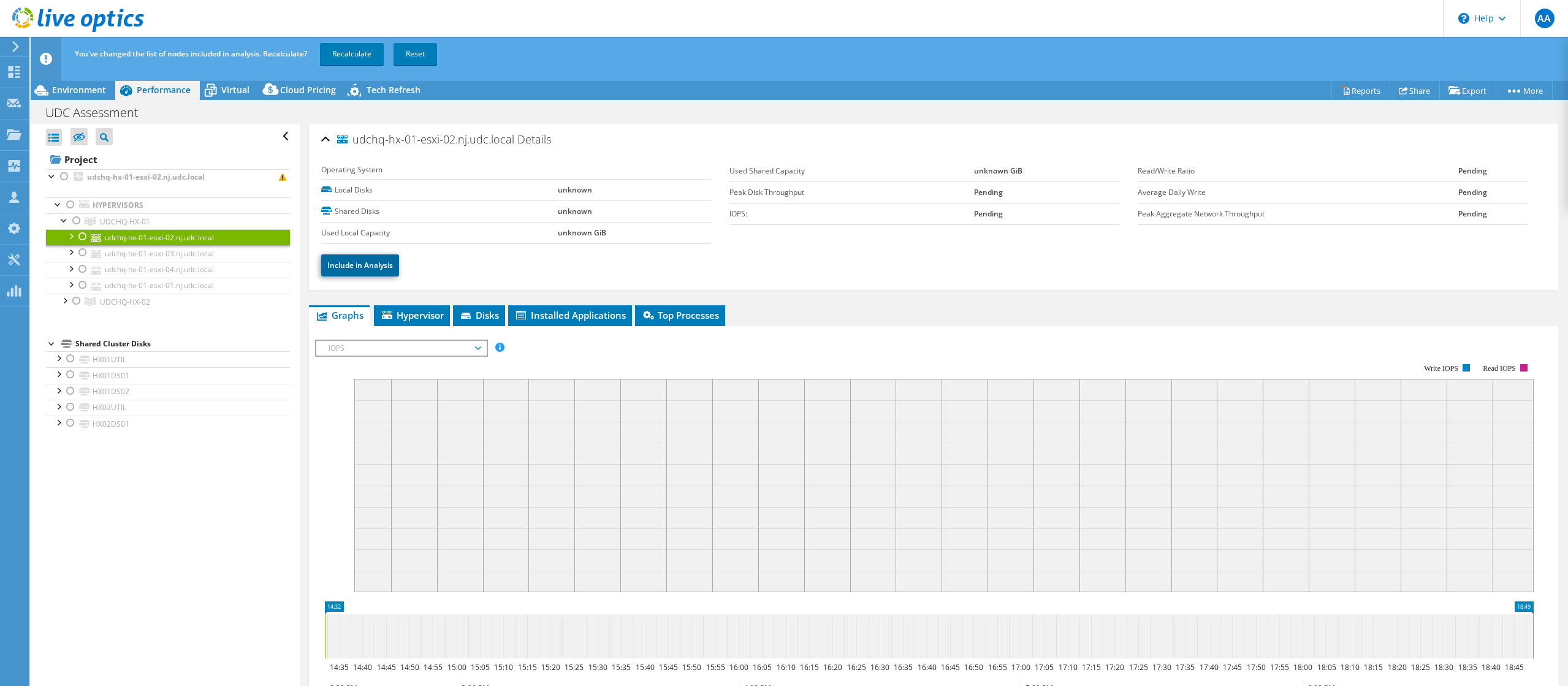
click at [370, 264] on link "Include in Analysis" at bounding box center [360, 266] width 78 height 22
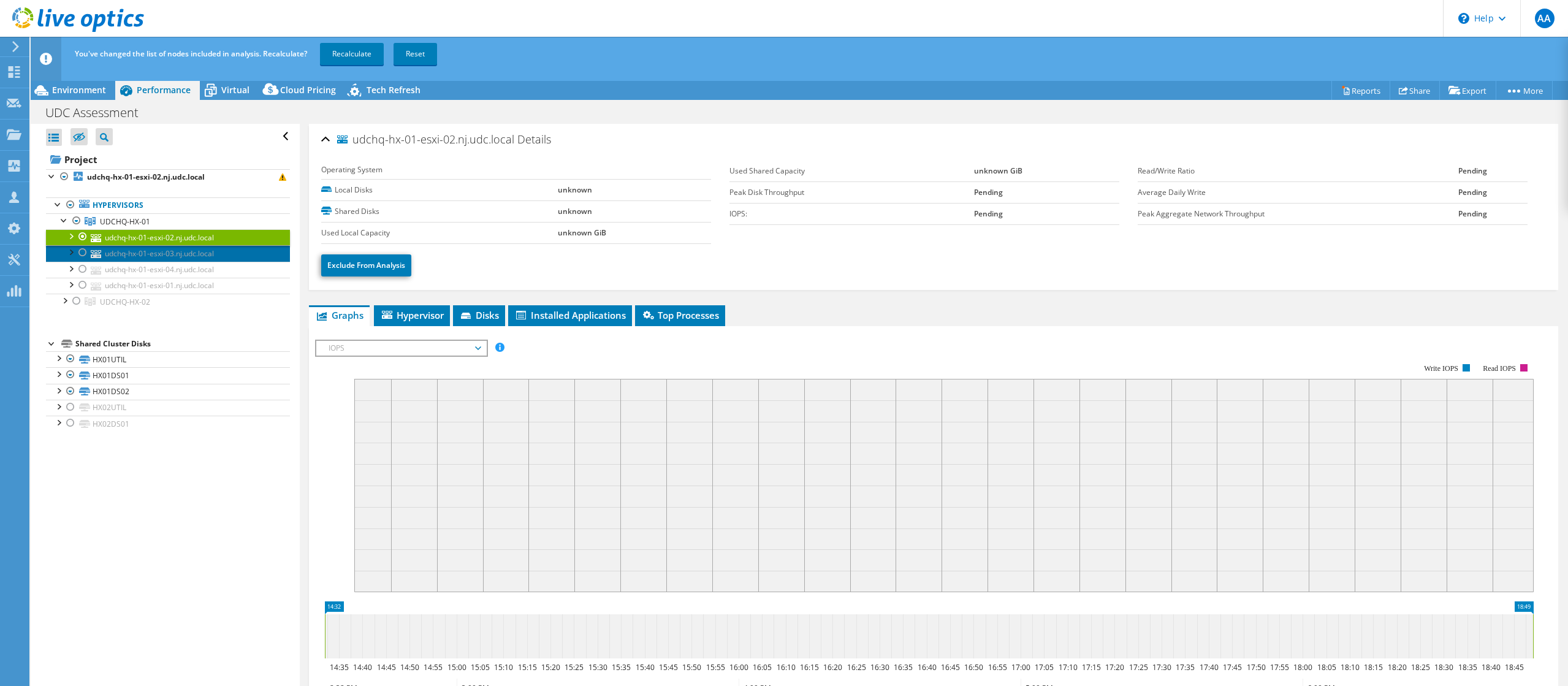
click at [168, 251] on link "udchq-hx-01-esxi-03.nj.udc.local" at bounding box center [168, 253] width 244 height 16
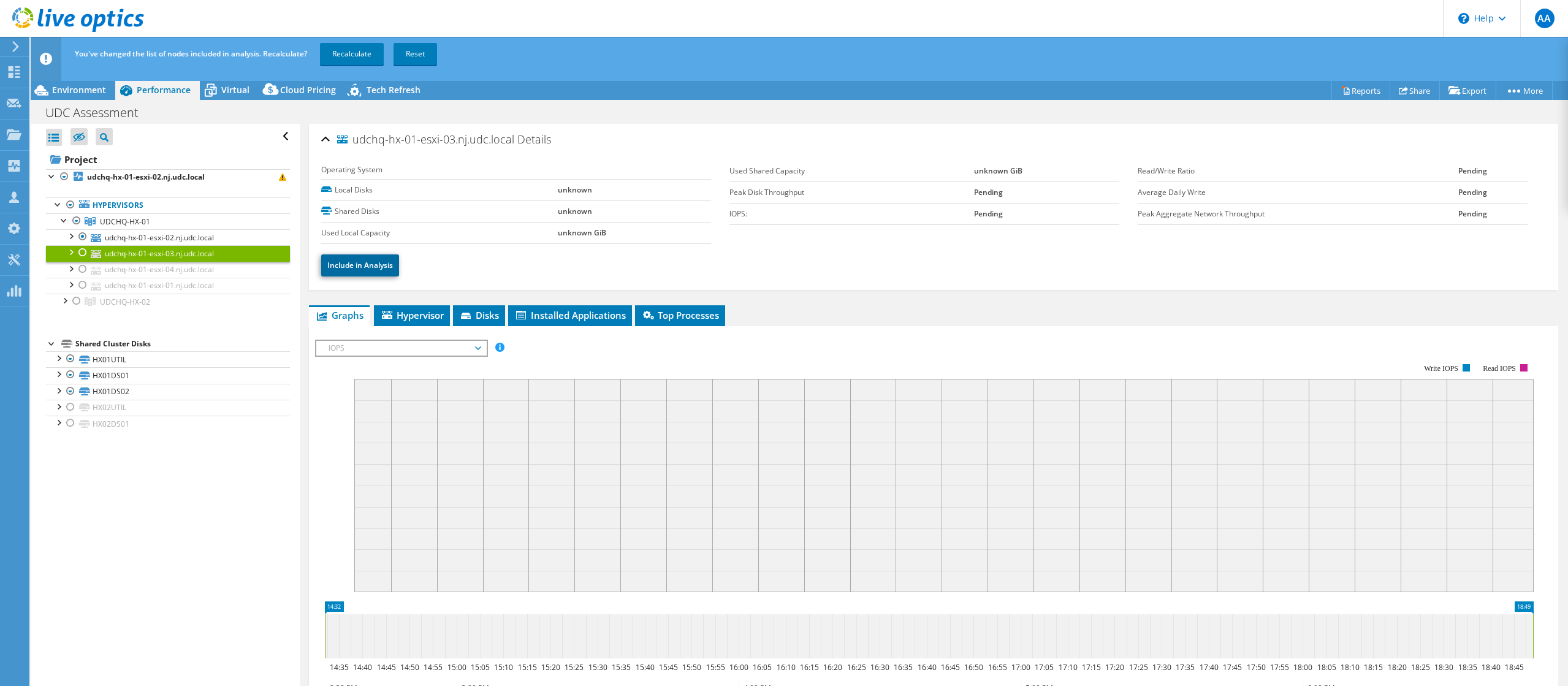
click at [356, 263] on link "Include in Analysis" at bounding box center [360, 266] width 78 height 22
click at [176, 266] on link "udchq-hx-01-esxi-04.nj.udc.local" at bounding box center [168, 270] width 244 height 16
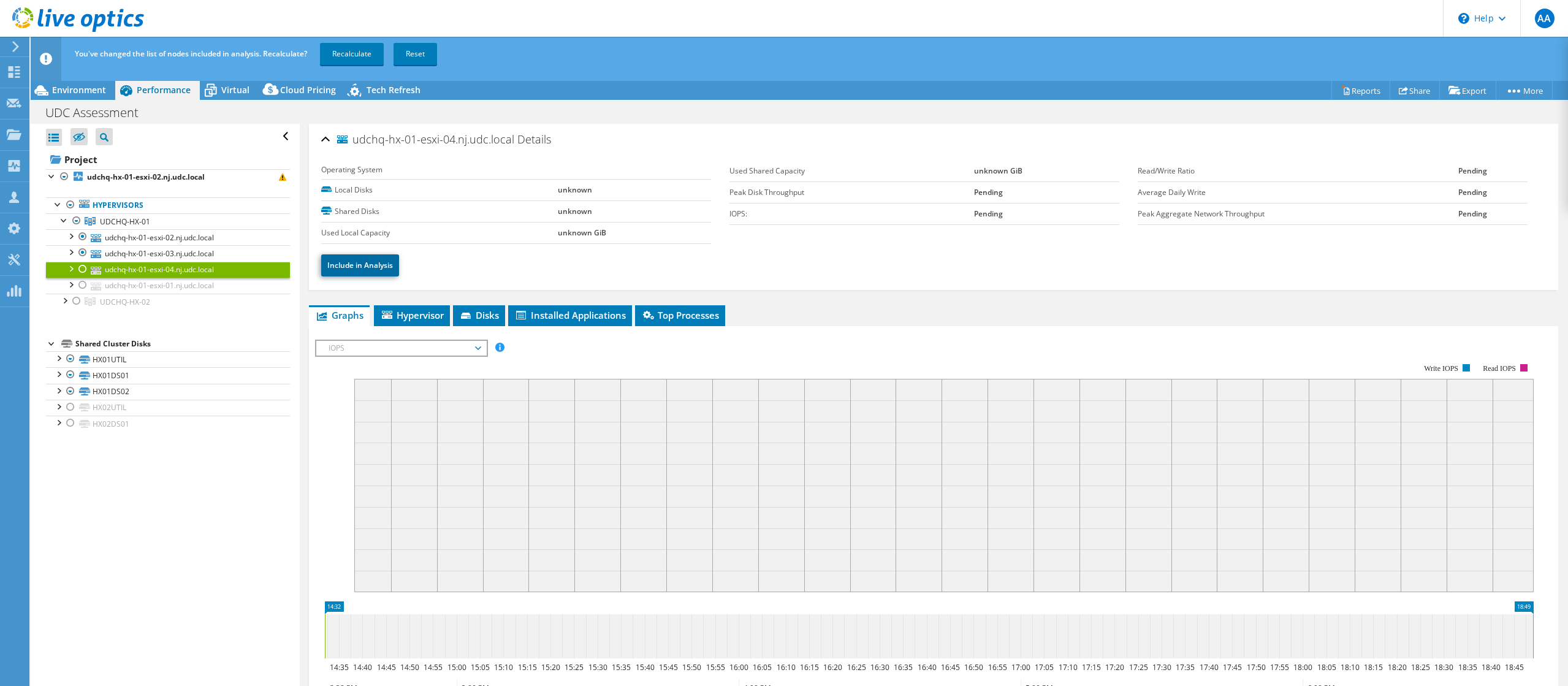
click at [370, 262] on link "Include in Analysis" at bounding box center [360, 266] width 78 height 22
click at [184, 287] on link "udchq-hx-01-esxi-01.nj.udc.local" at bounding box center [168, 285] width 244 height 16
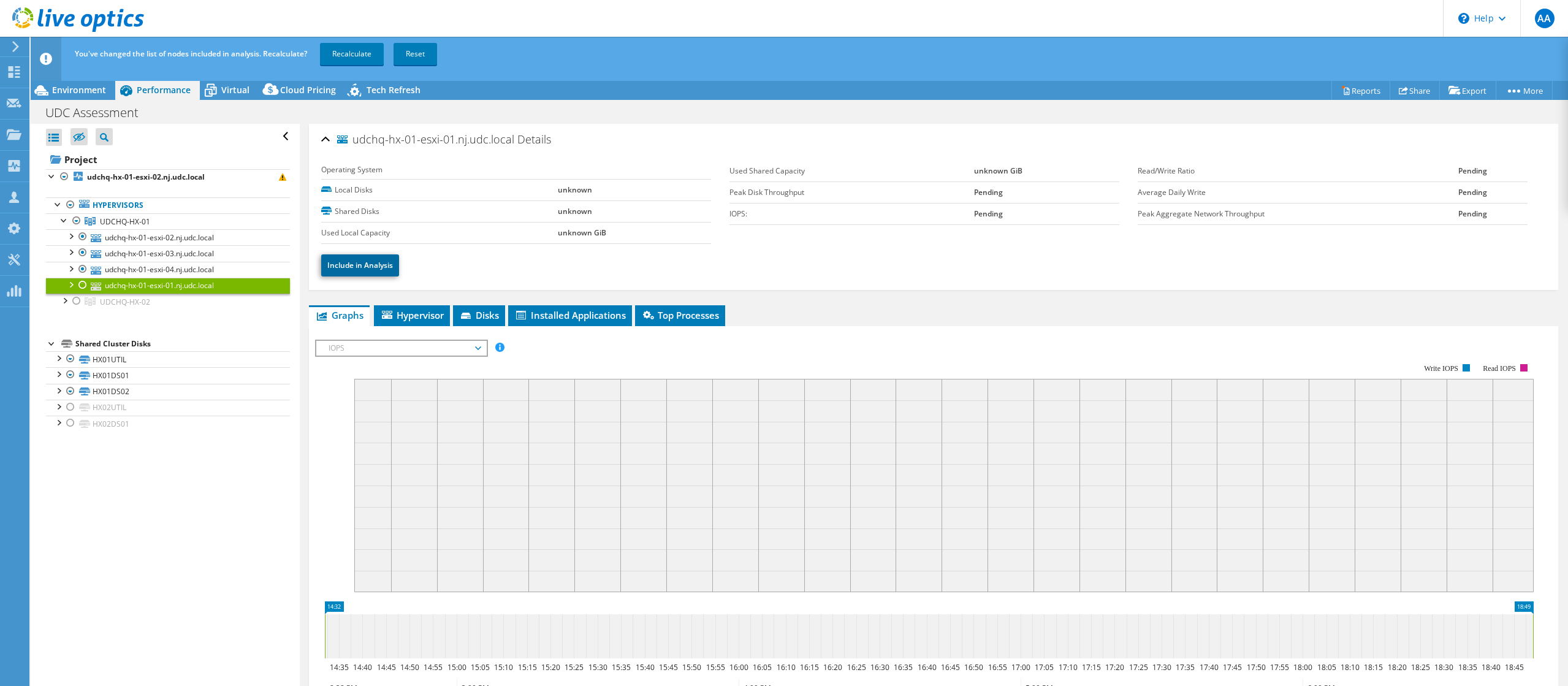
click at [353, 269] on link "Include in Analysis" at bounding box center [360, 266] width 78 height 22
click at [367, 48] on link "Recalculate" at bounding box center [352, 54] width 64 height 22
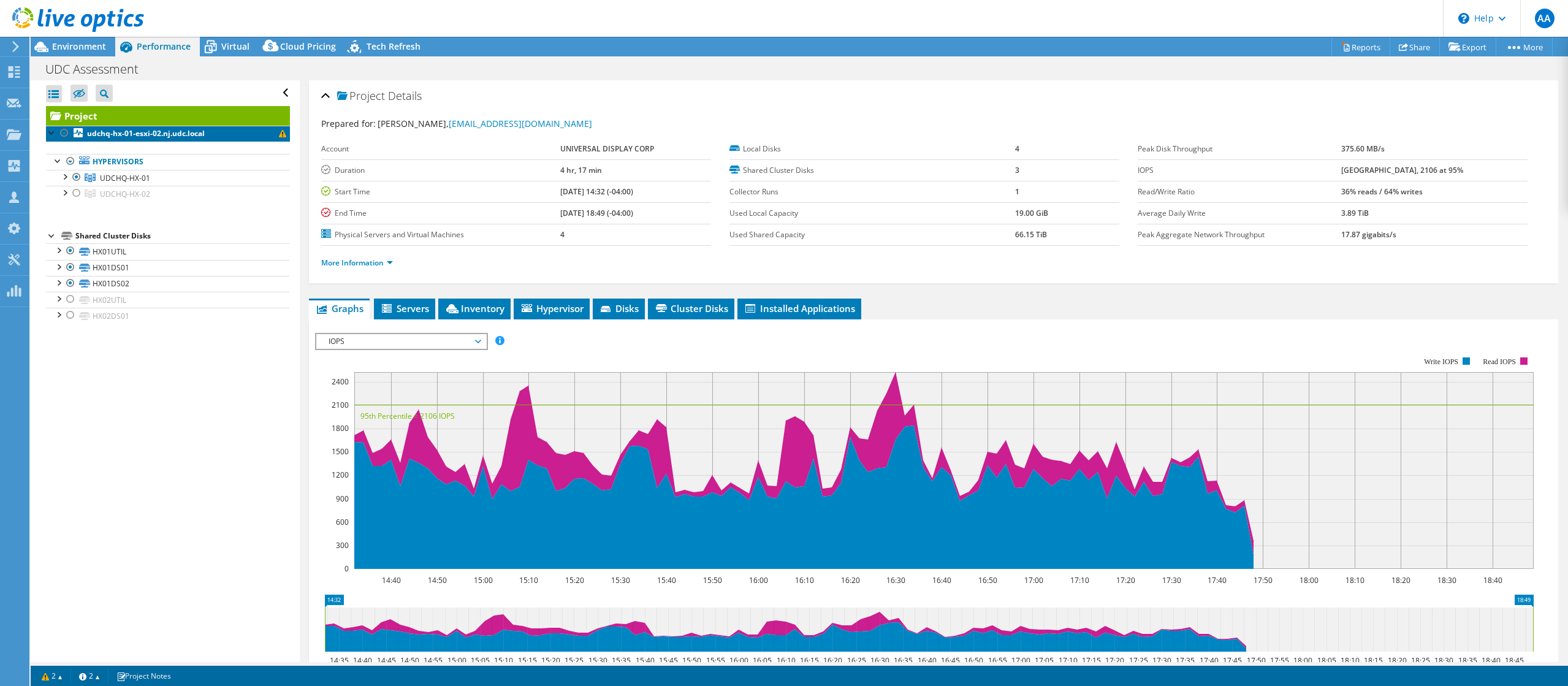
click at [279, 133] on span at bounding box center [282, 133] width 7 height 7
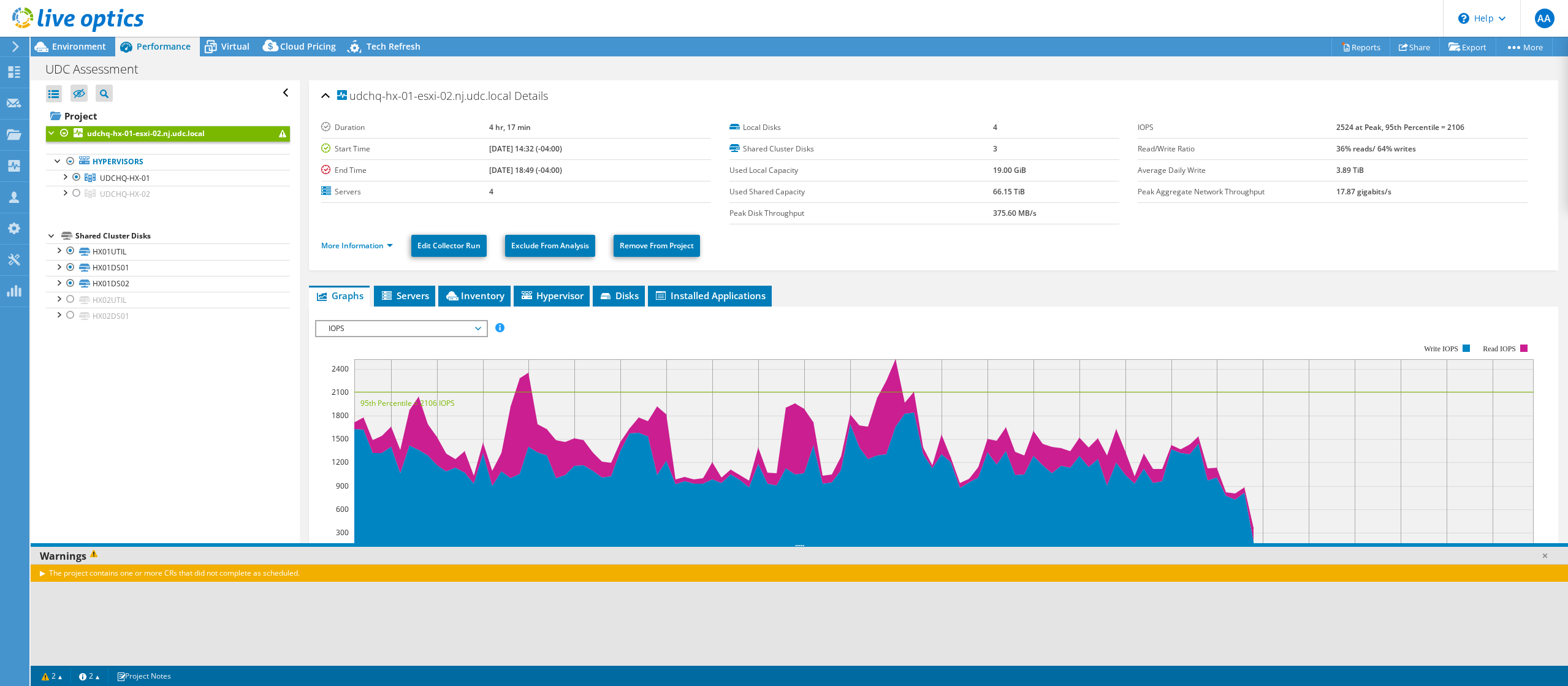
click at [43, 572] on div "The project contains one or more CRs that did not complete as scheduled." at bounding box center [799, 573] width 1537 height 17
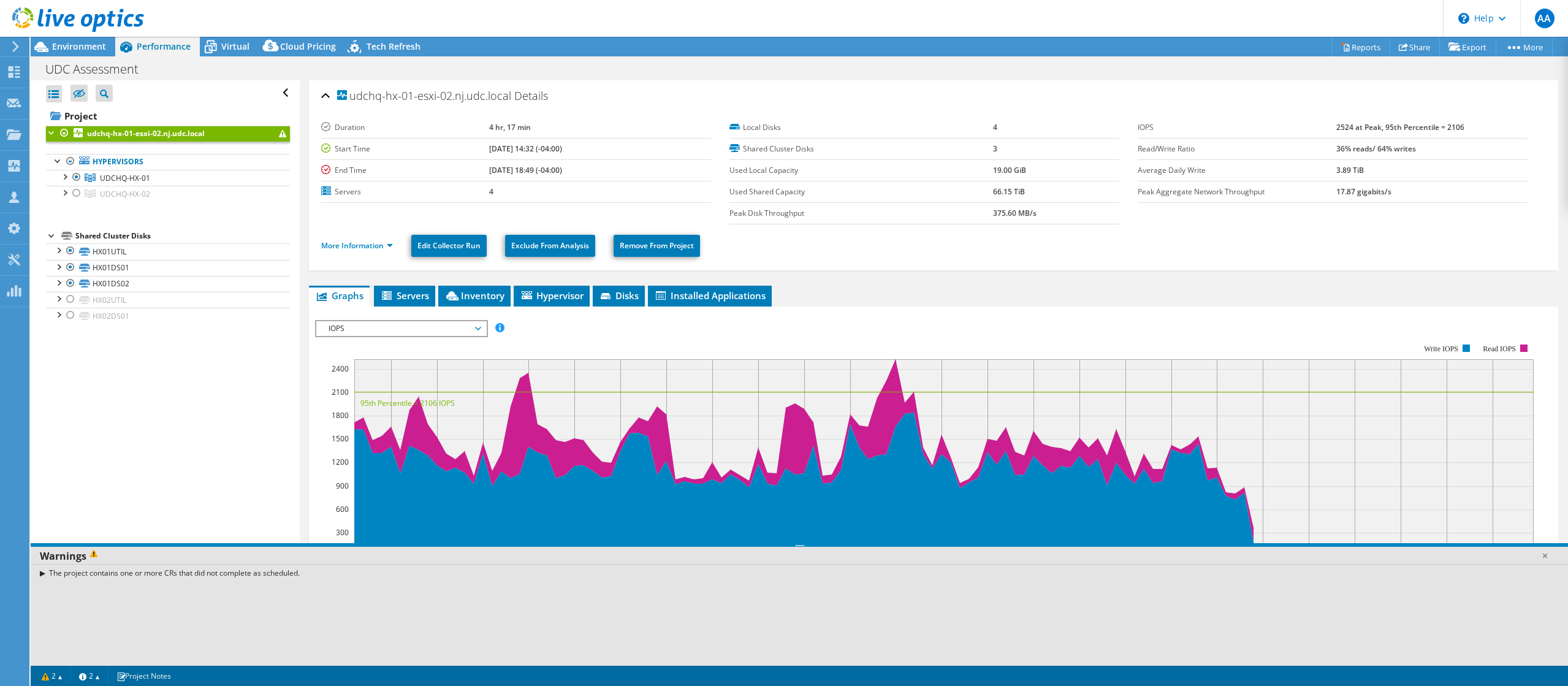
click at [43, 575] on div "The project contains one or more CRs that did not complete as scheduled." at bounding box center [799, 573] width 1537 height 17
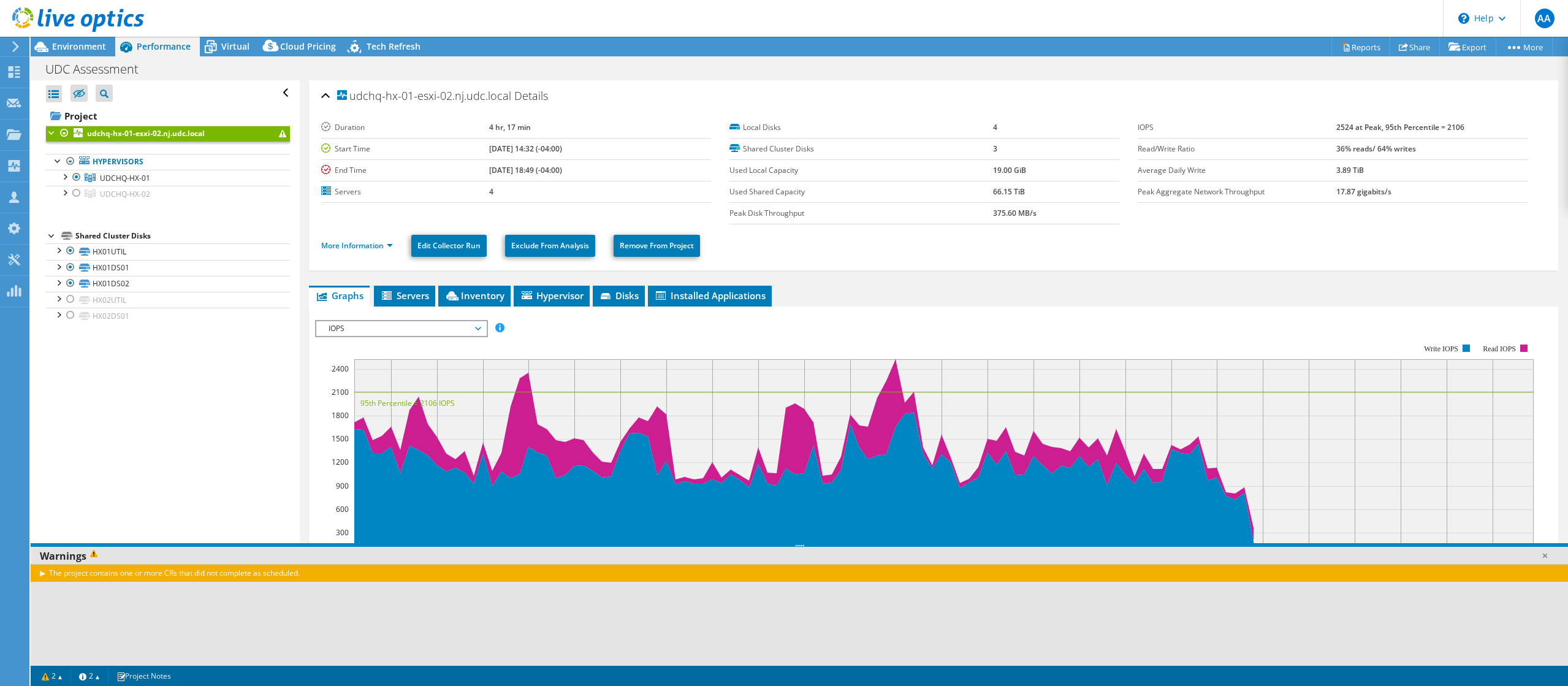
click at [129, 577] on div "The project contains one or more CRs that did not complete as scheduled." at bounding box center [799, 573] width 1537 height 17
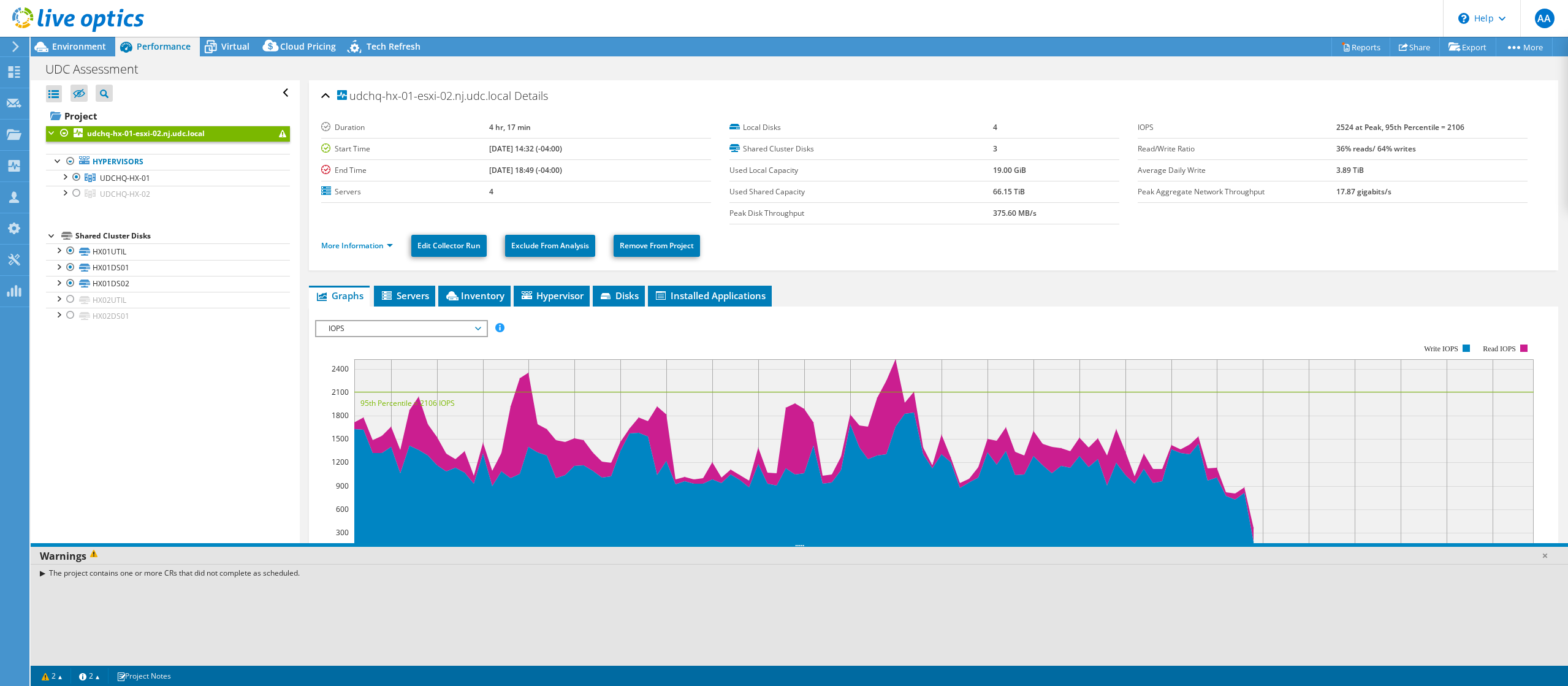
click at [207, 132] on link "udchq-hx-01-esxi-02.nj.udc.local" at bounding box center [168, 134] width 244 height 16
click at [122, 168] on link "Hypervisors" at bounding box center [168, 162] width 244 height 16
click at [113, 181] on span "UDCHQ-HX-01" at bounding box center [125, 178] width 51 height 10
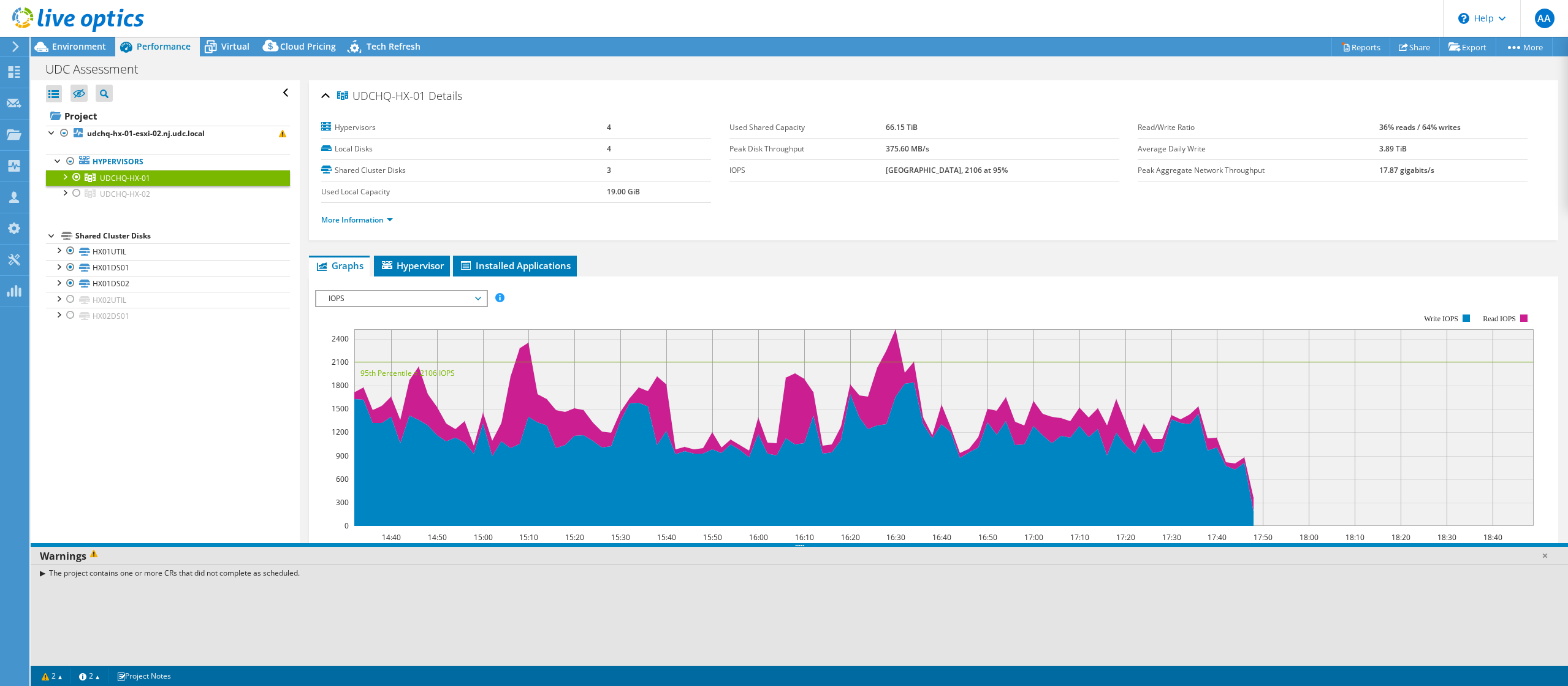
click at [66, 181] on div at bounding box center [65, 176] width 13 height 13
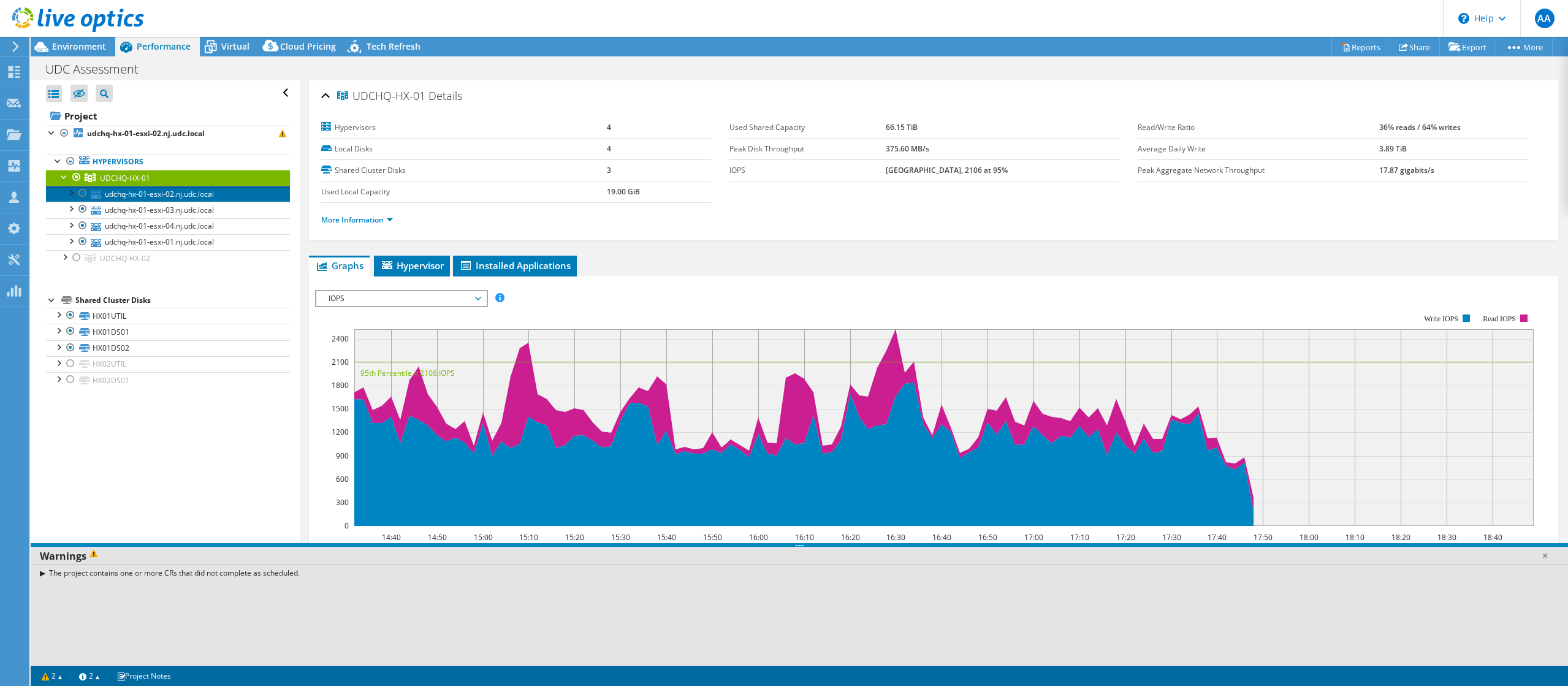
click at [165, 198] on link "udchq-hx-01-esxi-02.nj.udc.local" at bounding box center [168, 194] width 244 height 16
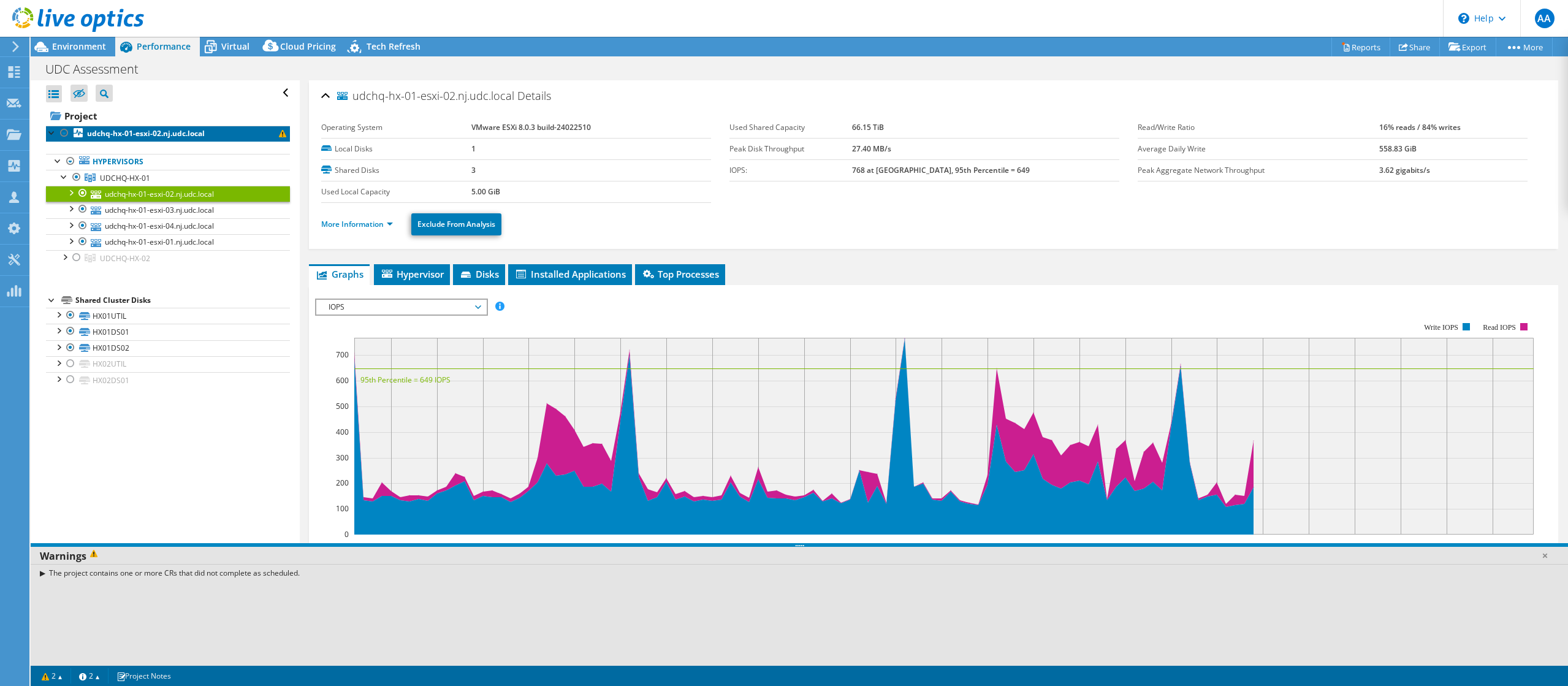
click at [143, 138] on b "udchq-hx-01-esxi-02.nj.udc.local" at bounding box center [145, 133] width 118 height 10
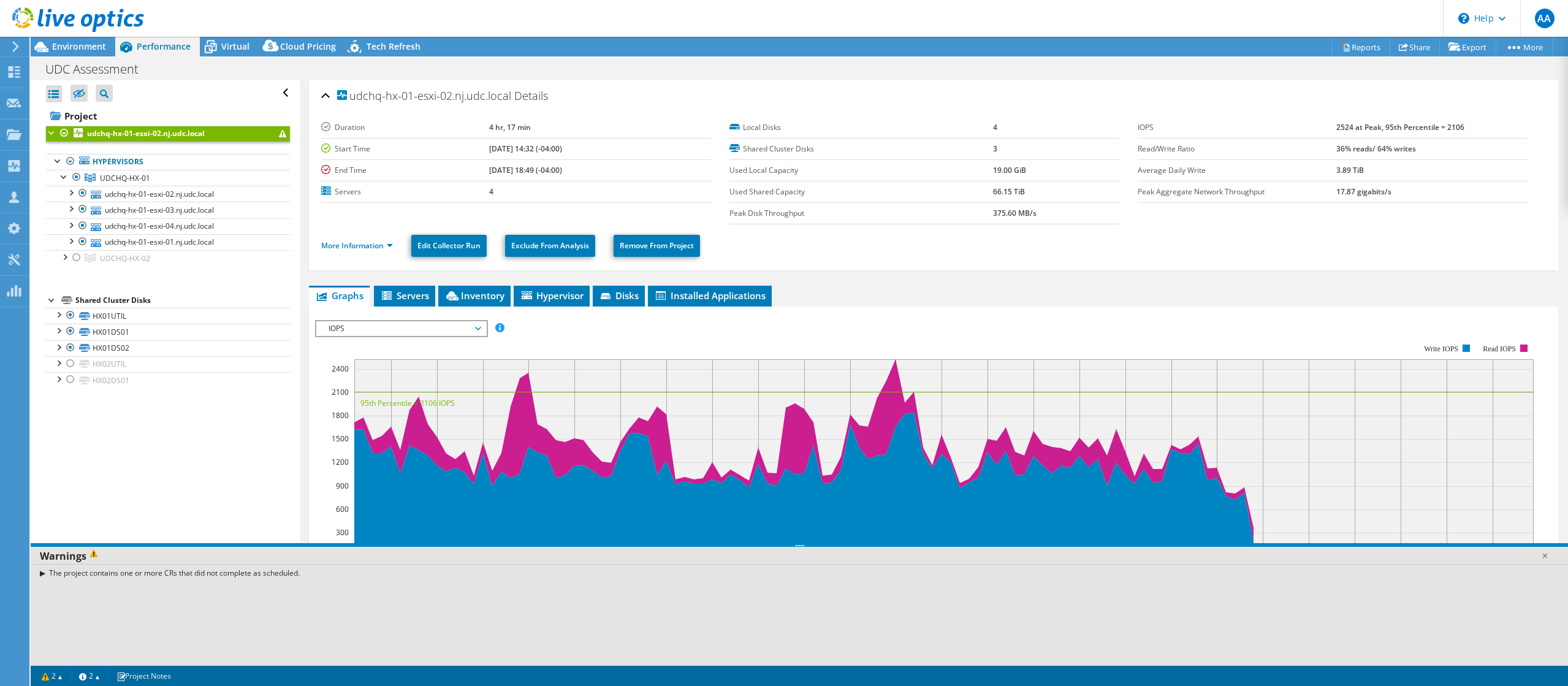
click at [279, 131] on link "udchq-hx-01-esxi-02.nj.udc.local" at bounding box center [168, 134] width 244 height 16
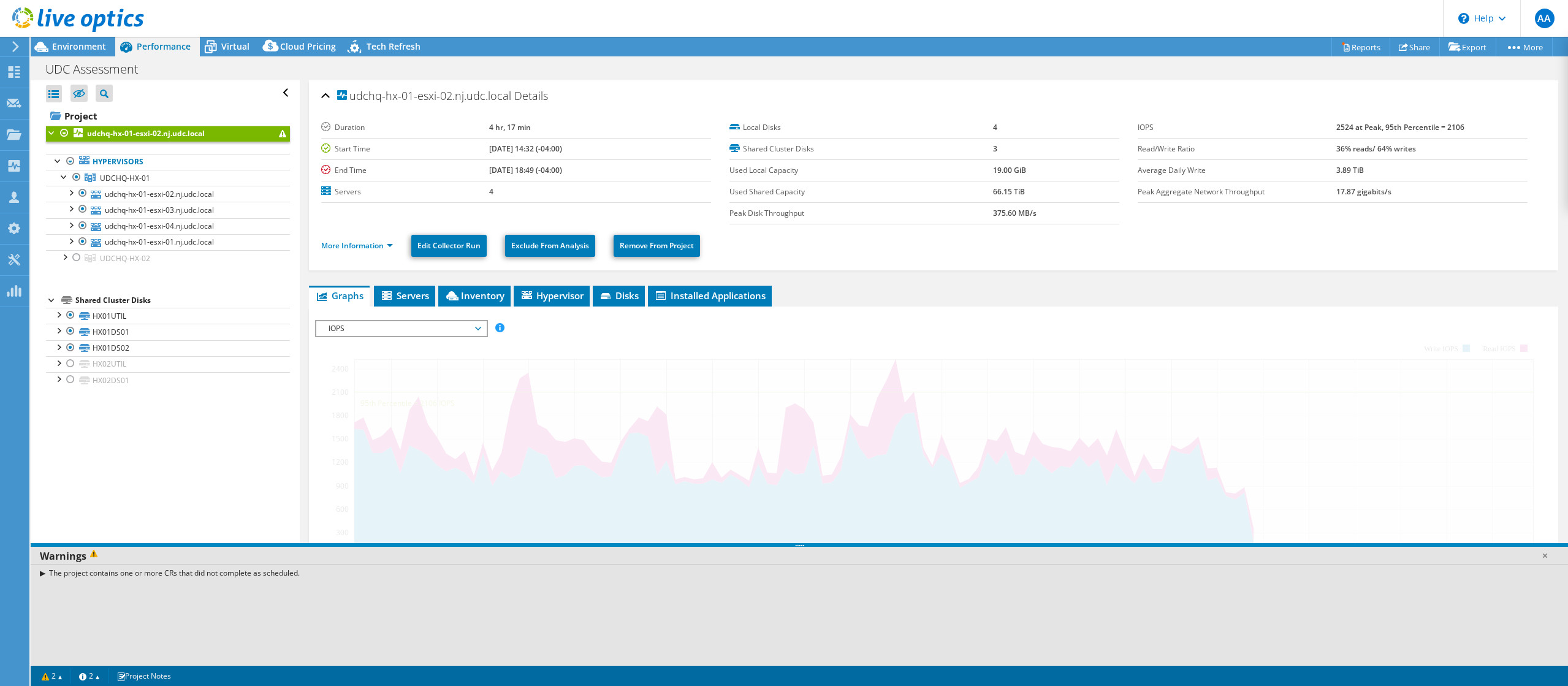
click at [279, 133] on span at bounding box center [282, 133] width 7 height 7
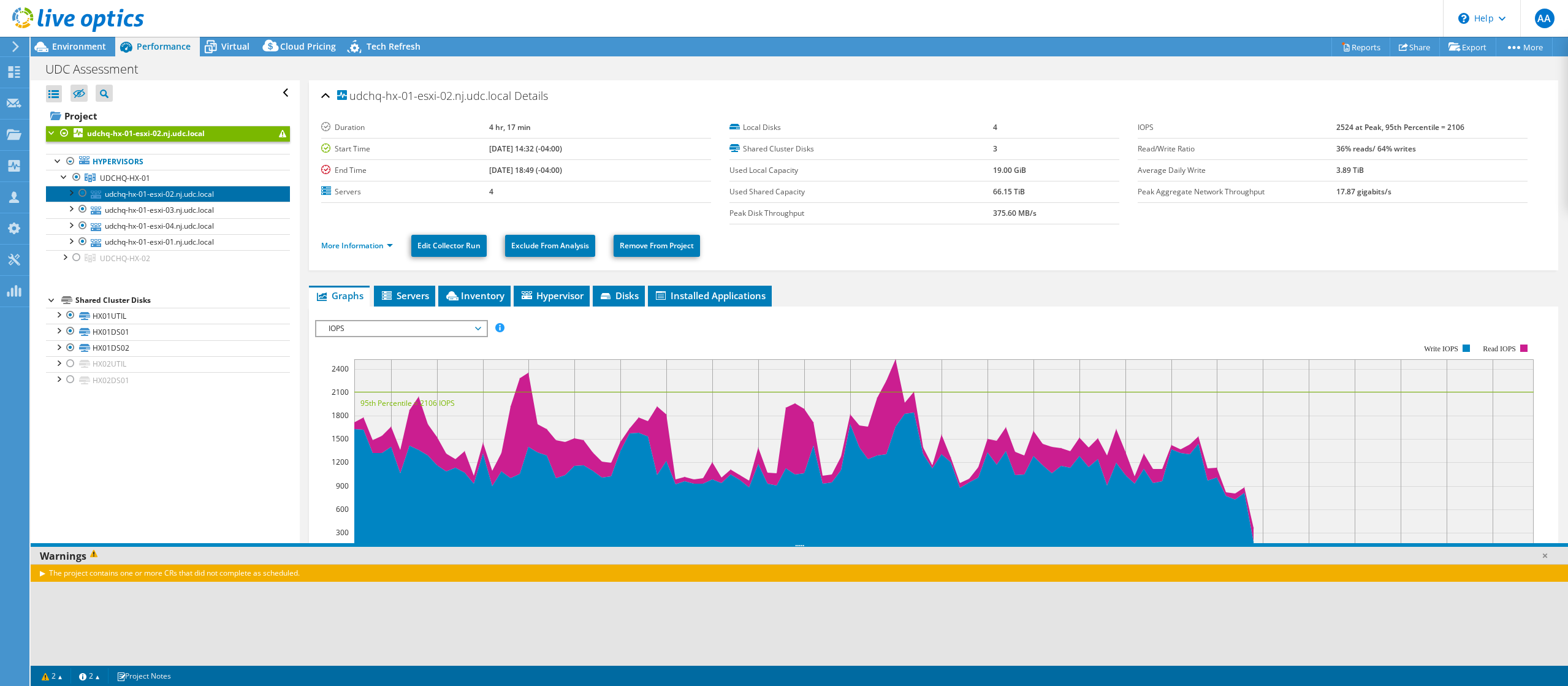
click at [201, 194] on link "udchq-hx-01-esxi-02.nj.udc.local" at bounding box center [168, 194] width 244 height 16
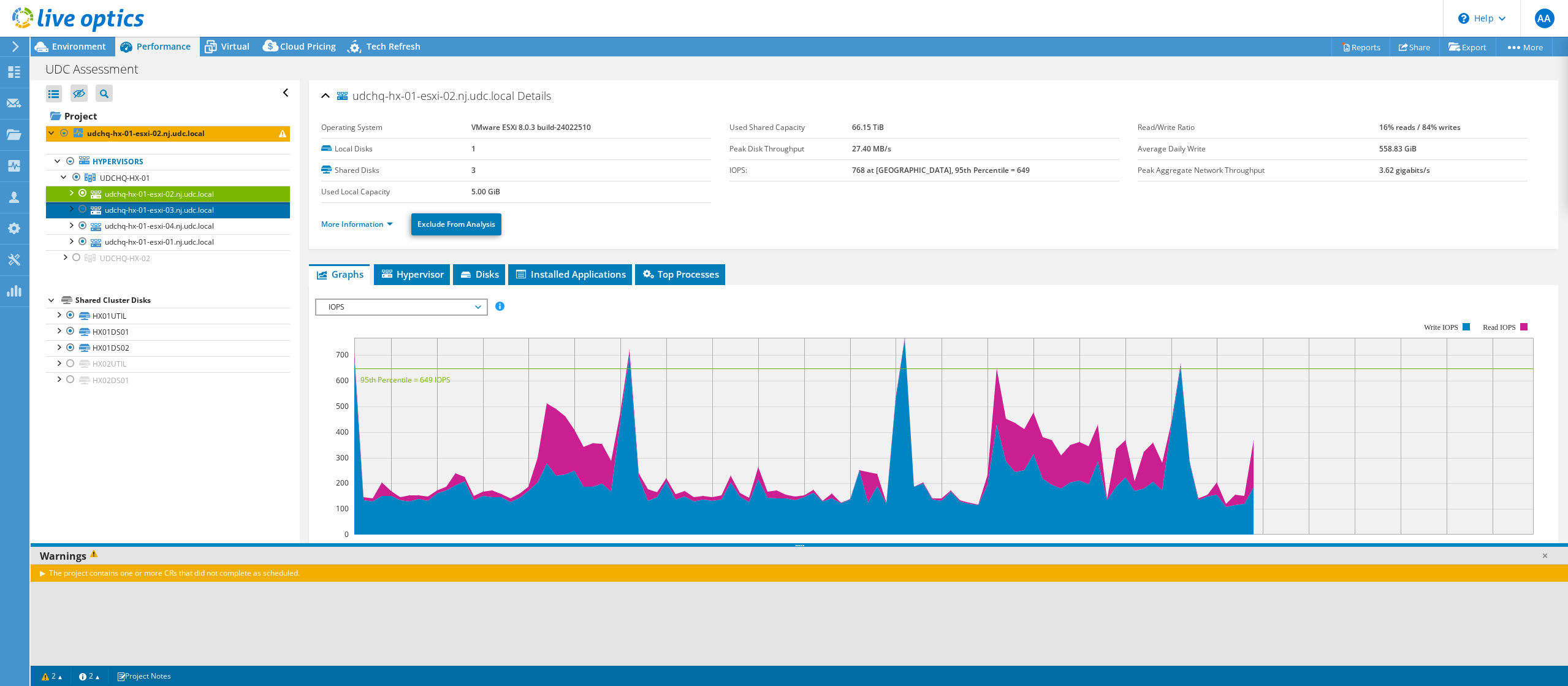
click at [200, 209] on link "udchq-hx-01-esxi-03.nj.udc.local" at bounding box center [168, 209] width 244 height 16
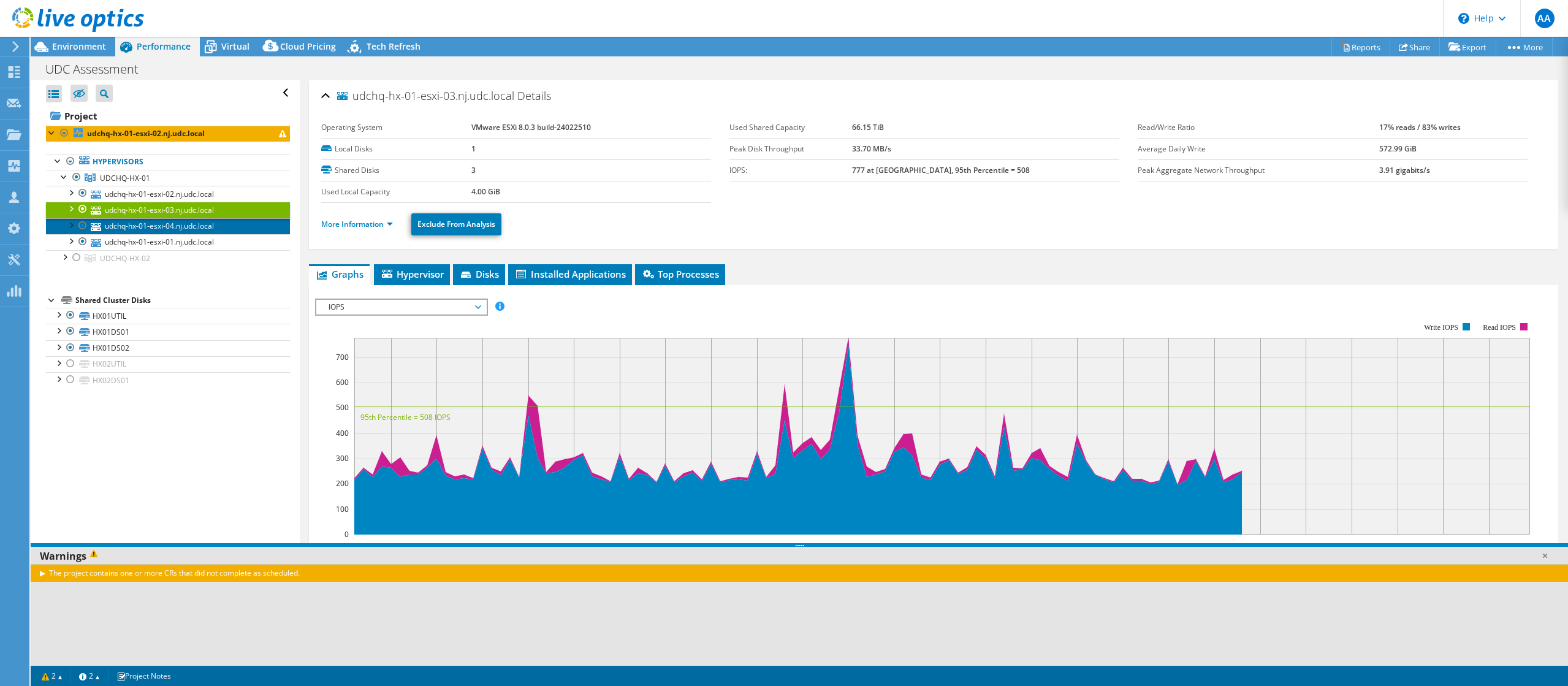
click at [222, 225] on link "udchq-hx-01-esxi-04.nj.udc.local" at bounding box center [168, 226] width 244 height 16
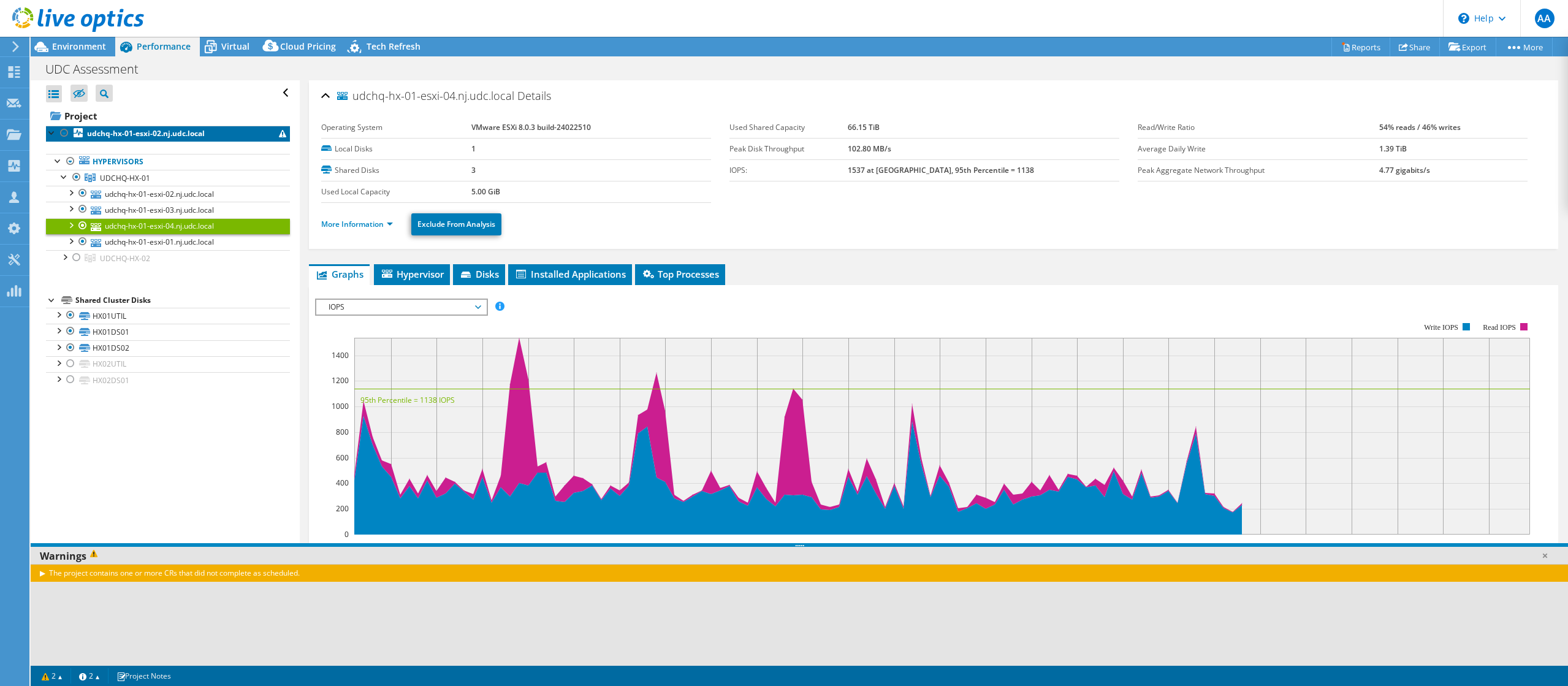
click at [226, 133] on link "udchq-hx-01-esxi-02.nj.udc.local" at bounding box center [168, 134] width 244 height 16
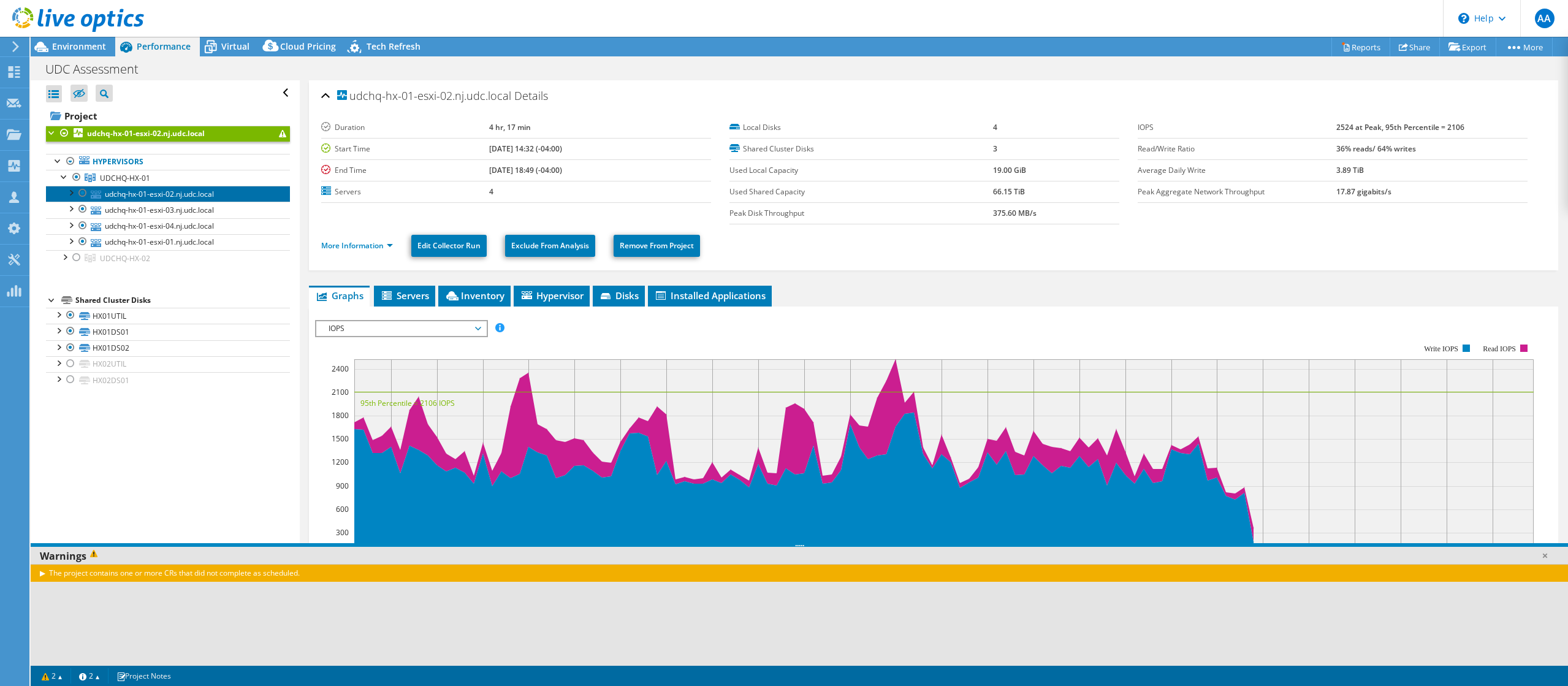
click at [223, 195] on link "udchq-hx-01-esxi-02.nj.udc.local" at bounding box center [168, 194] width 244 height 16
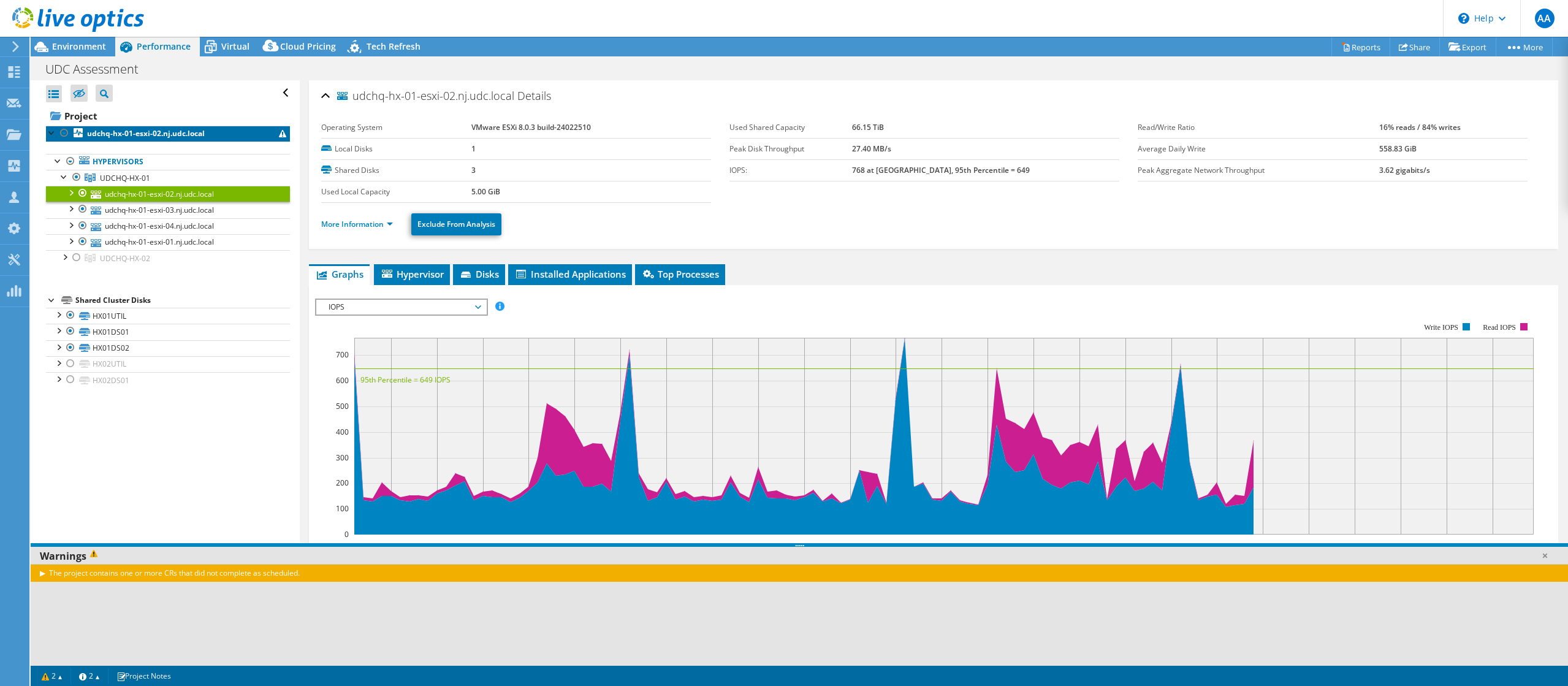
click at [227, 137] on link "udchq-hx-01-esxi-02.nj.udc.local" at bounding box center [168, 134] width 244 height 16
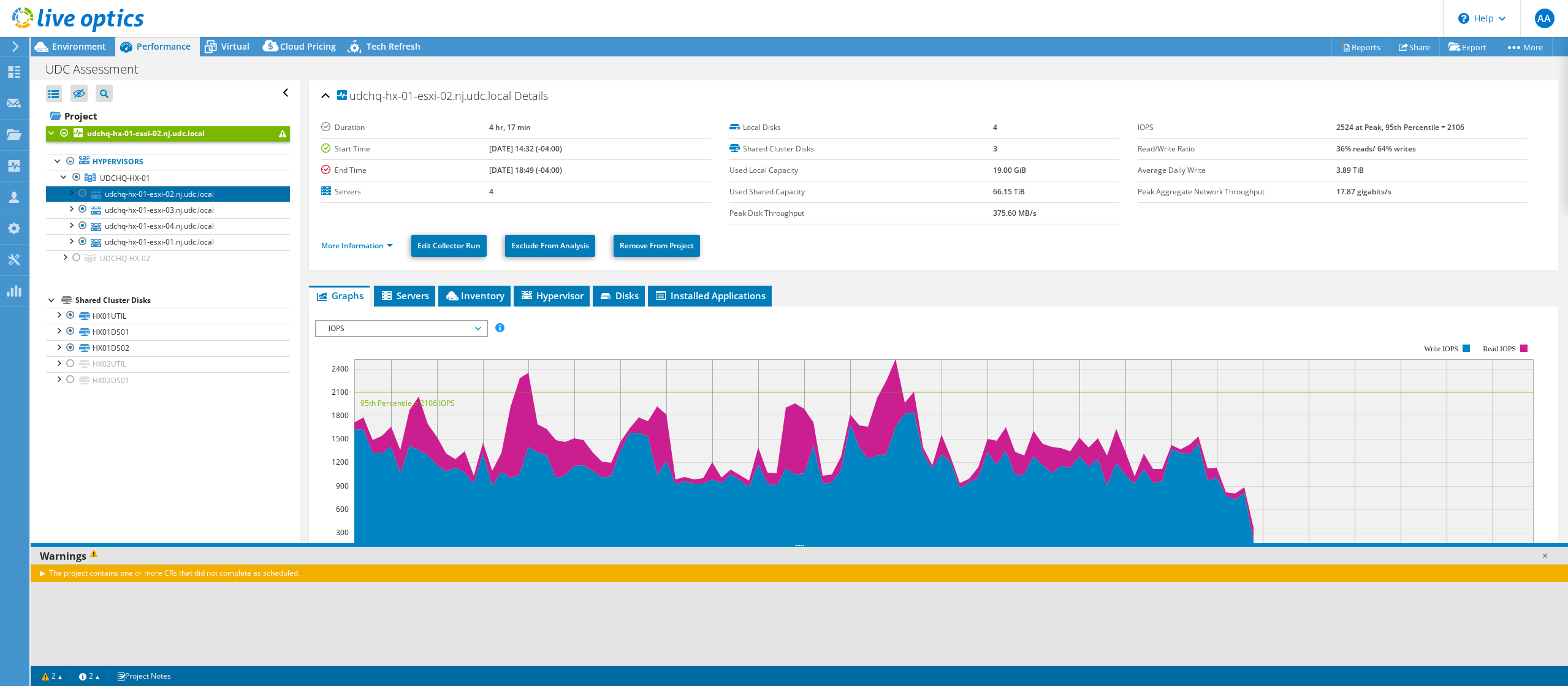
click at [198, 194] on link "udchq-hx-01-esxi-02.nj.udc.local" at bounding box center [168, 194] width 244 height 16
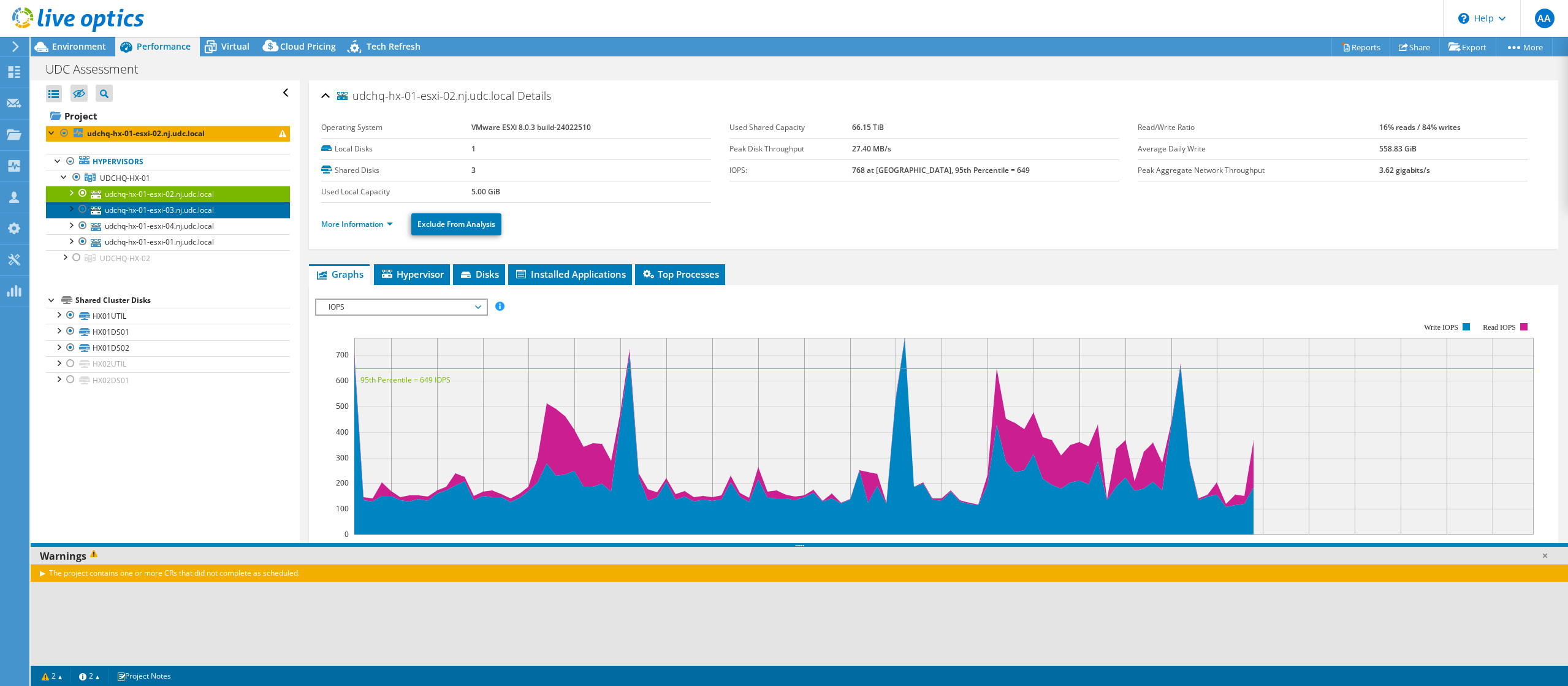
click at [190, 212] on link "udchq-hx-01-esxi-03.nj.udc.local" at bounding box center [168, 209] width 244 height 16
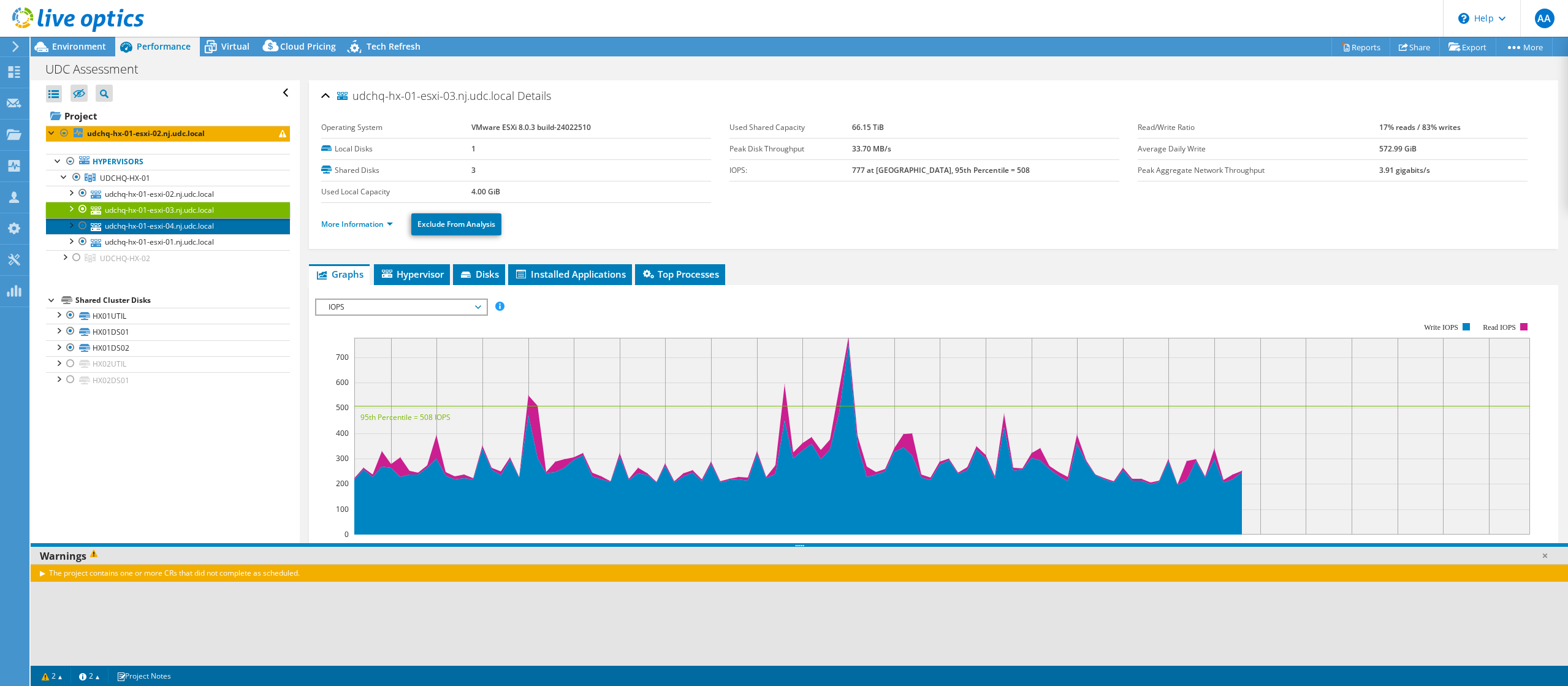
click at [198, 227] on link "udchq-hx-01-esxi-04.nj.udc.local" at bounding box center [168, 226] width 244 height 16
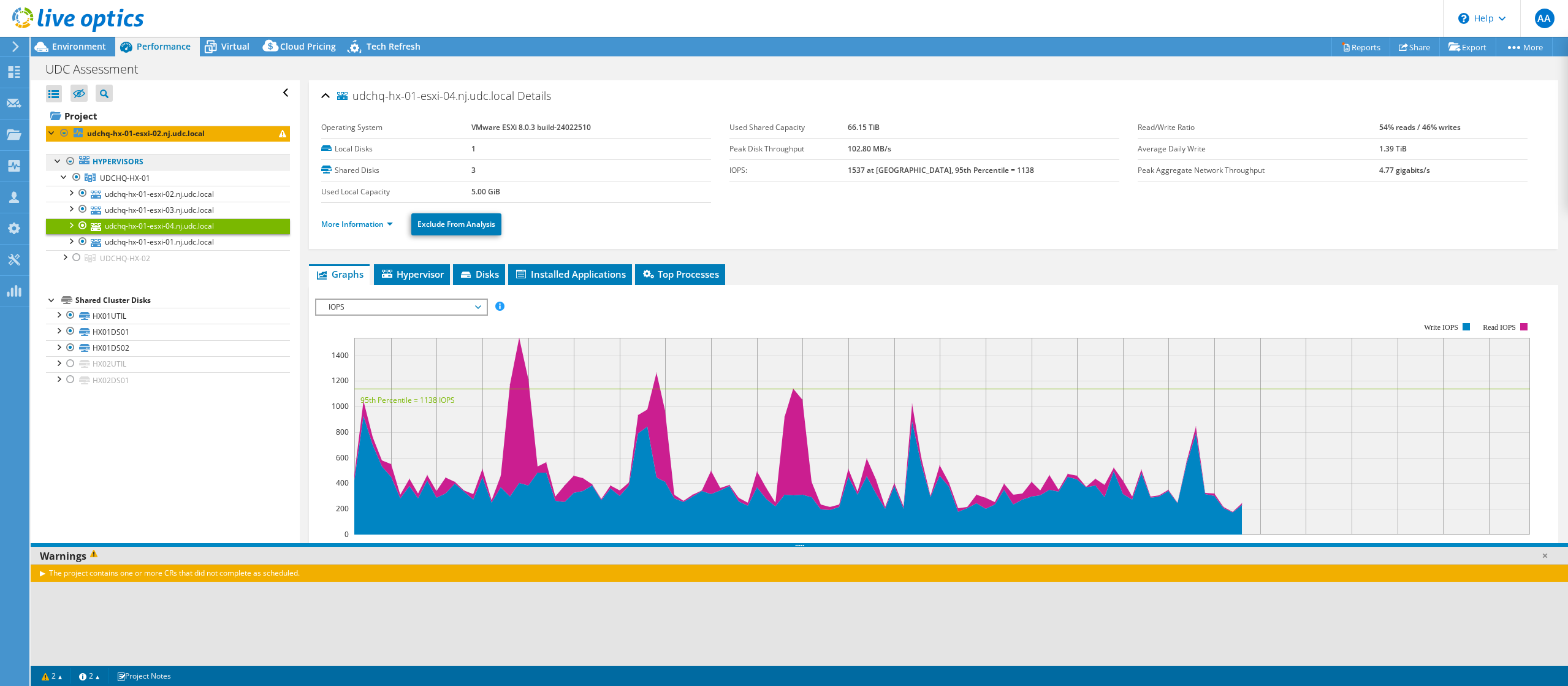
click at [157, 165] on link "Hypervisors" at bounding box center [168, 162] width 244 height 16
click at [157, 163] on link "Hypervisors" at bounding box center [168, 162] width 244 height 16
click at [123, 184] on link "UDCHQ-HX-01" at bounding box center [168, 178] width 244 height 16
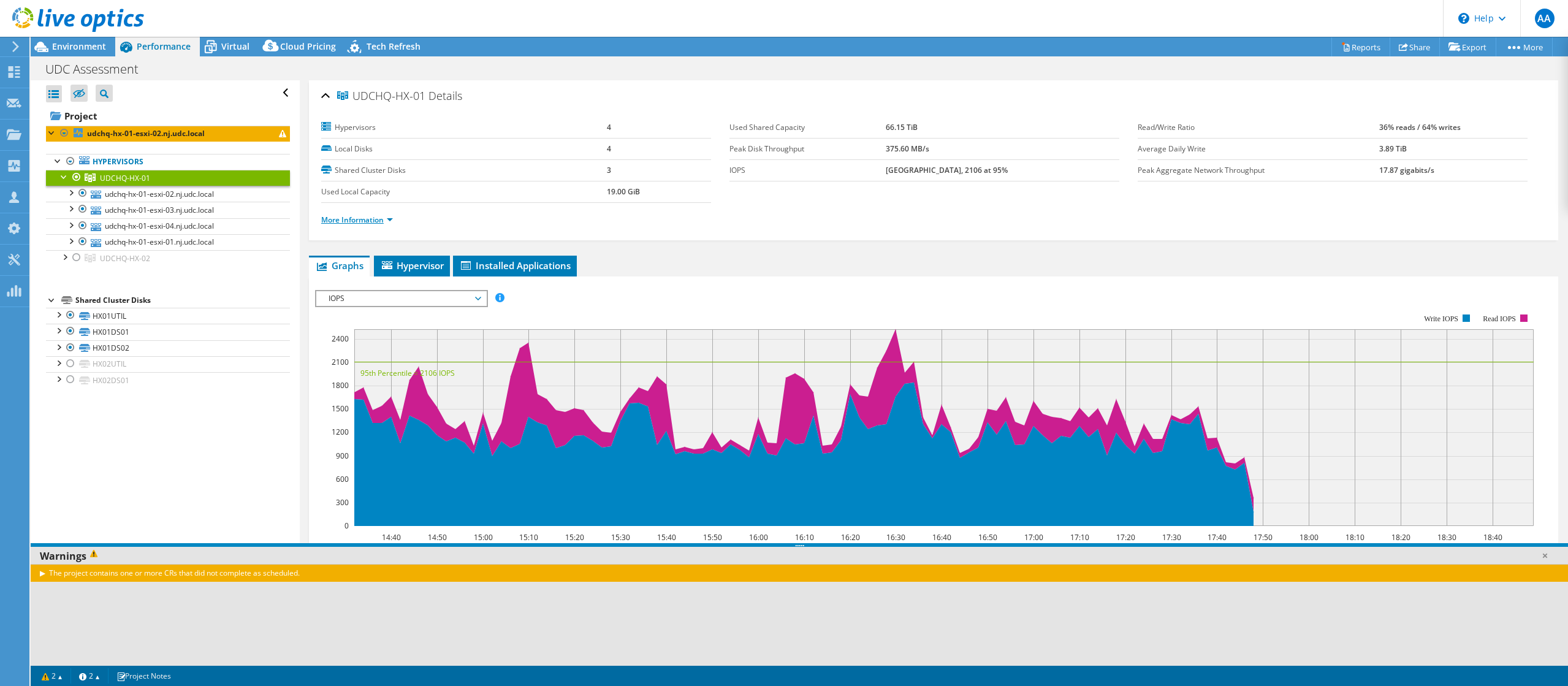
click at [386, 219] on link "More Information" at bounding box center [356, 219] width 72 height 10
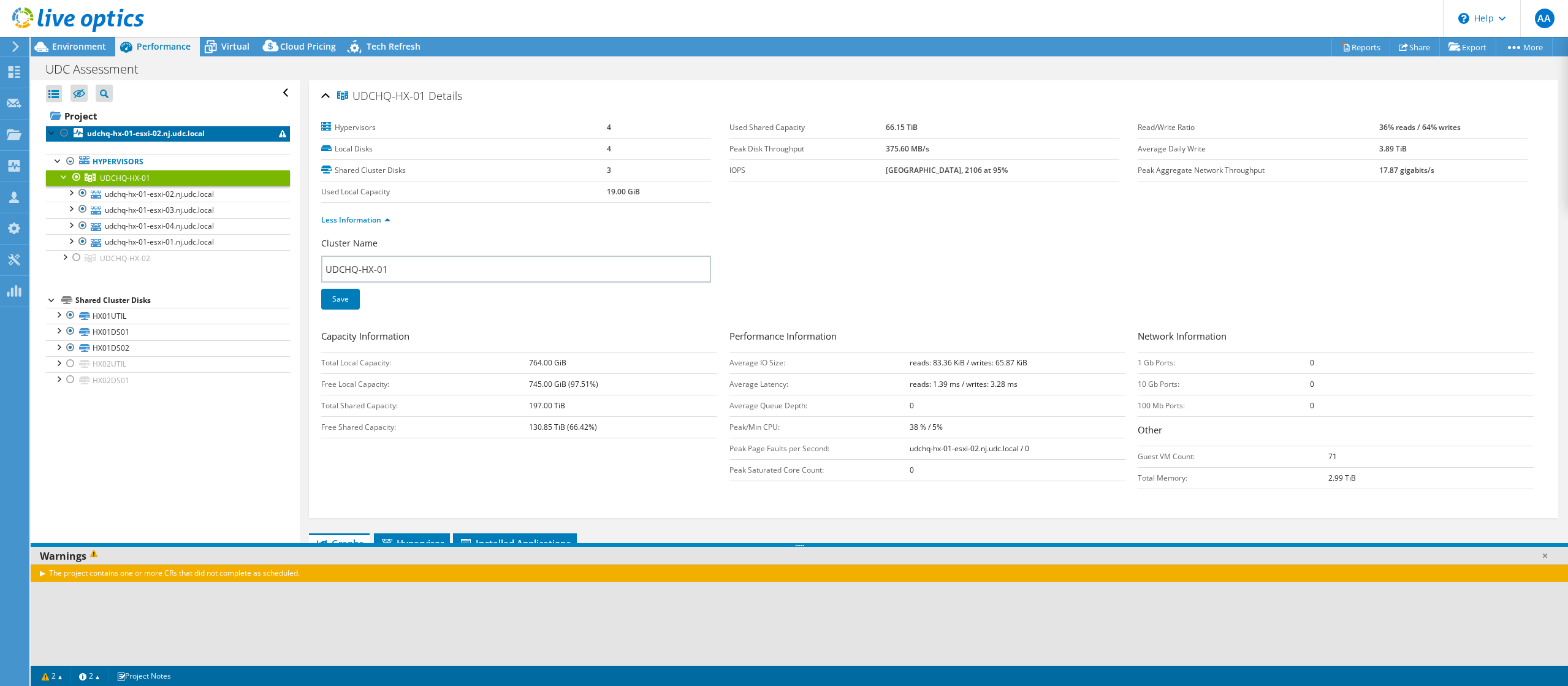
click at [179, 135] on b "udchq-hx-01-esxi-02.nj.udc.local" at bounding box center [145, 133] width 118 height 10
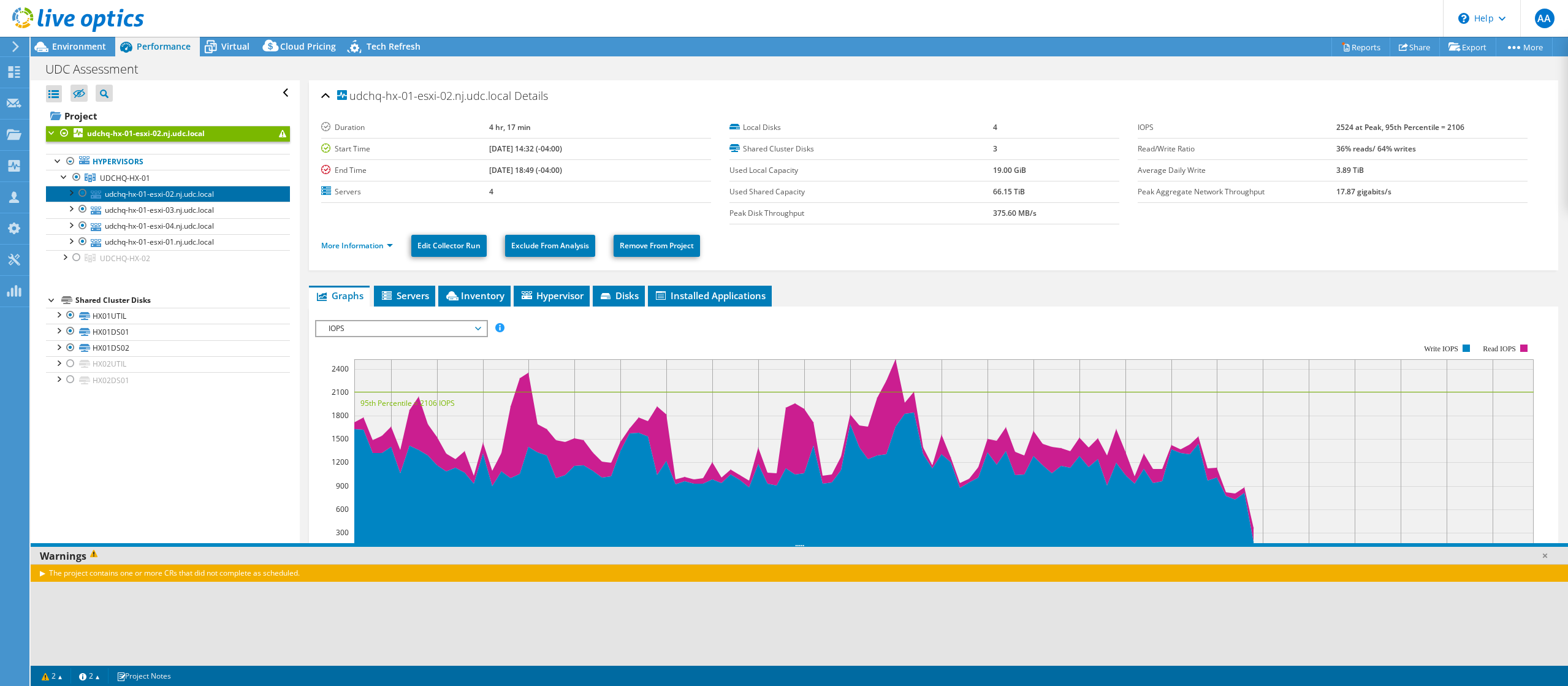
click at [175, 191] on link "udchq-hx-01-esxi-02.nj.udc.local" at bounding box center [168, 194] width 244 height 16
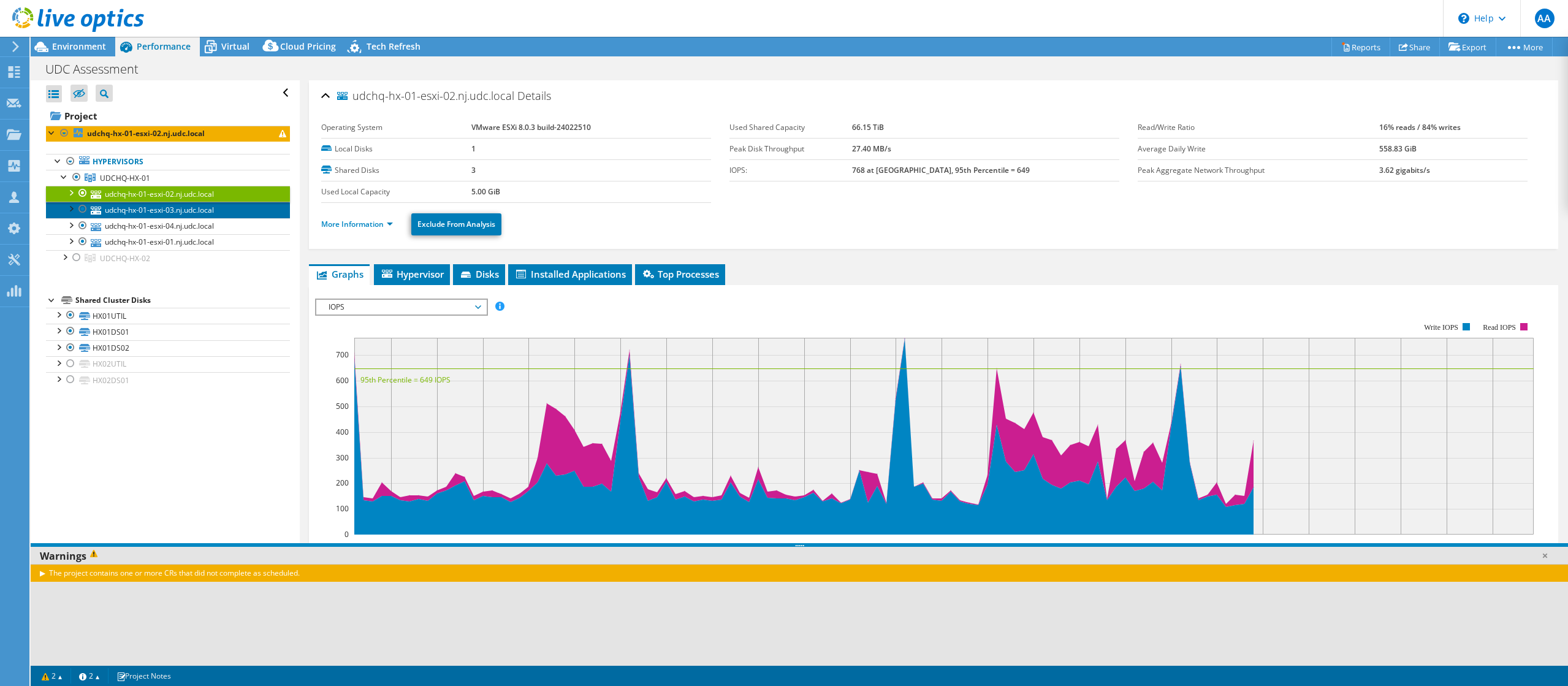
click at [182, 213] on link "udchq-hx-01-esxi-03.nj.udc.local" at bounding box center [168, 209] width 244 height 16
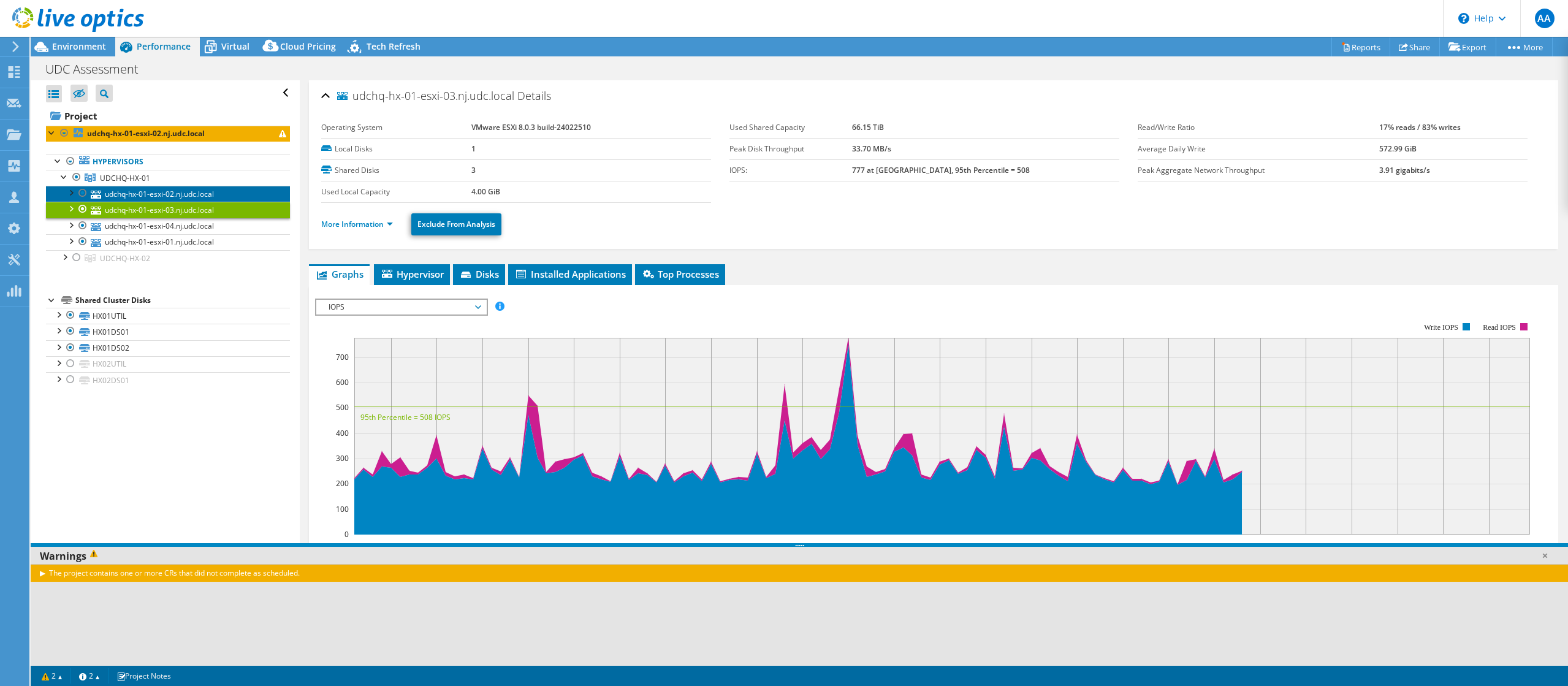
click at [174, 197] on link "udchq-hx-01-esxi-02.nj.udc.local" at bounding box center [168, 194] width 244 height 16
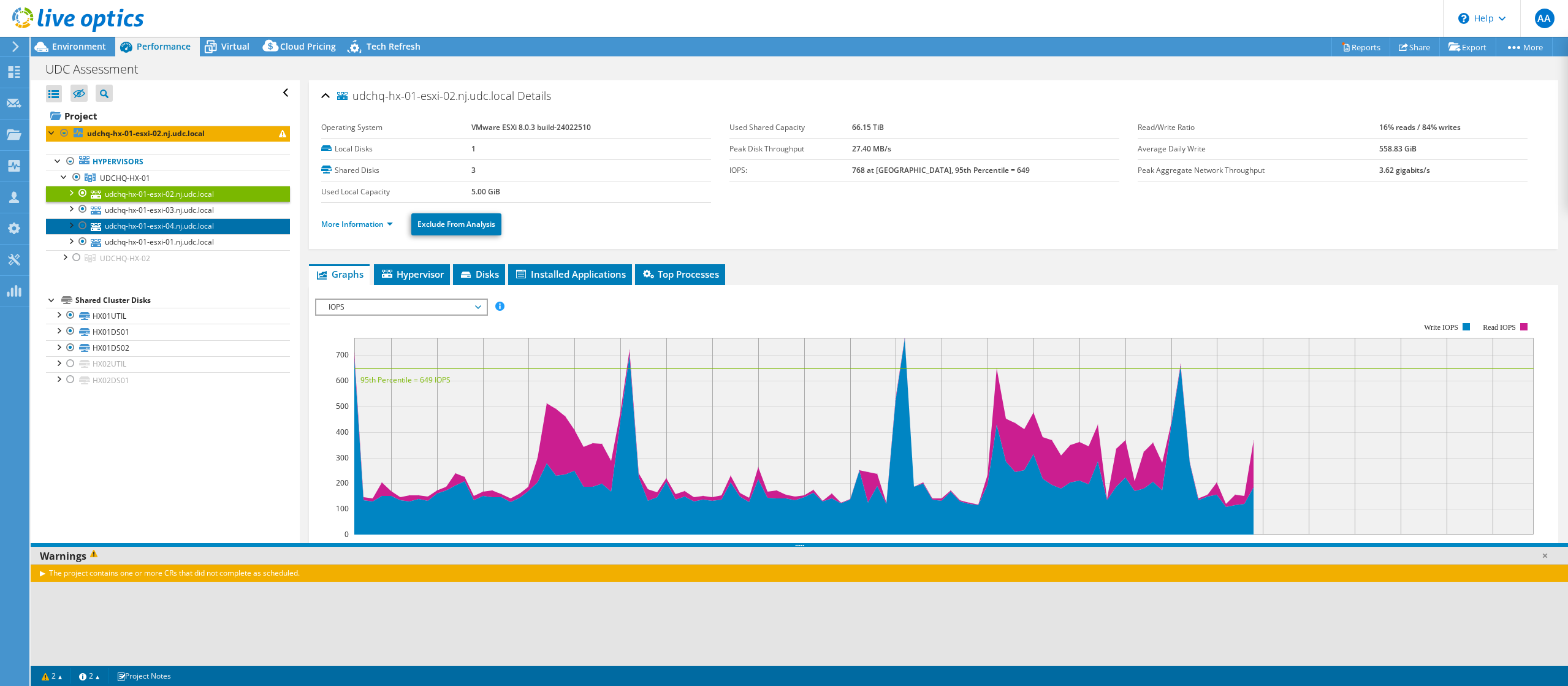
click at [166, 232] on link "udchq-hx-01-esxi-04.nj.udc.local" at bounding box center [168, 226] width 244 height 16
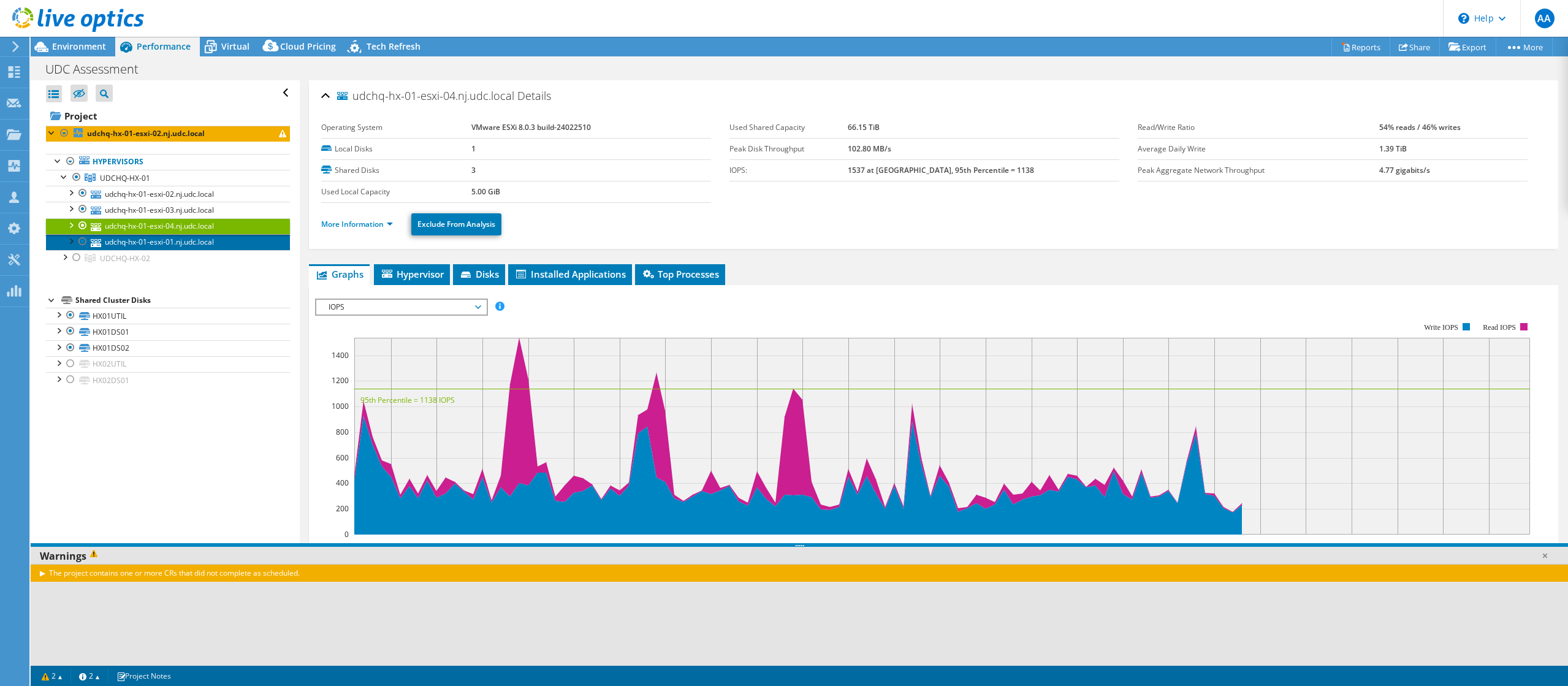
click at [161, 247] on link "udchq-hx-01-esxi-01.nj.udc.local" at bounding box center [168, 242] width 244 height 16
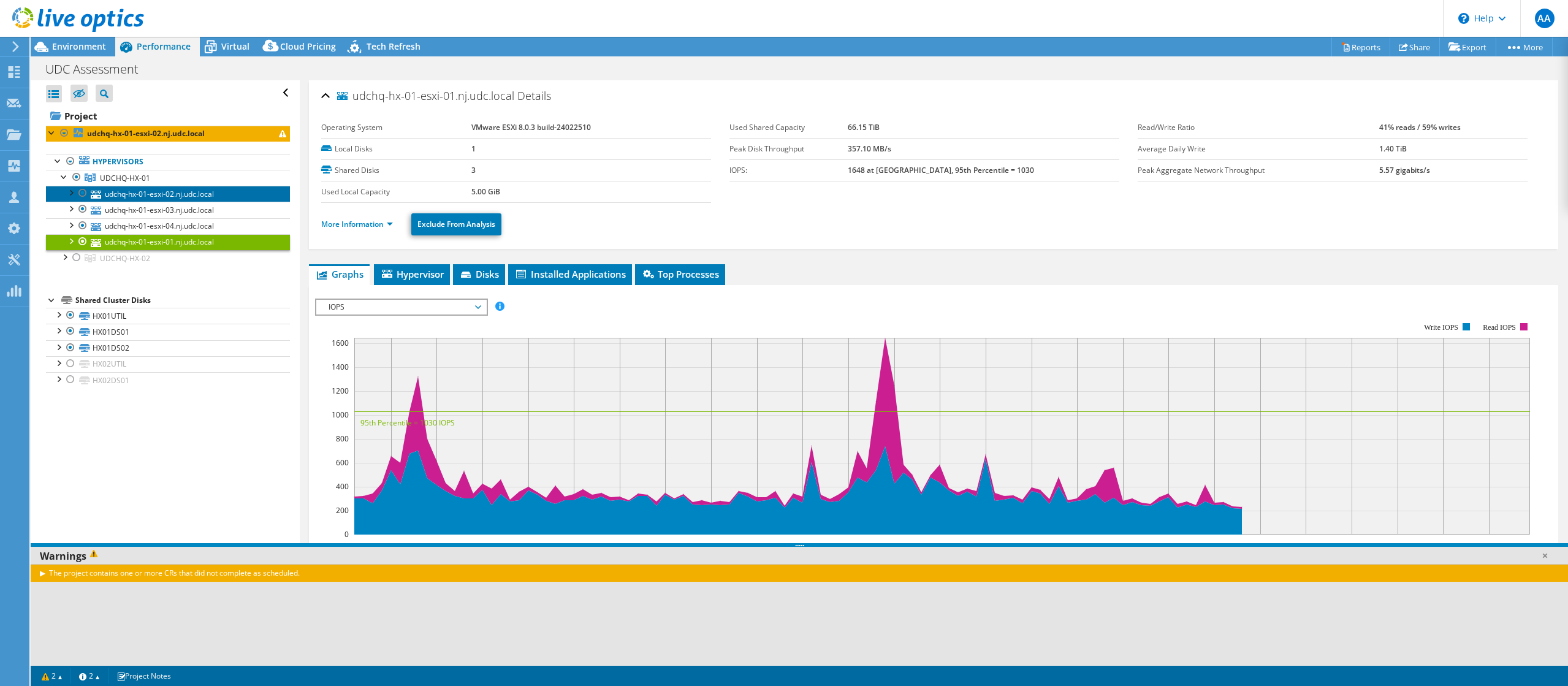
click at [166, 194] on link "udchq-hx-01-esxi-02.nj.udc.local" at bounding box center [168, 194] width 244 height 16
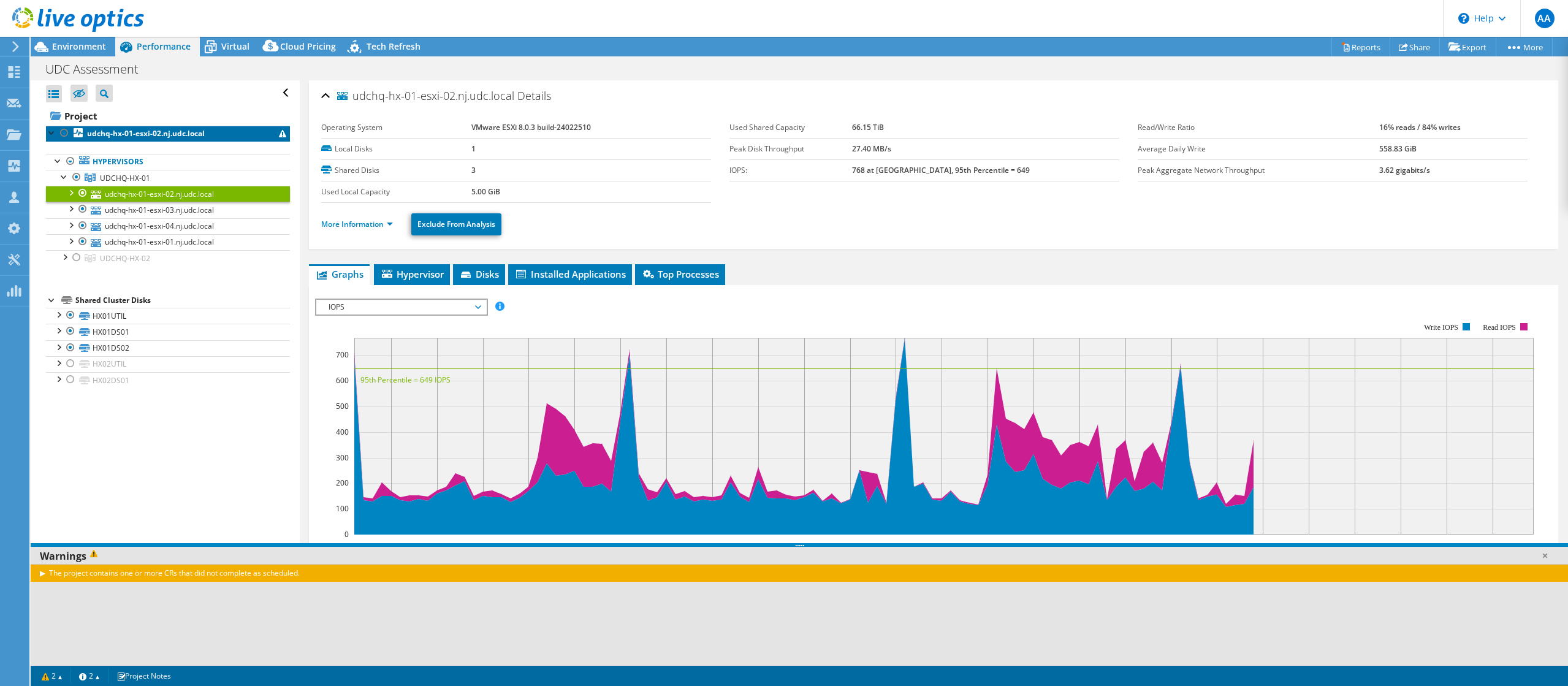
click at [172, 134] on b "udchq-hx-01-esxi-02.nj.udc.local" at bounding box center [145, 133] width 118 height 10
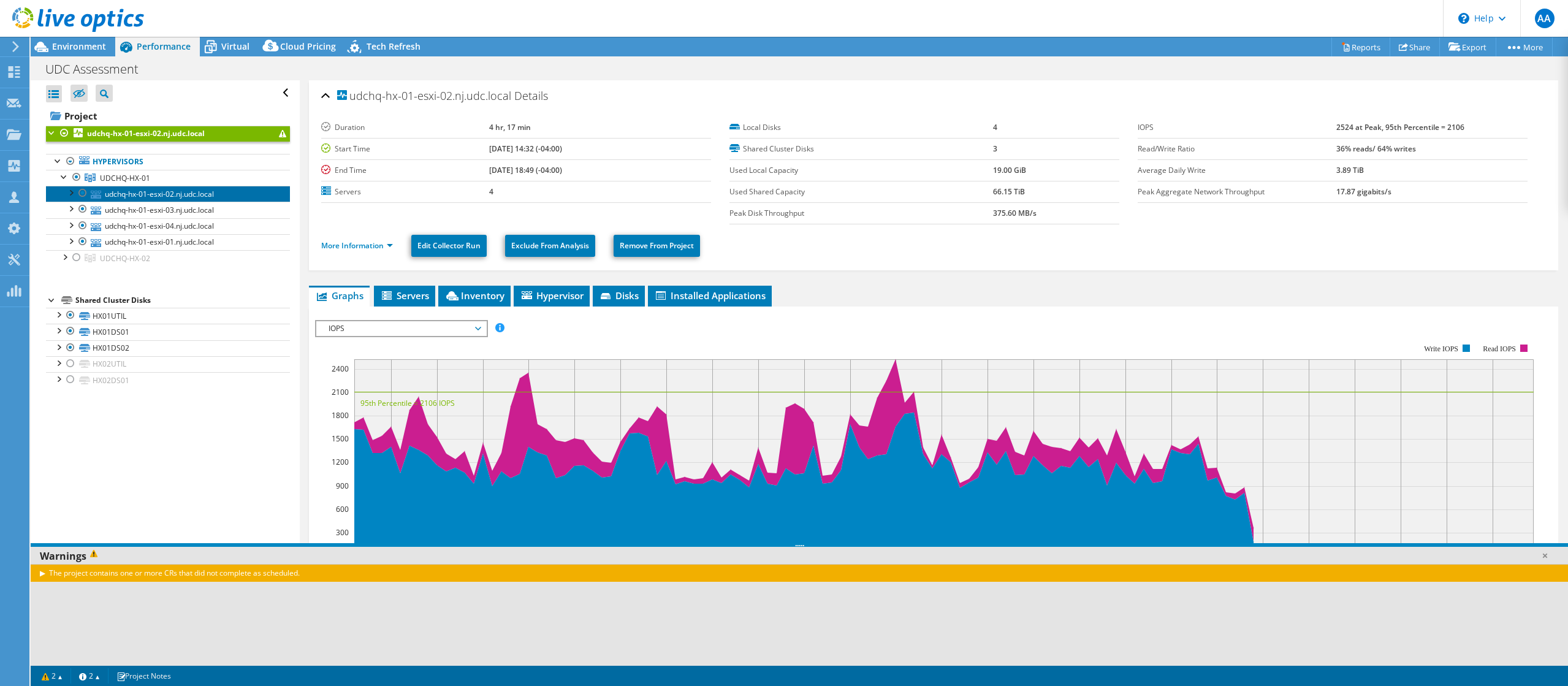
click at [175, 190] on link "udchq-hx-01-esxi-02.nj.udc.local" at bounding box center [168, 194] width 244 height 16
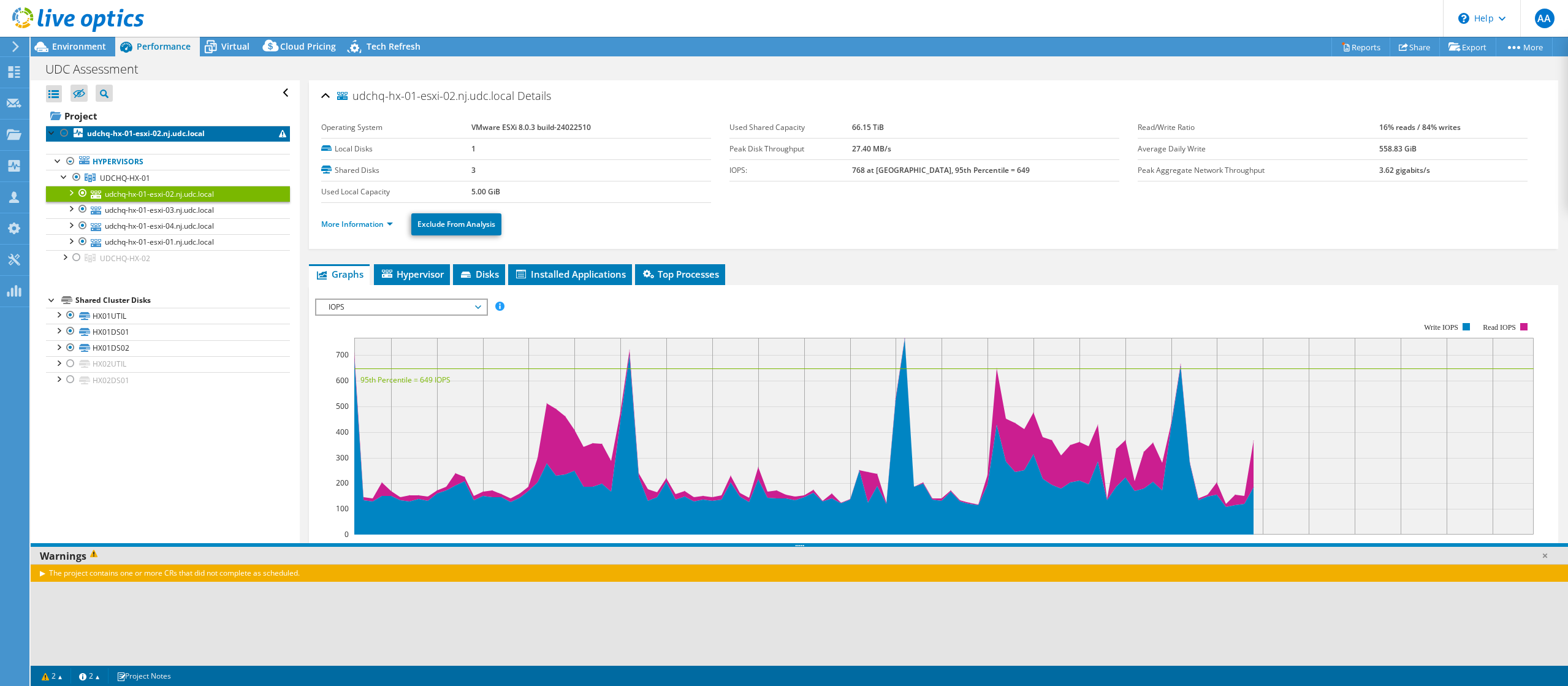
click at [181, 137] on b "udchq-hx-01-esxi-02.nj.udc.local" at bounding box center [145, 133] width 118 height 10
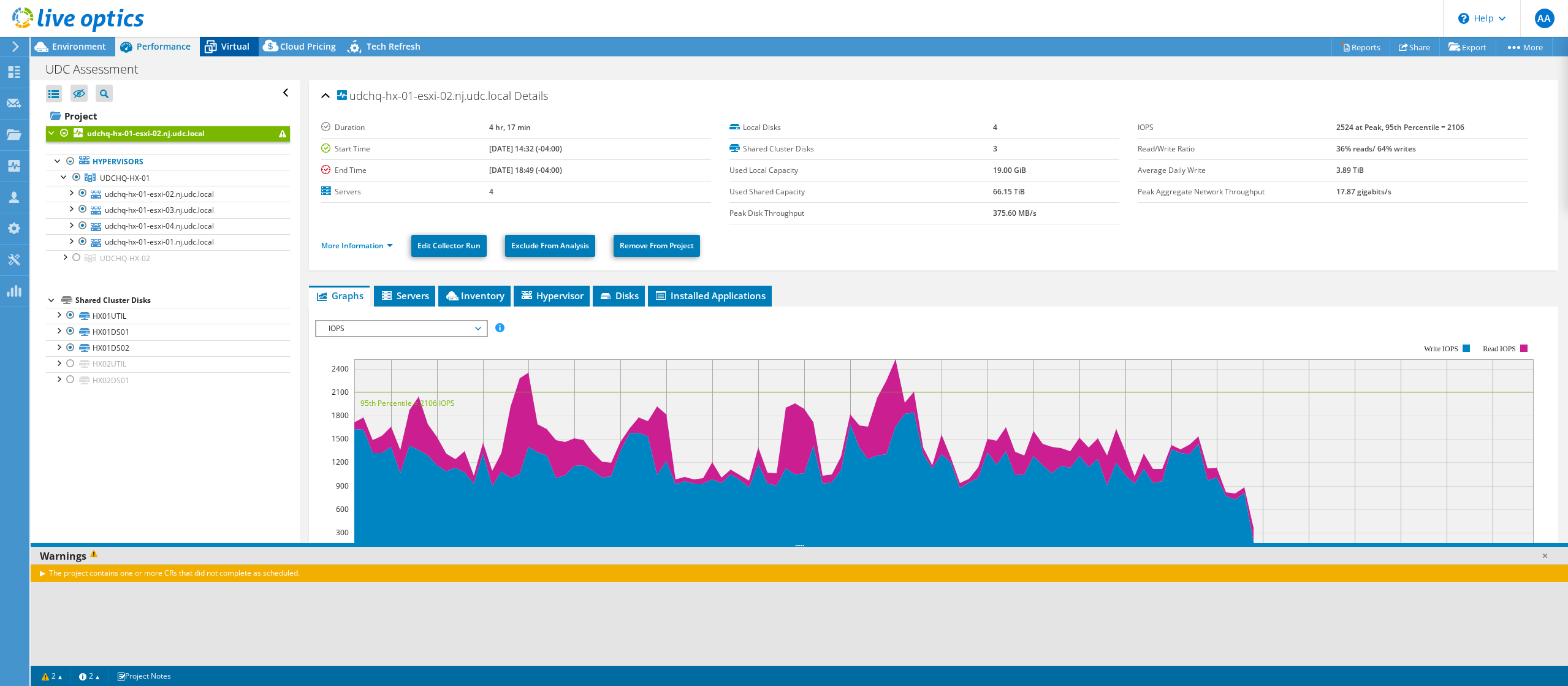
click at [232, 48] on span "Virtual" at bounding box center [236, 46] width 28 height 12
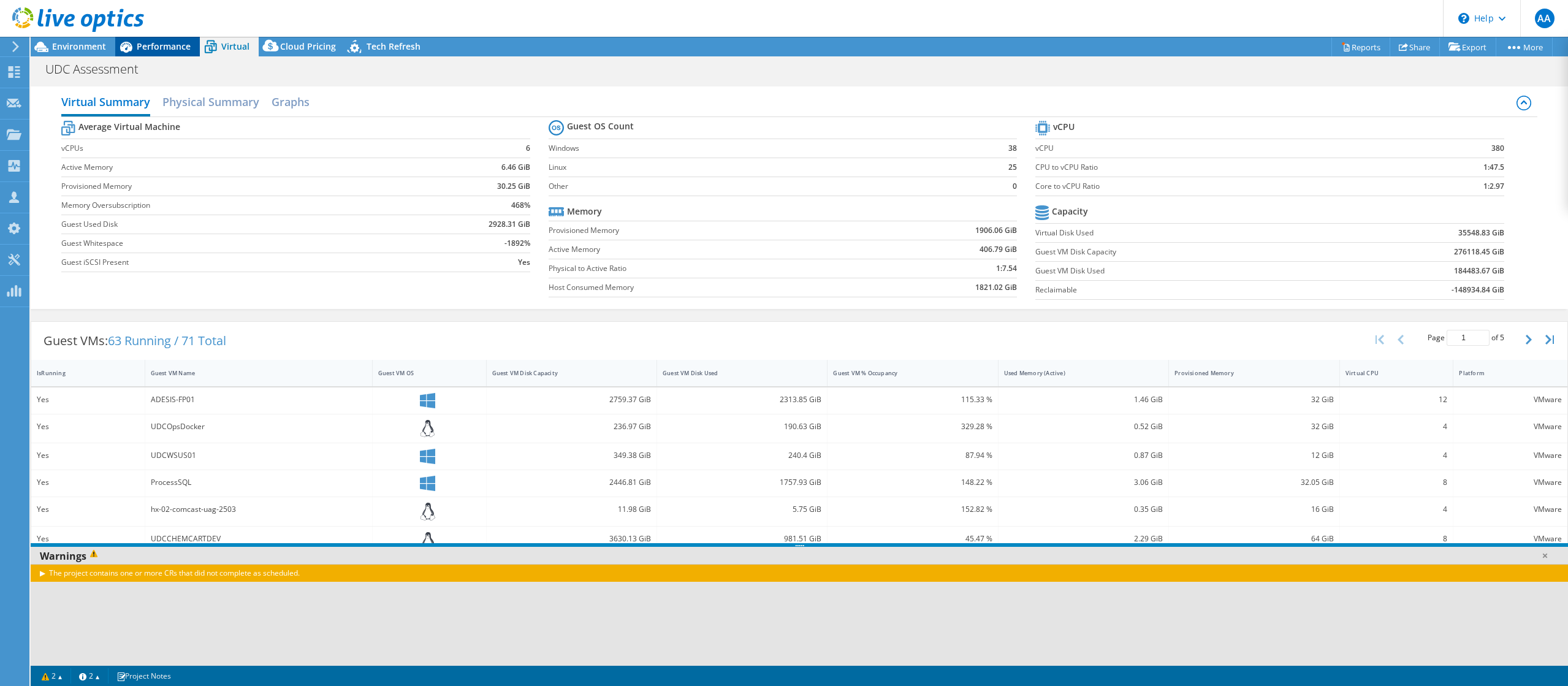
click at [171, 46] on span "Performance" at bounding box center [164, 46] width 54 height 12
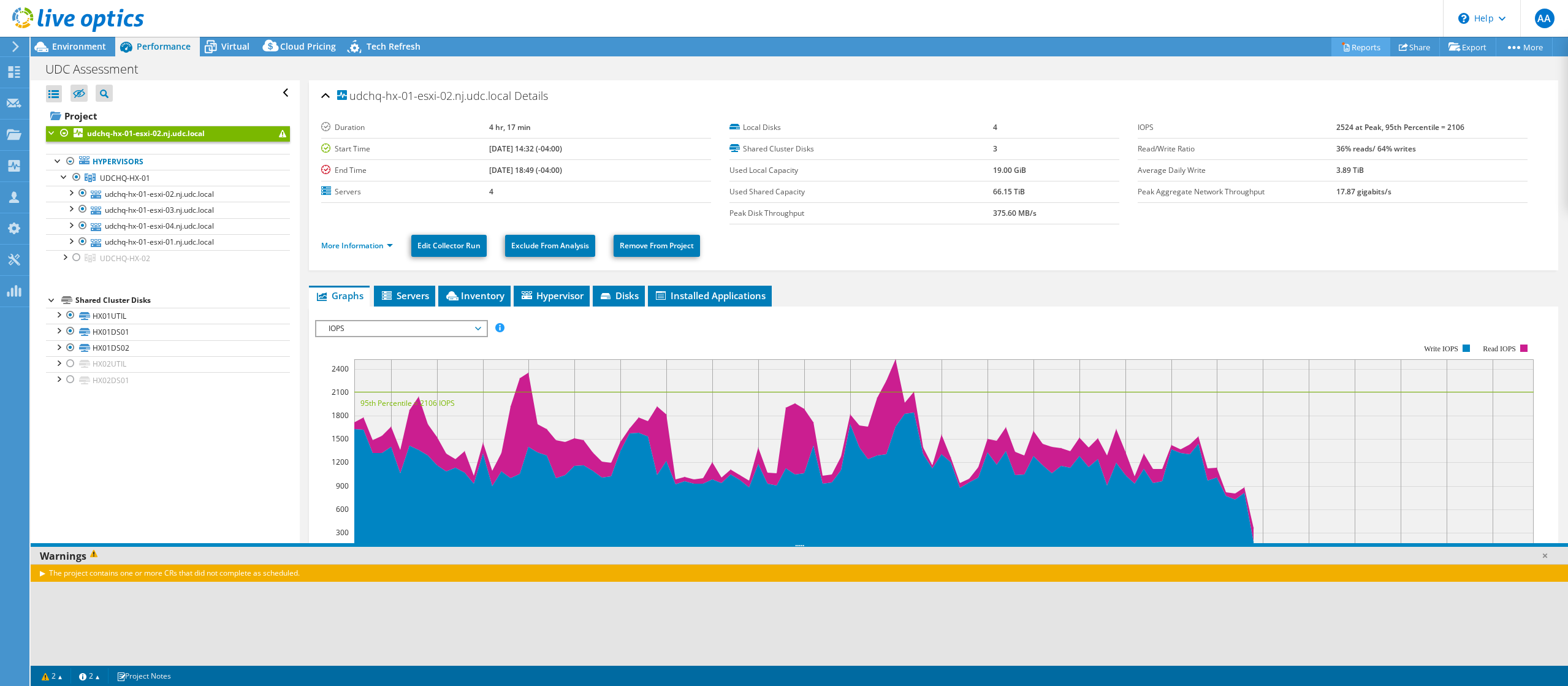
click at [1363, 48] on link "Reports" at bounding box center [1361, 47] width 58 height 19
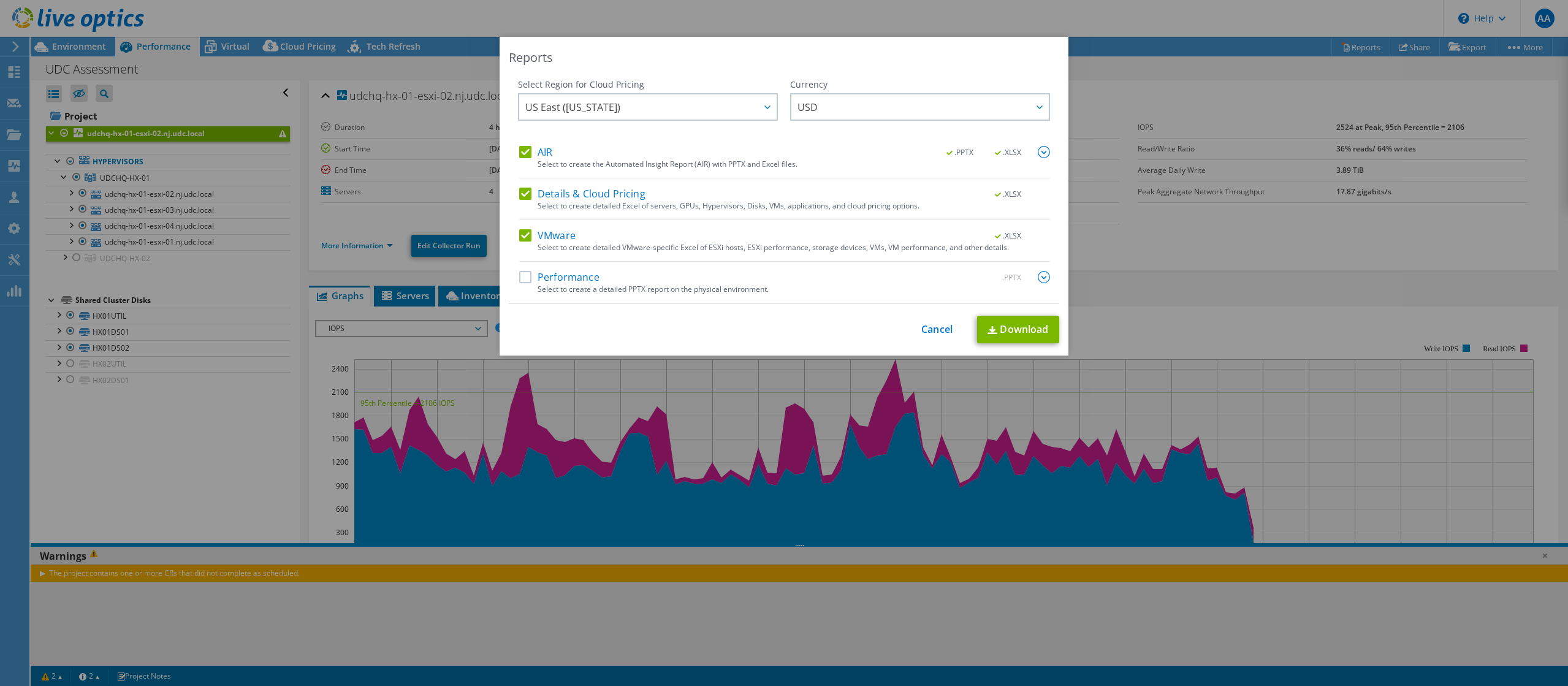
click at [1039, 275] on img at bounding box center [1044, 277] width 13 height 13
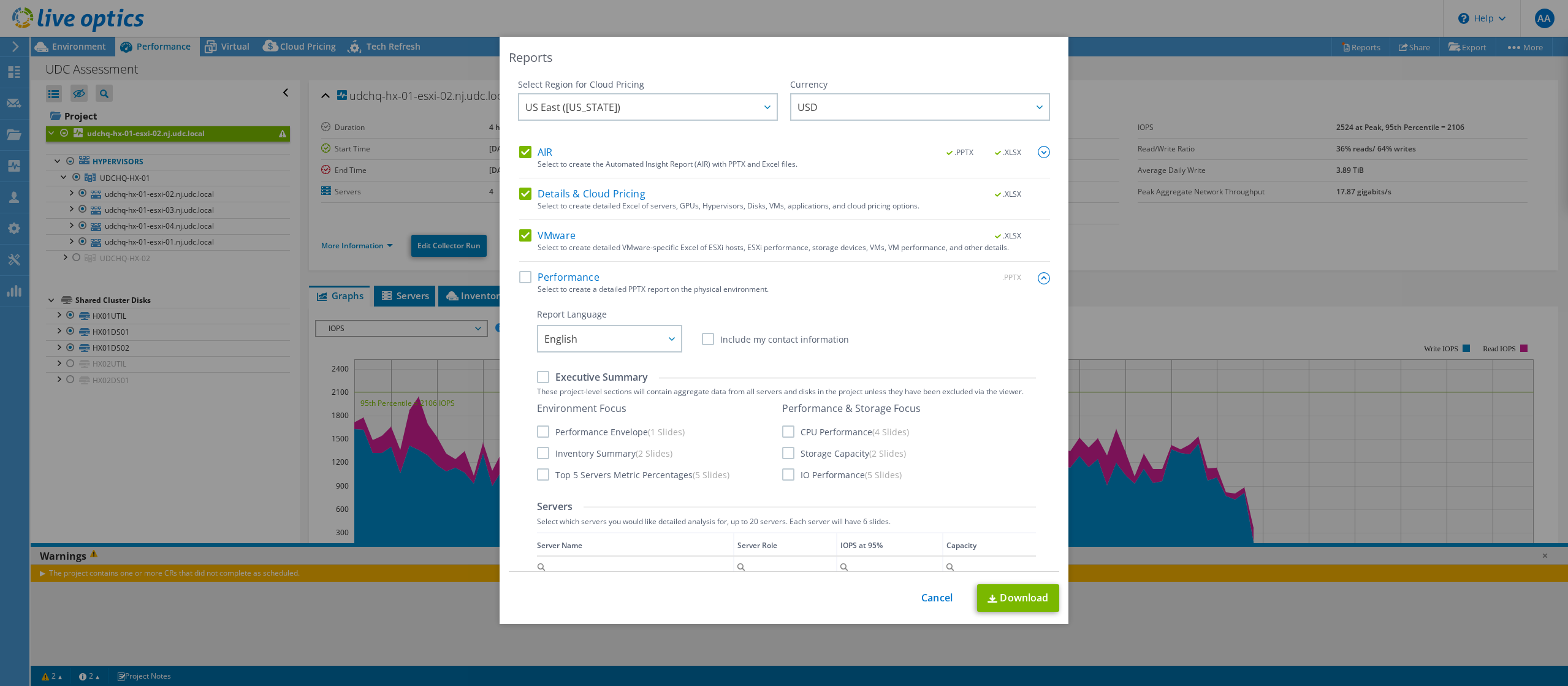
click at [523, 275] on label "Performance" at bounding box center [560, 277] width 81 height 13
click at [0, 0] on input "Performance" at bounding box center [0, 0] width 0 height 0
click at [785, 432] on label "CPU Performance (4 Slides)" at bounding box center [846, 432] width 127 height 13
click at [0, 0] on input "CPU Performance (4 Slides)" at bounding box center [0, 0] width 0 height 0
click at [786, 452] on label "Storage Capacity (2 Slides)" at bounding box center [844, 453] width 124 height 13
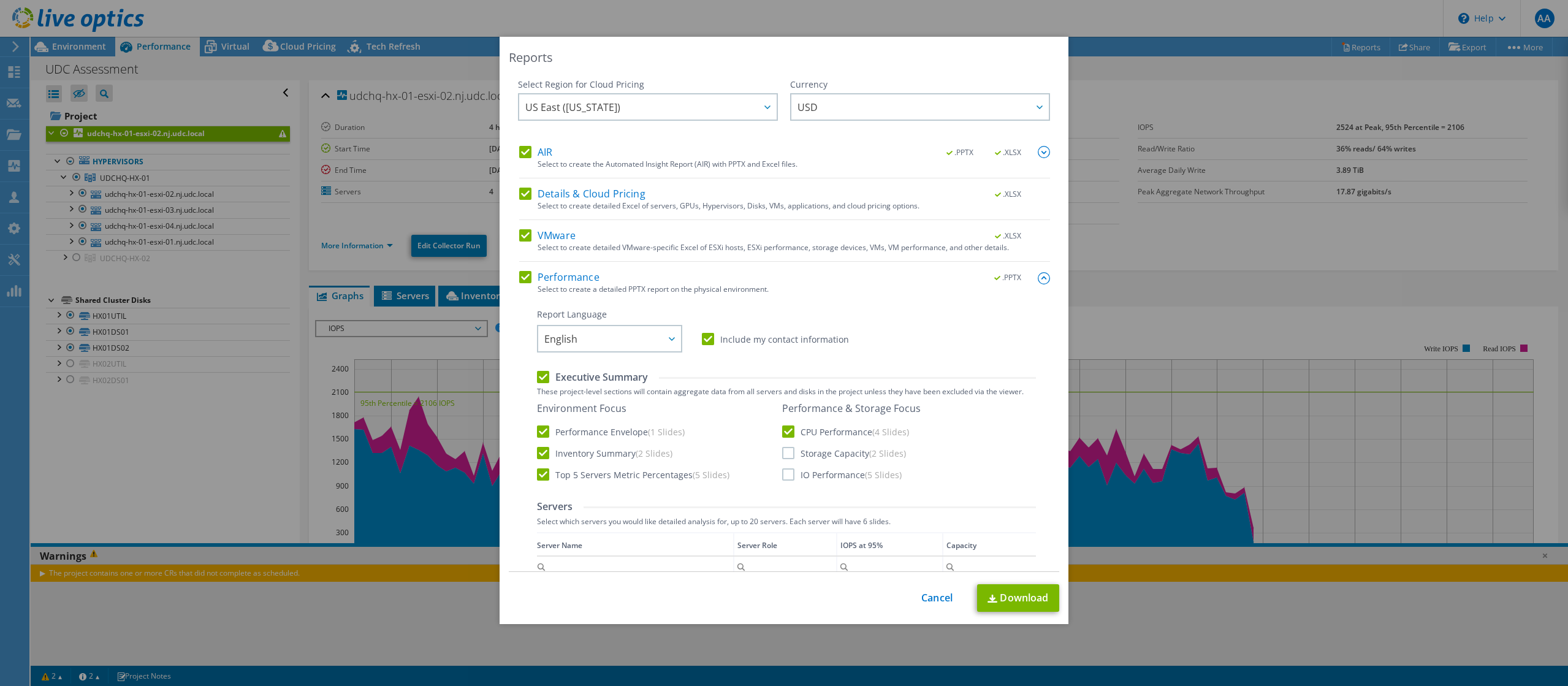
click at [0, 0] on input "Storage Capacity (2 Slides)" at bounding box center [0, 0] width 0 height 0
click at [783, 477] on label "IO Performance (5 Slides)" at bounding box center [842, 475] width 119 height 13
click at [0, 0] on input "IO Performance (5 Slides)" at bounding box center [0, 0] width 0 height 0
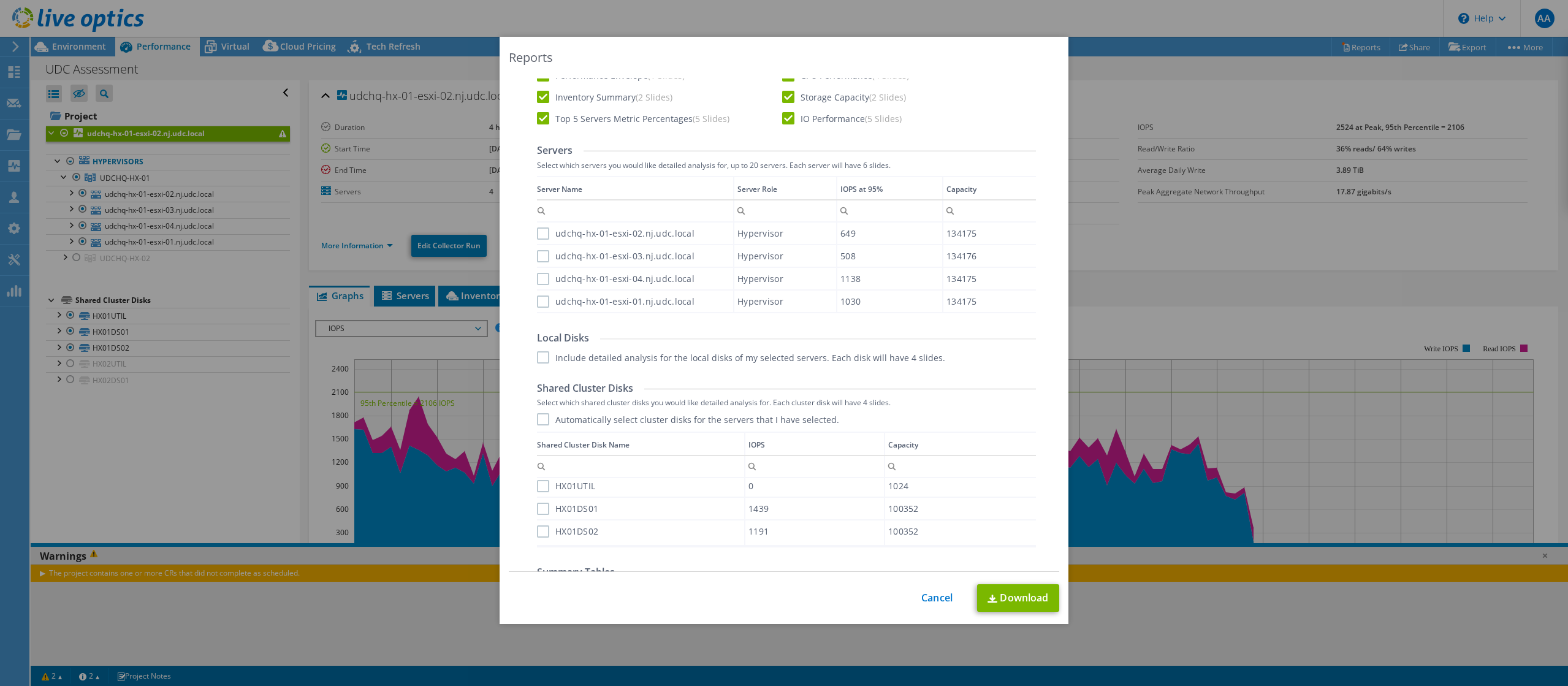
scroll to position [368, 0]
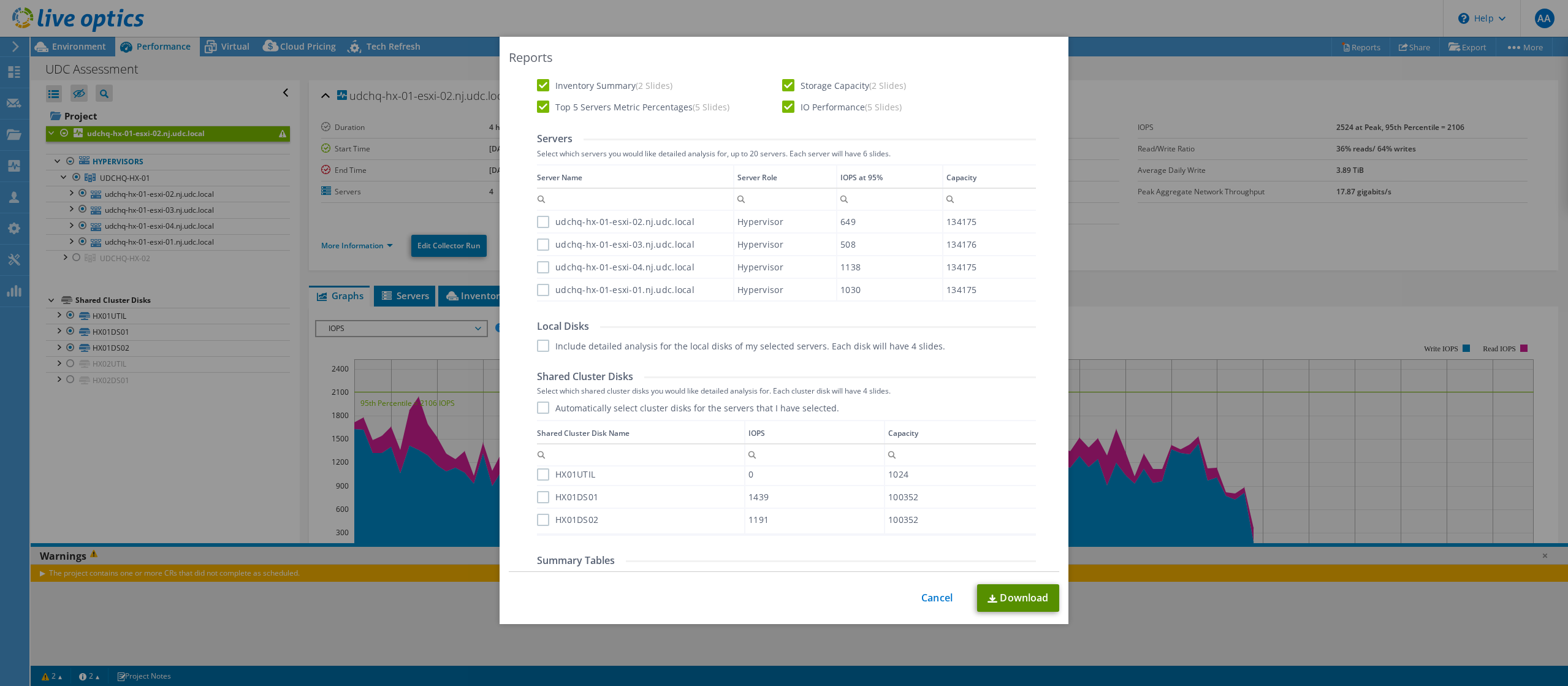
click at [1029, 603] on link "Download" at bounding box center [1018, 597] width 82 height 28
click at [931, 598] on link "Cancel" at bounding box center [937, 597] width 32 height 12
